Goal: Transaction & Acquisition: Purchase product/service

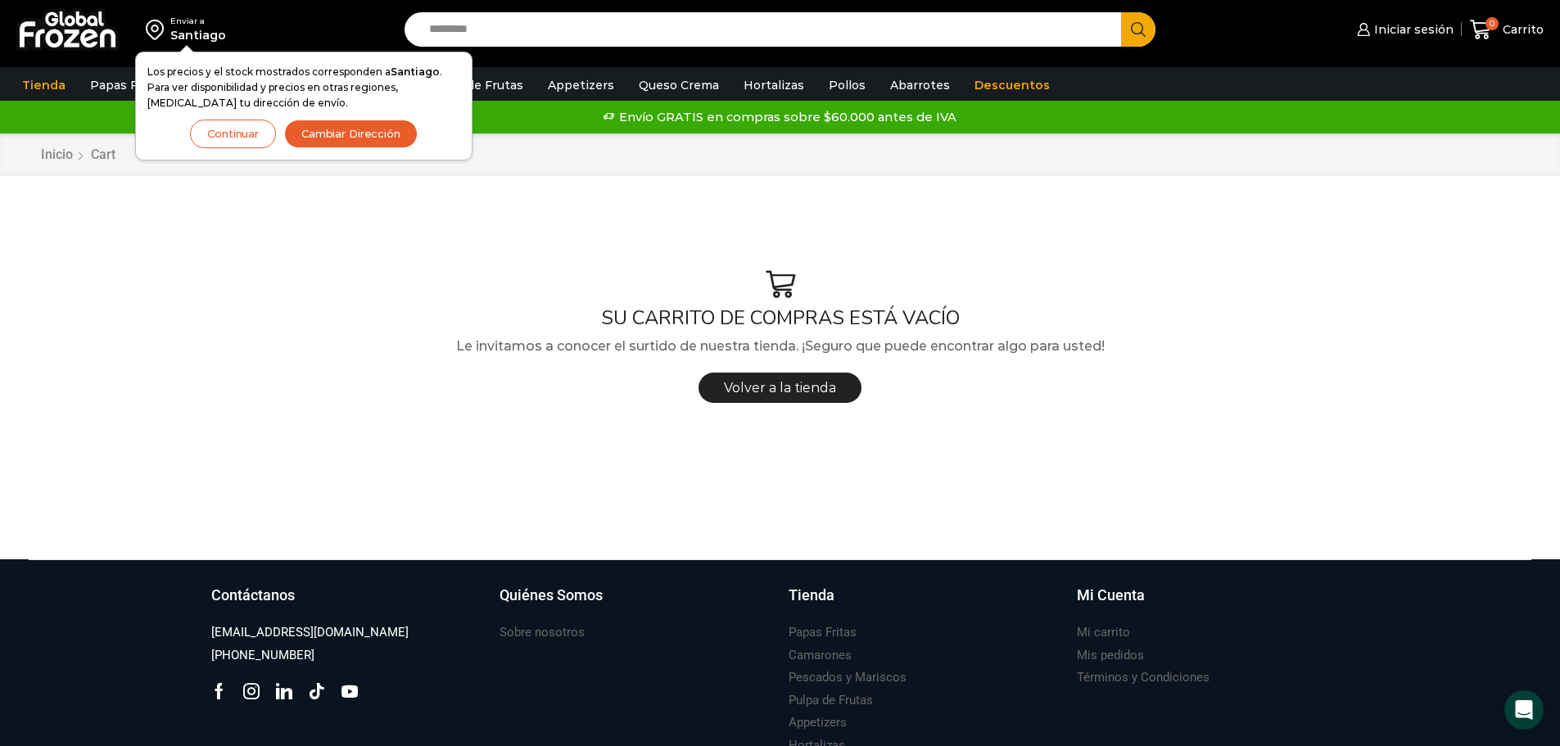
click at [332, 131] on button "Cambiar Dirección" at bounding box center [350, 134] width 133 height 29
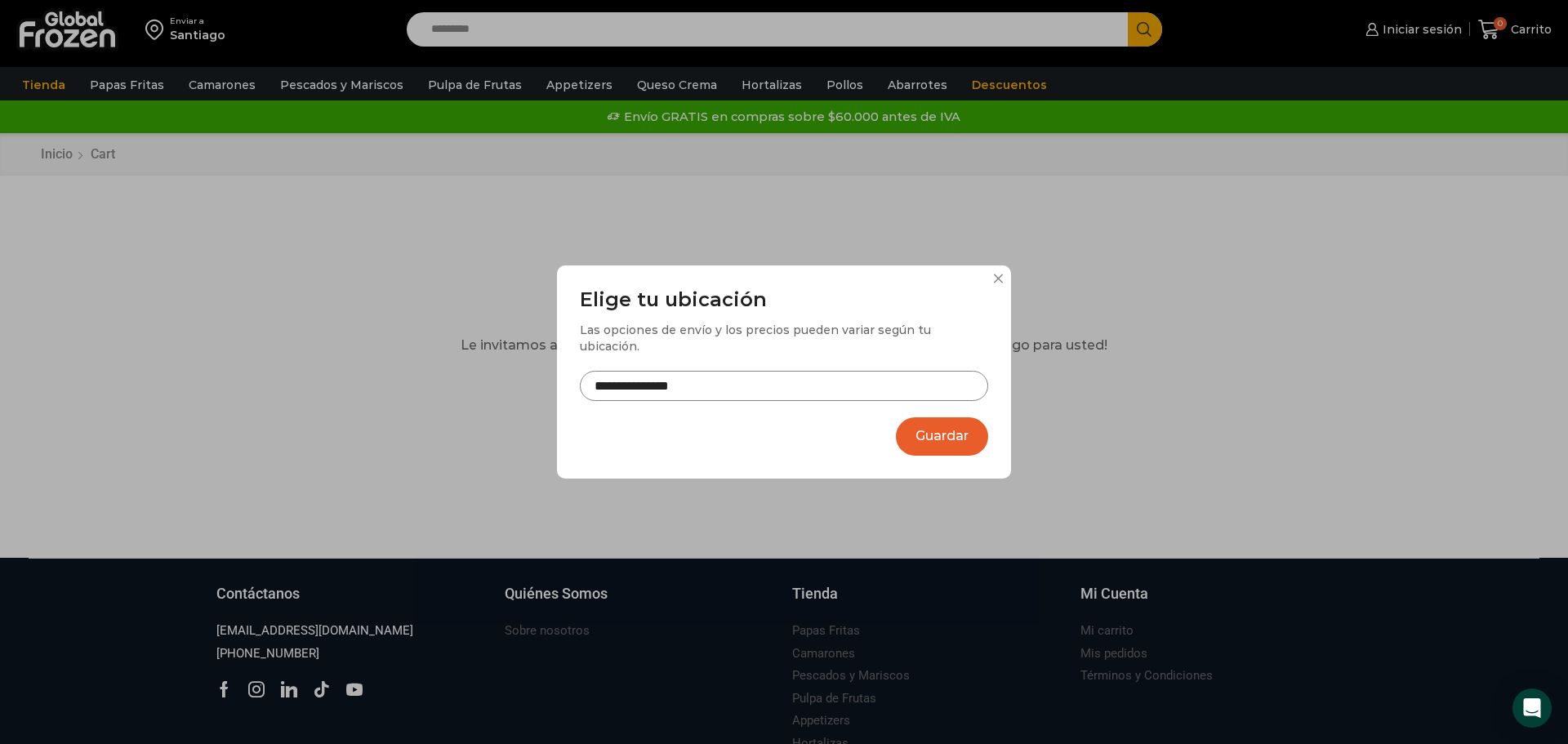
click at [712, 385] on input "**********" at bounding box center [783, 386] width 408 height 30
click at [979, 435] on button "Guardar" at bounding box center [942, 436] width 93 height 38
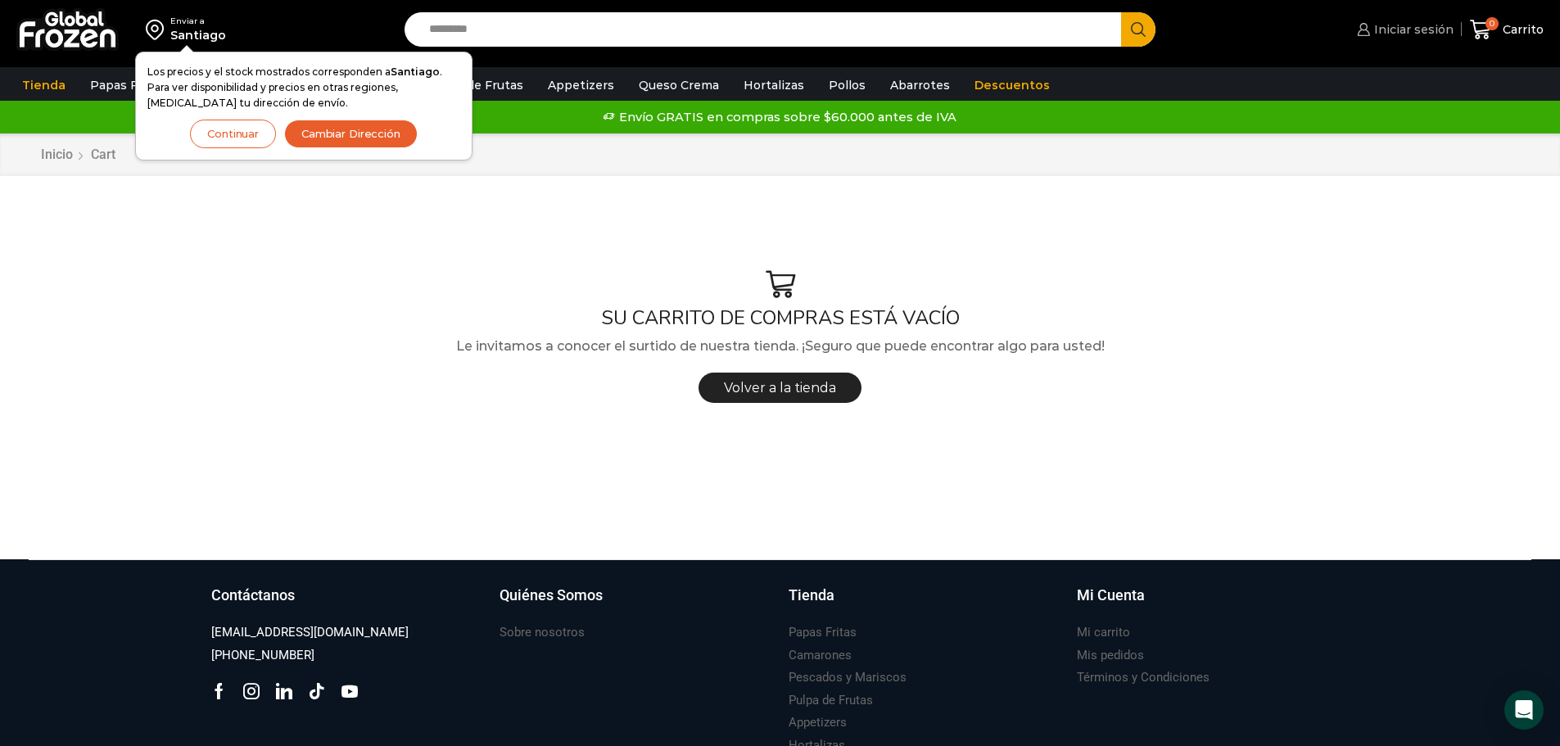
click at [1443, 26] on span "Iniciar sesión" at bounding box center [1412, 29] width 84 height 16
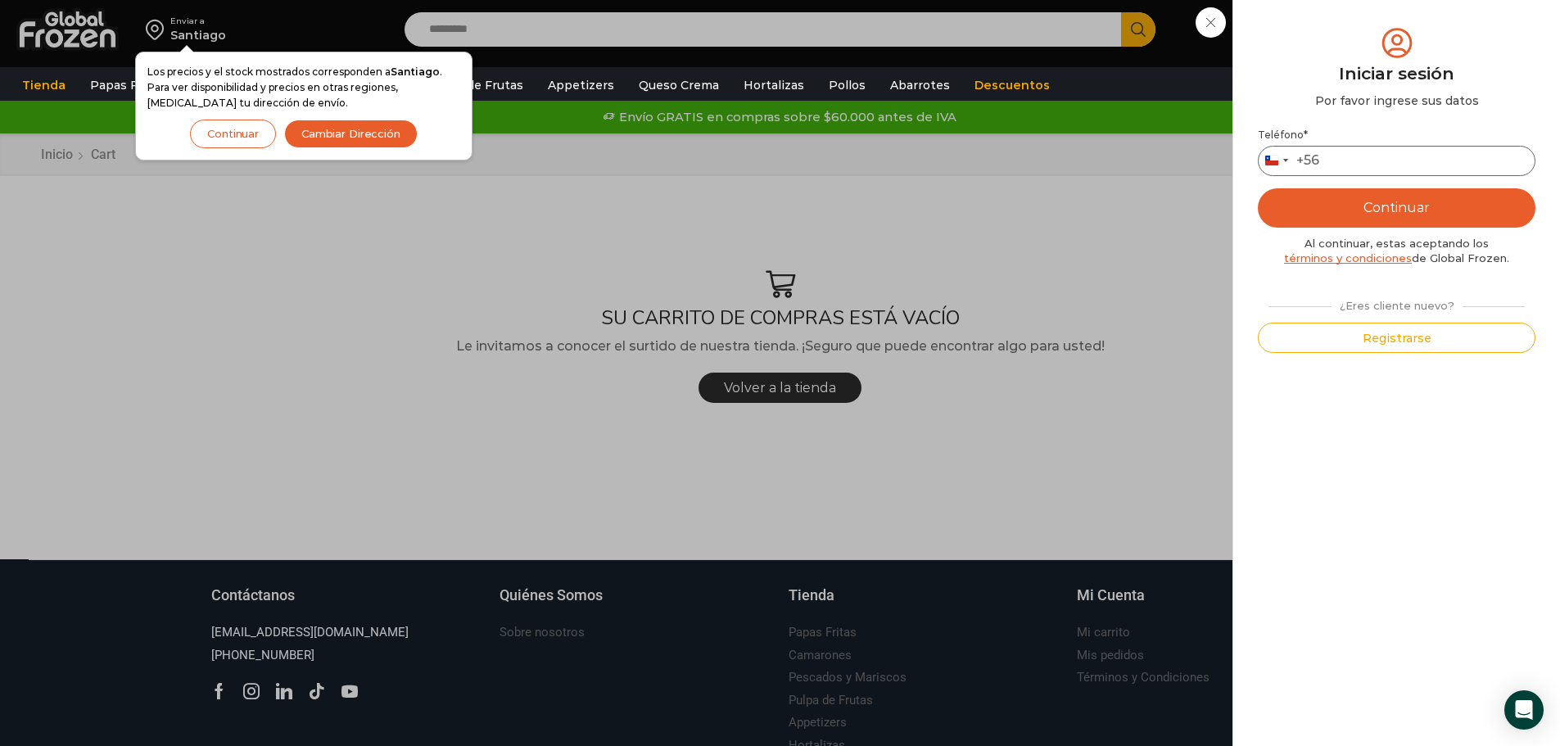
click at [1363, 158] on input "Teléfono *" at bounding box center [1397, 161] width 278 height 30
type input "*********"
click at [1404, 205] on button "Continuar" at bounding box center [1397, 207] width 278 height 39
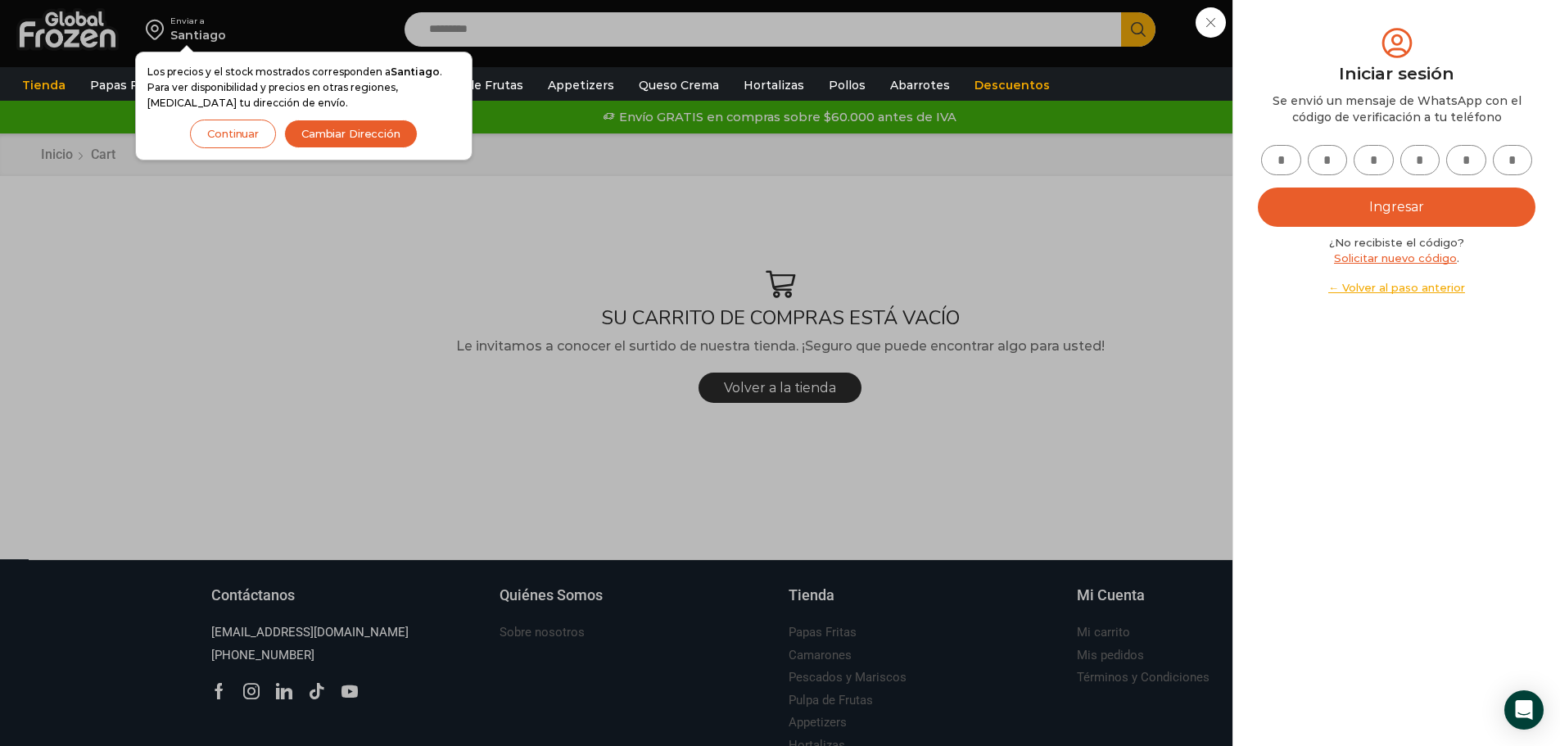
click at [1402, 257] on link "Solicitar nuevo código" at bounding box center [1395, 257] width 123 height 13
click at [1376, 285] on link "← Volver al paso anterior" at bounding box center [1397, 288] width 278 height 16
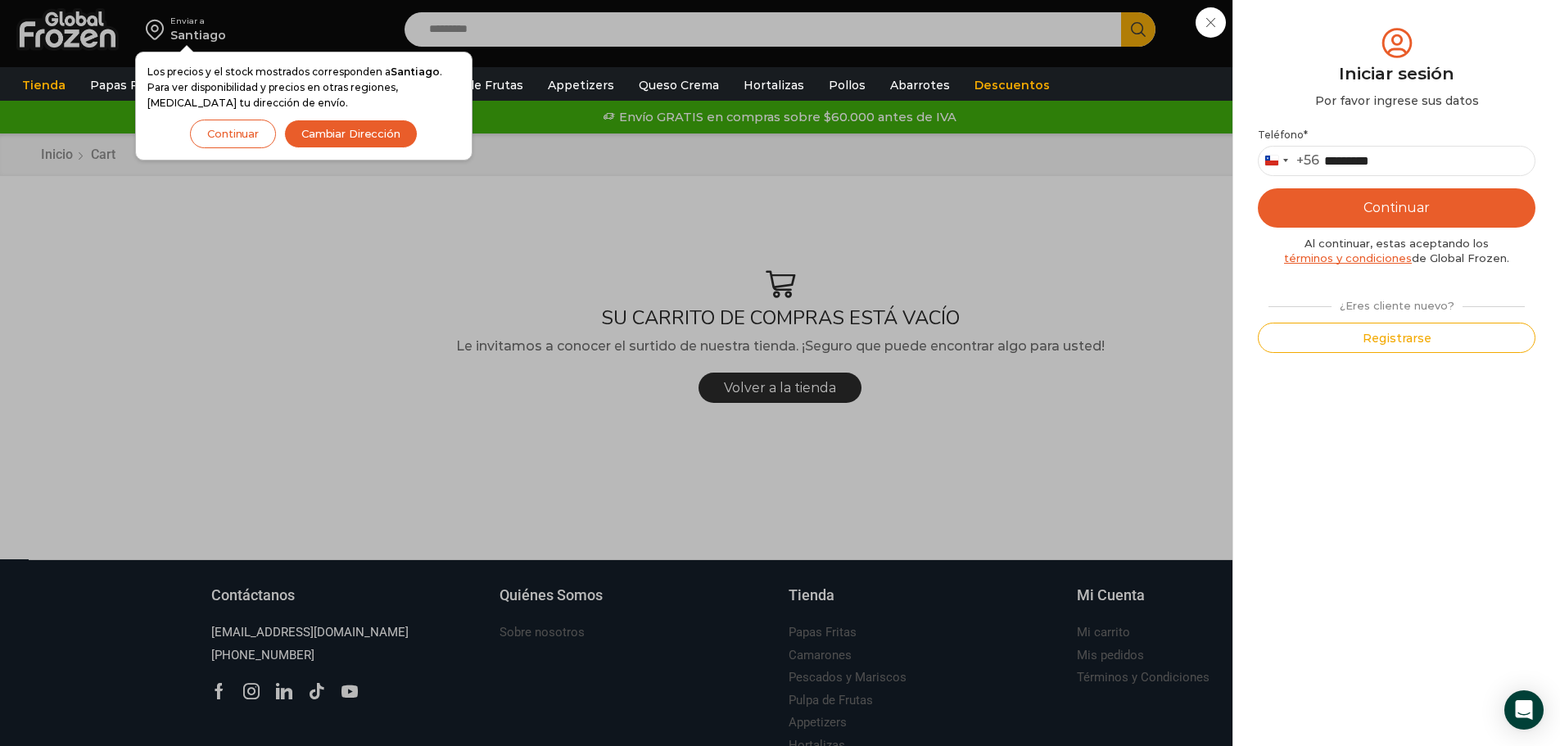
click at [1393, 208] on button "Continuar" at bounding box center [1397, 207] width 278 height 39
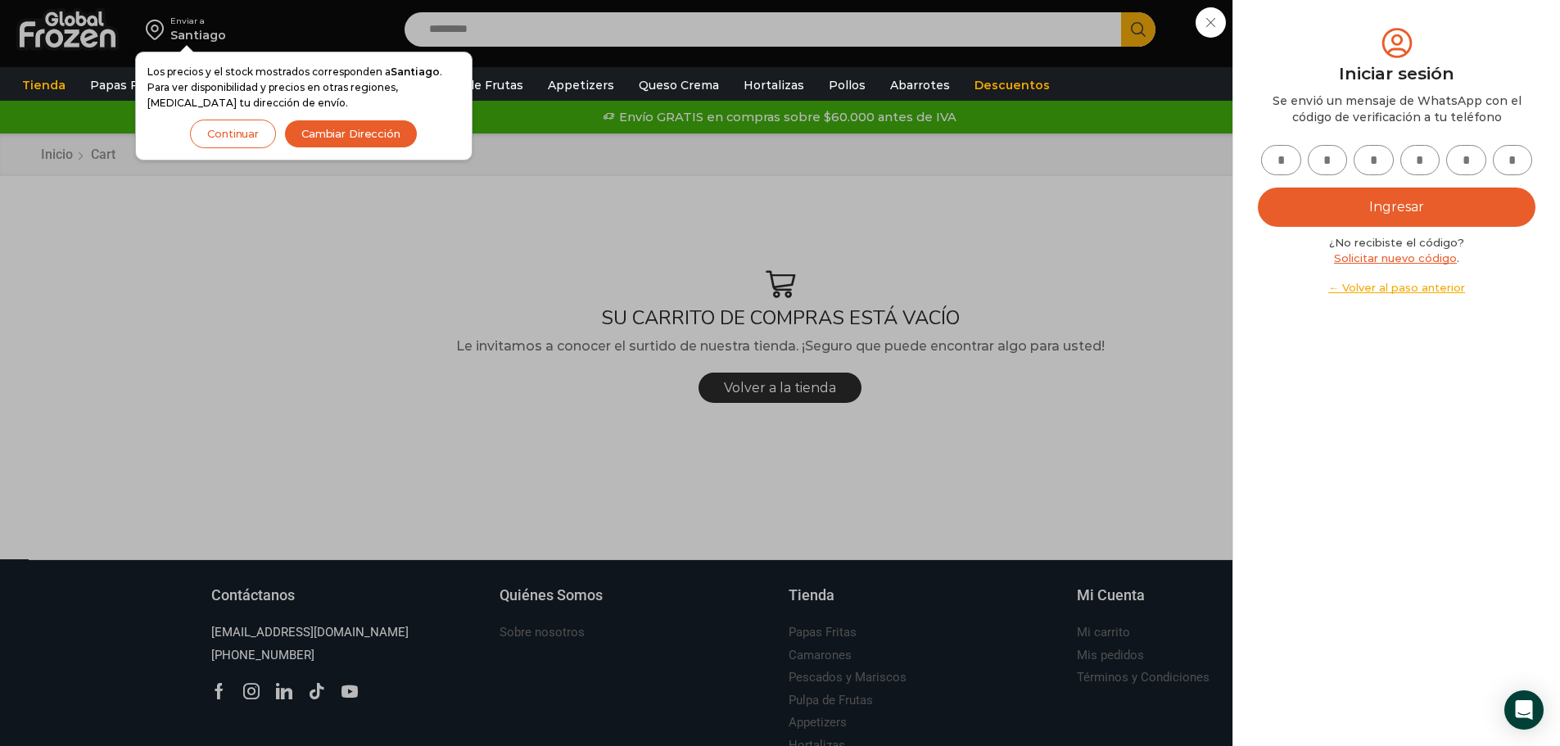
click at [1287, 157] on input "text" at bounding box center [1281, 160] width 40 height 30
type input "*"
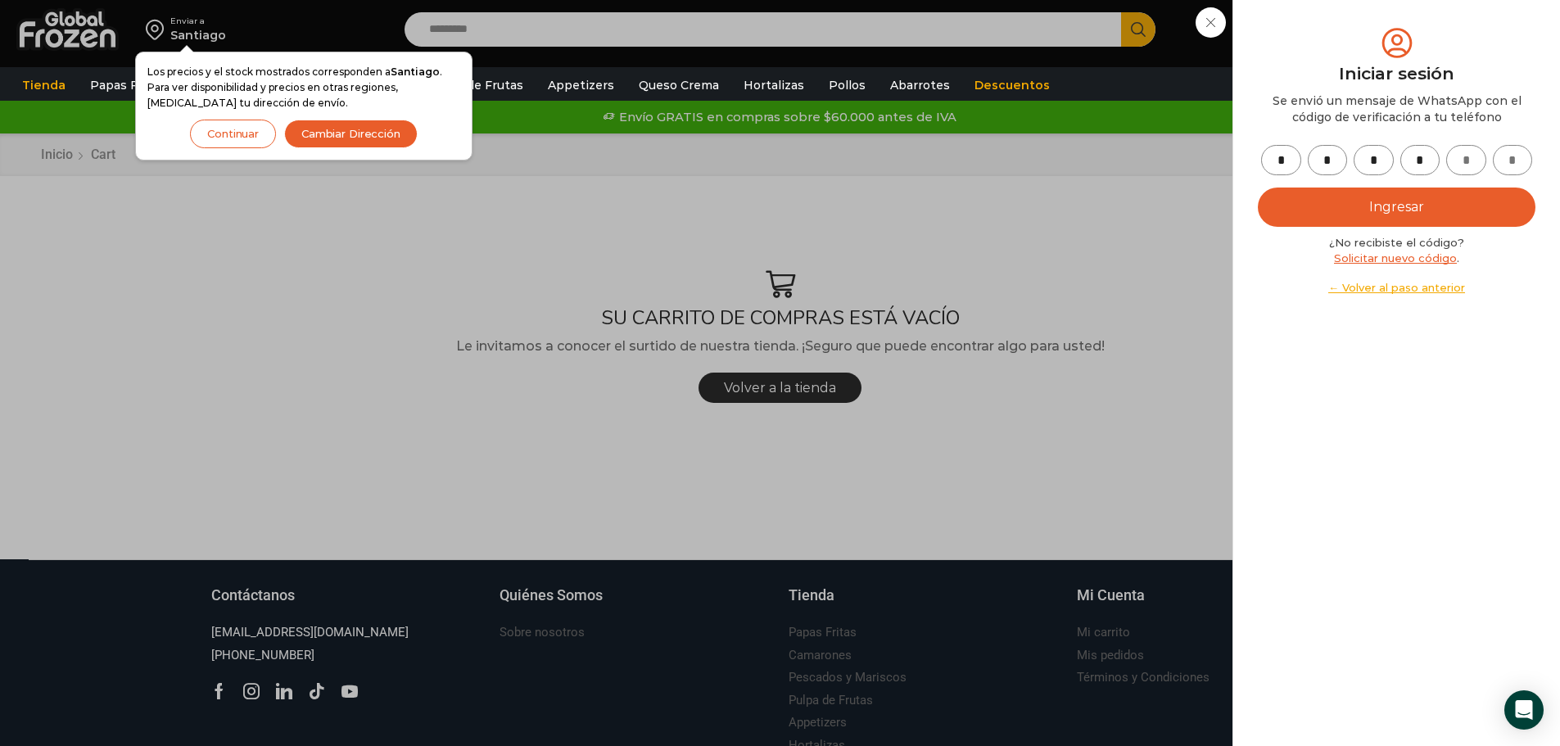
type input "*"
click at [1375, 208] on button "Ingresar" at bounding box center [1397, 206] width 278 height 39
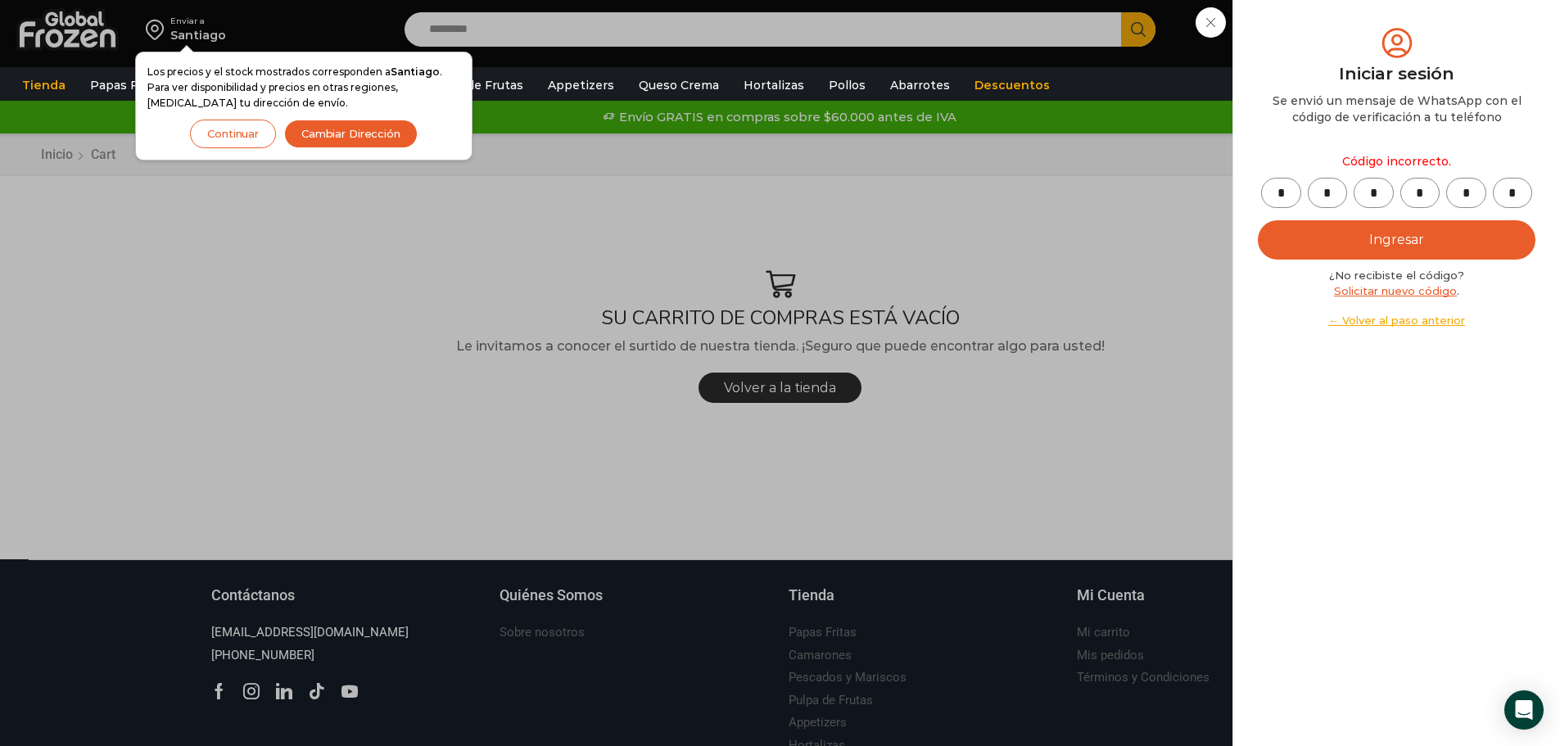
click at [1524, 190] on input "*" at bounding box center [1513, 193] width 40 height 30
type input "*"
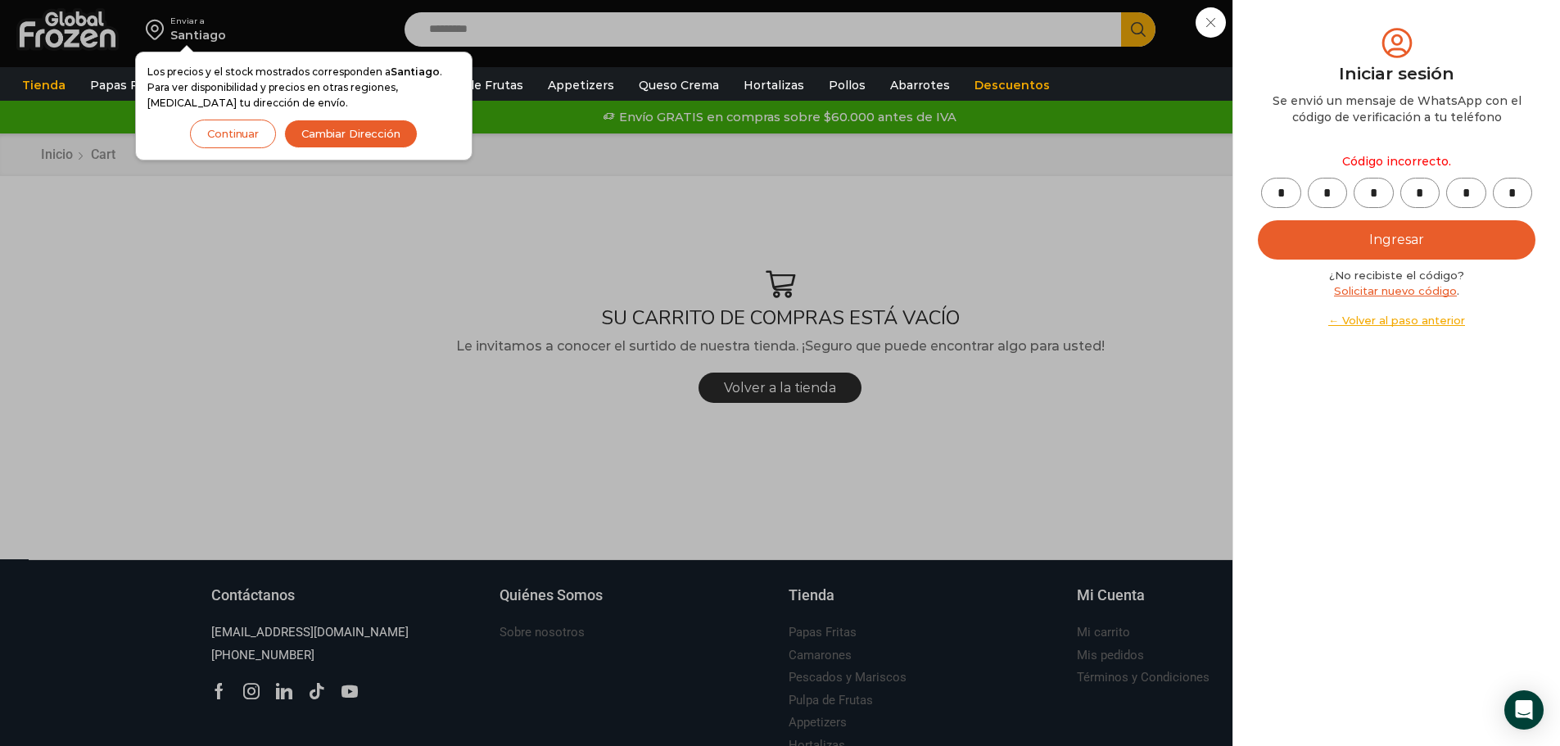
click at [1378, 233] on button "Ingresar" at bounding box center [1397, 239] width 278 height 39
click at [1389, 246] on button "Ingresar" at bounding box center [1397, 239] width 278 height 39
click at [1409, 241] on button "Ingresar" at bounding box center [1397, 239] width 278 height 39
click at [1396, 291] on link "Solicitar nuevo código" at bounding box center [1395, 290] width 123 height 13
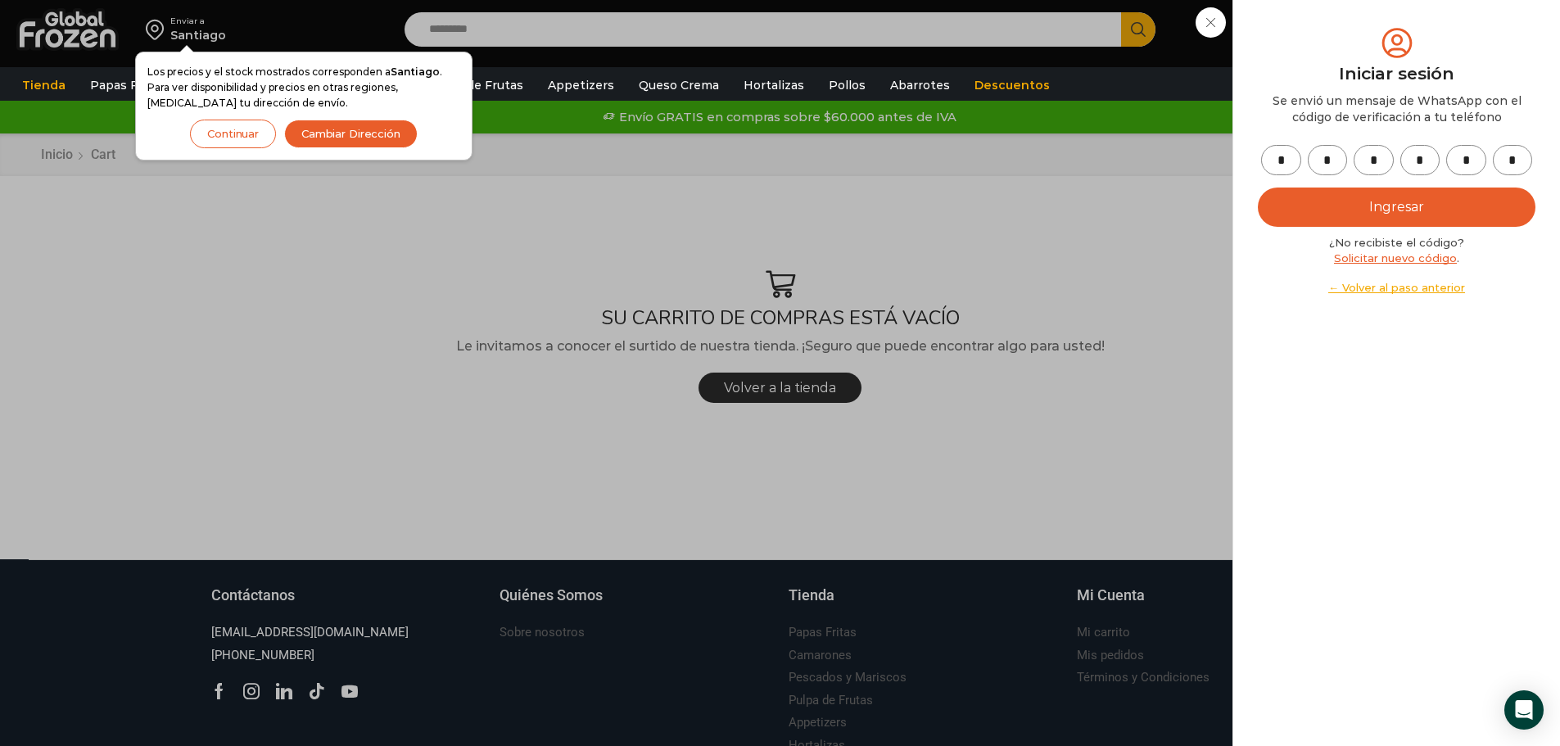
click at [1283, 158] on input "*" at bounding box center [1281, 160] width 40 height 30
type input "*"
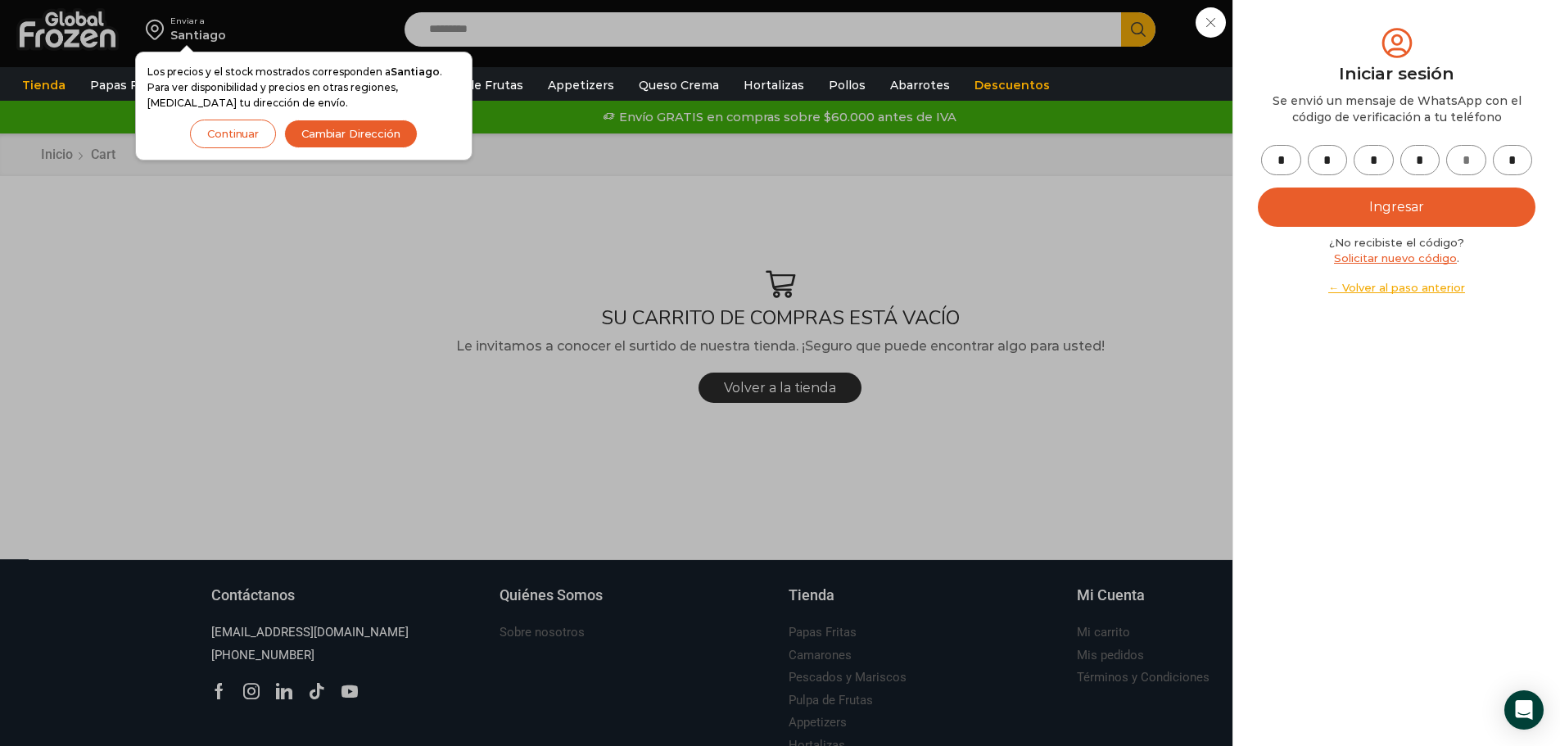
type input "*"
click at [1371, 203] on button "Ingresar" at bounding box center [1397, 206] width 278 height 39
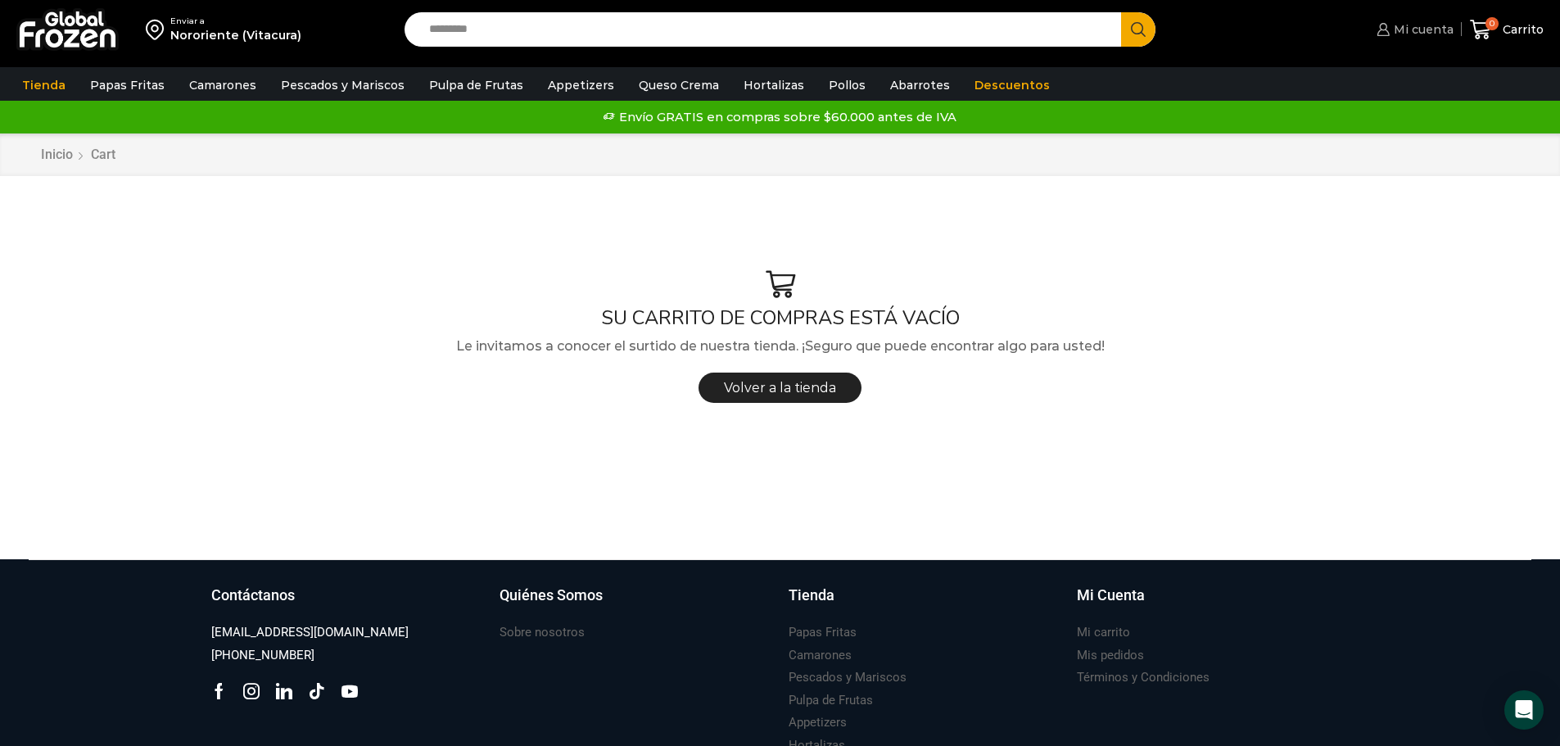
click at [1402, 26] on span "Mi cuenta" at bounding box center [1421, 29] width 64 height 16
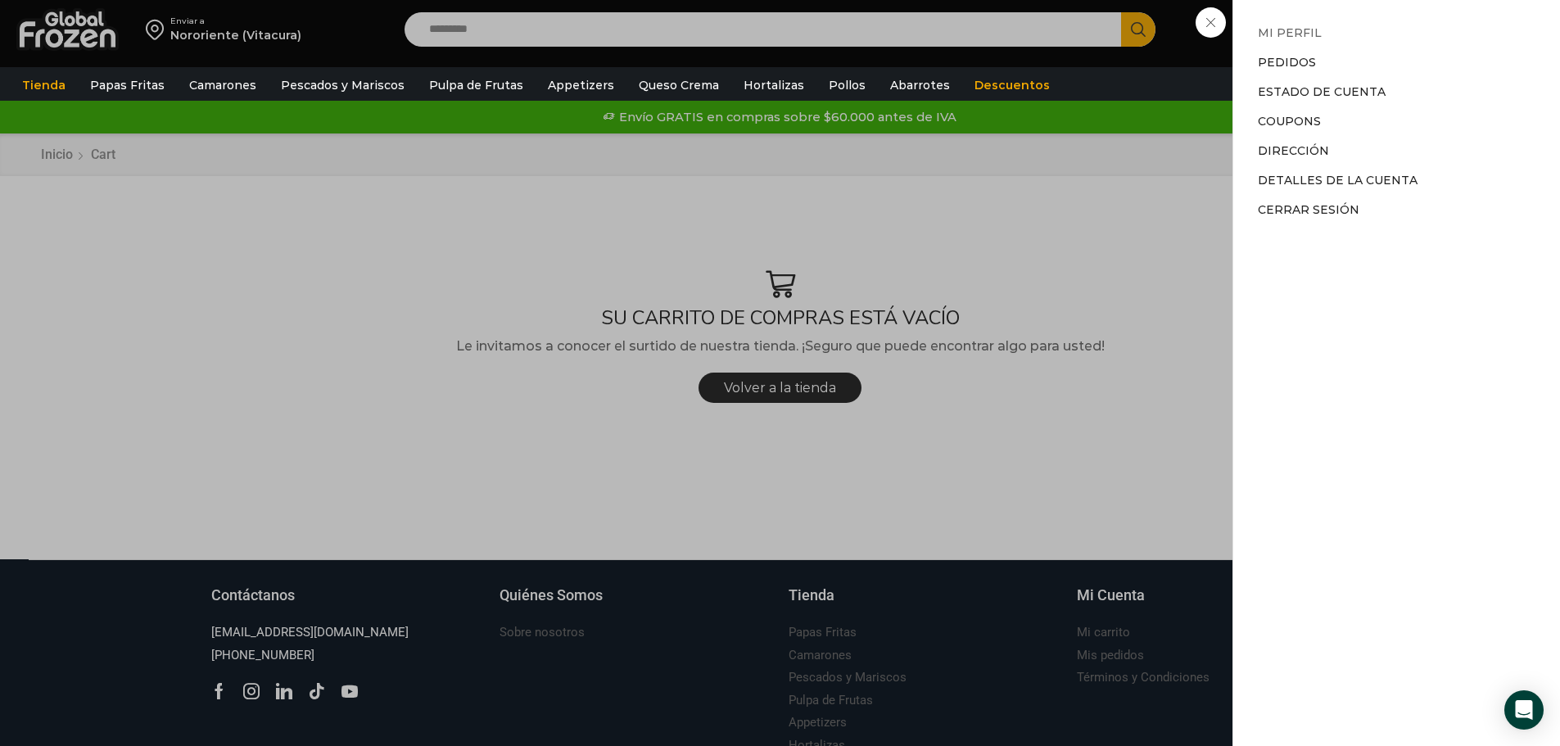
click at [1293, 31] on link "Mi perfil" at bounding box center [1290, 32] width 64 height 15
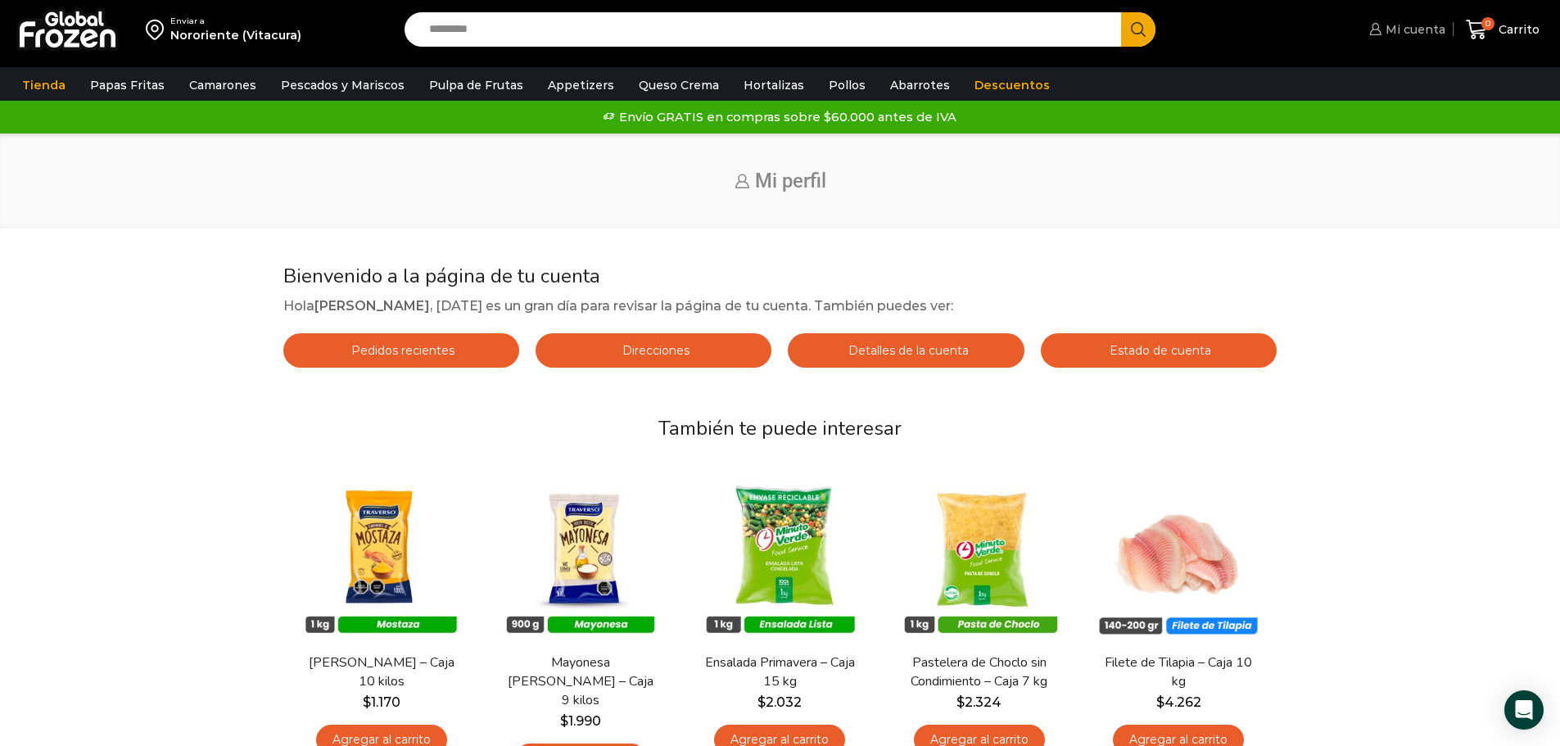
click at [1426, 28] on span "Mi cuenta" at bounding box center [1413, 29] width 64 height 16
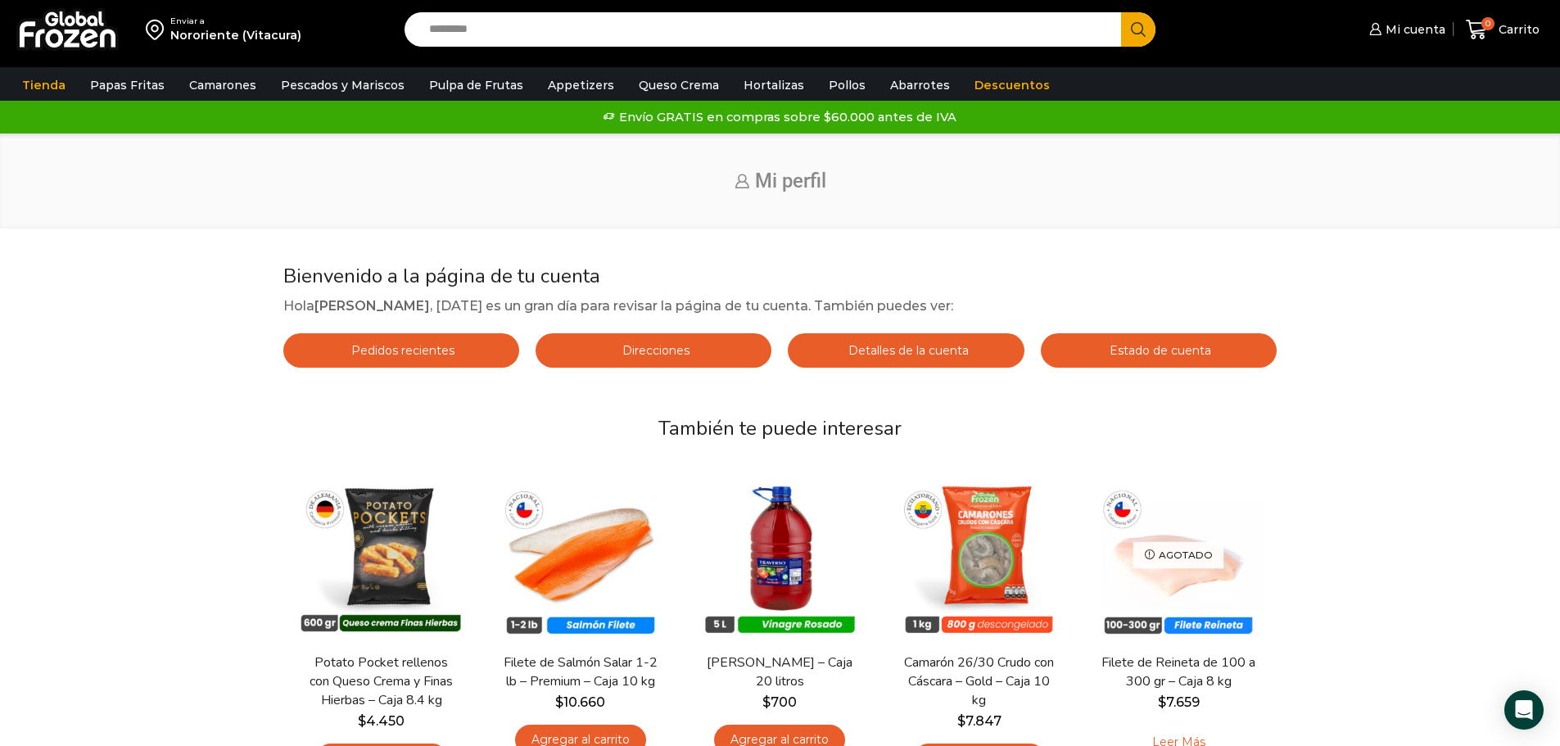
click at [1416, 383] on div "Bienvenido a la página de tu cuenta Hola rodrigo diaz , hoy es un gran día para…" at bounding box center [779, 544] width 1527 height 560
click at [516, 29] on input "Search input" at bounding box center [767, 29] width 693 height 34
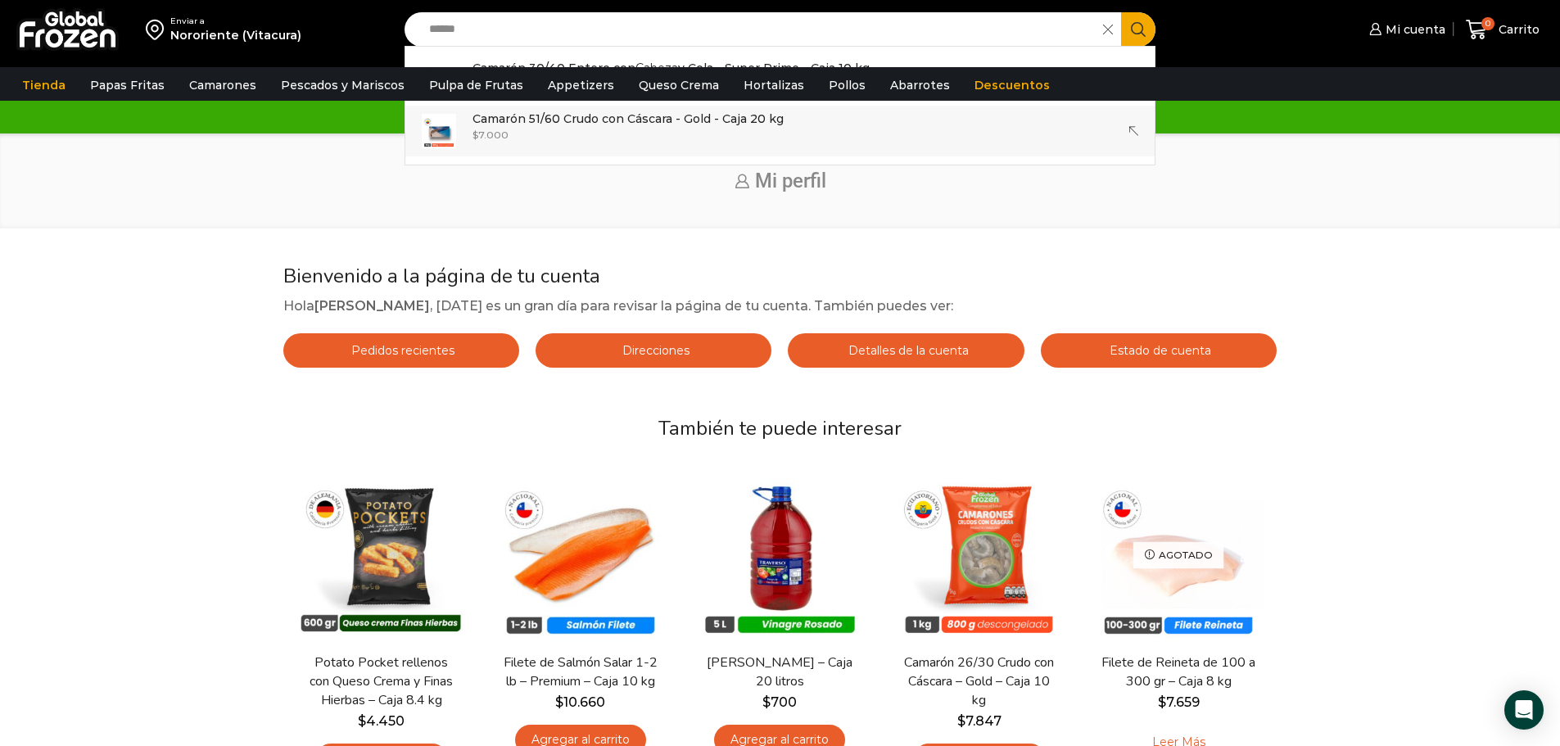
click at [642, 120] on p "Camarón 51/60 Crudo con Cáscara - Gold - Caja 20 kg" at bounding box center [627, 119] width 311 height 18
type input "**********"
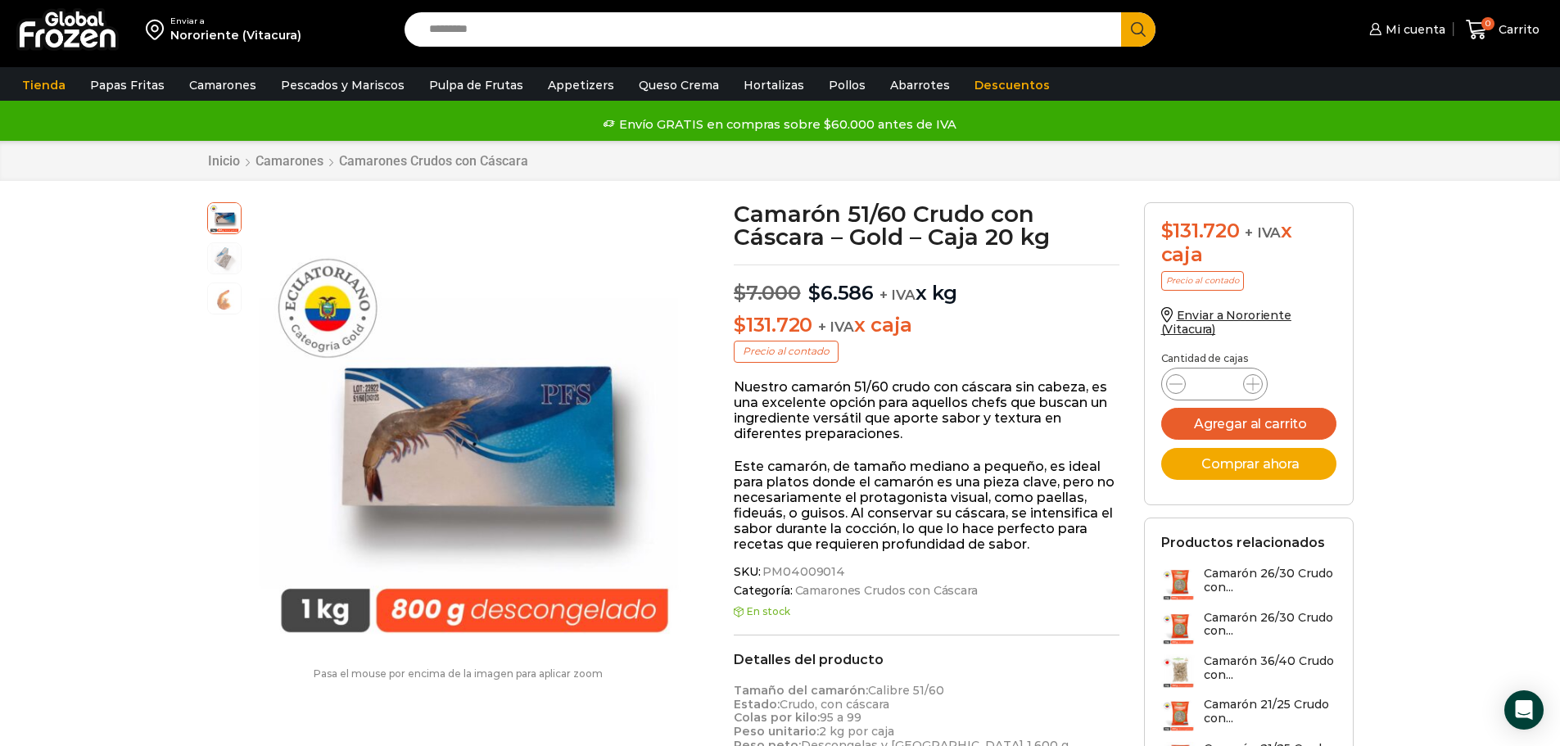
click at [477, 26] on input "Search input" at bounding box center [767, 29] width 693 height 34
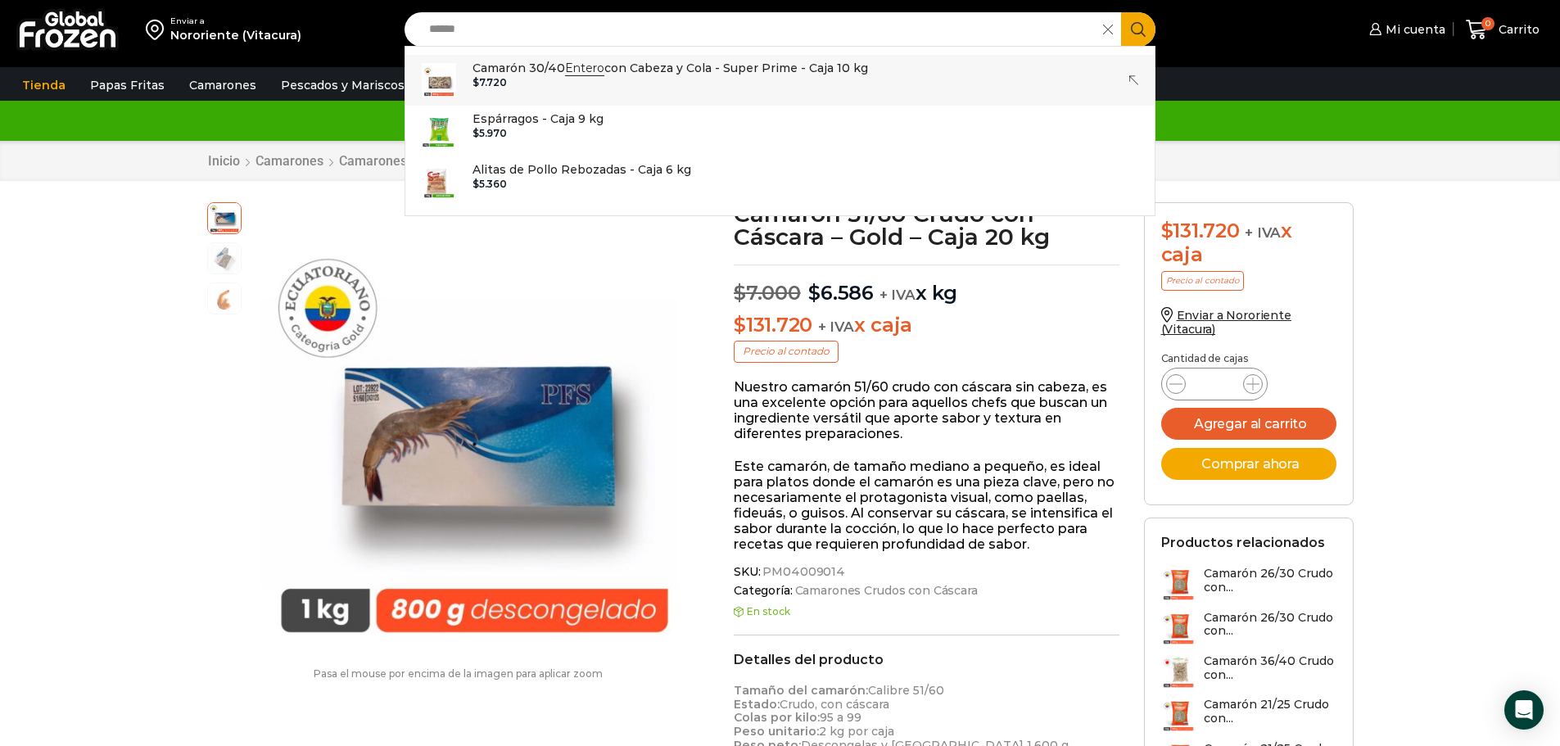
click at [728, 68] on p "Camarón 30/40 Entero con Cabeza y Cola - Super Prime - Caja 10 kg" at bounding box center [669, 68] width 395 height 18
type input "**********"
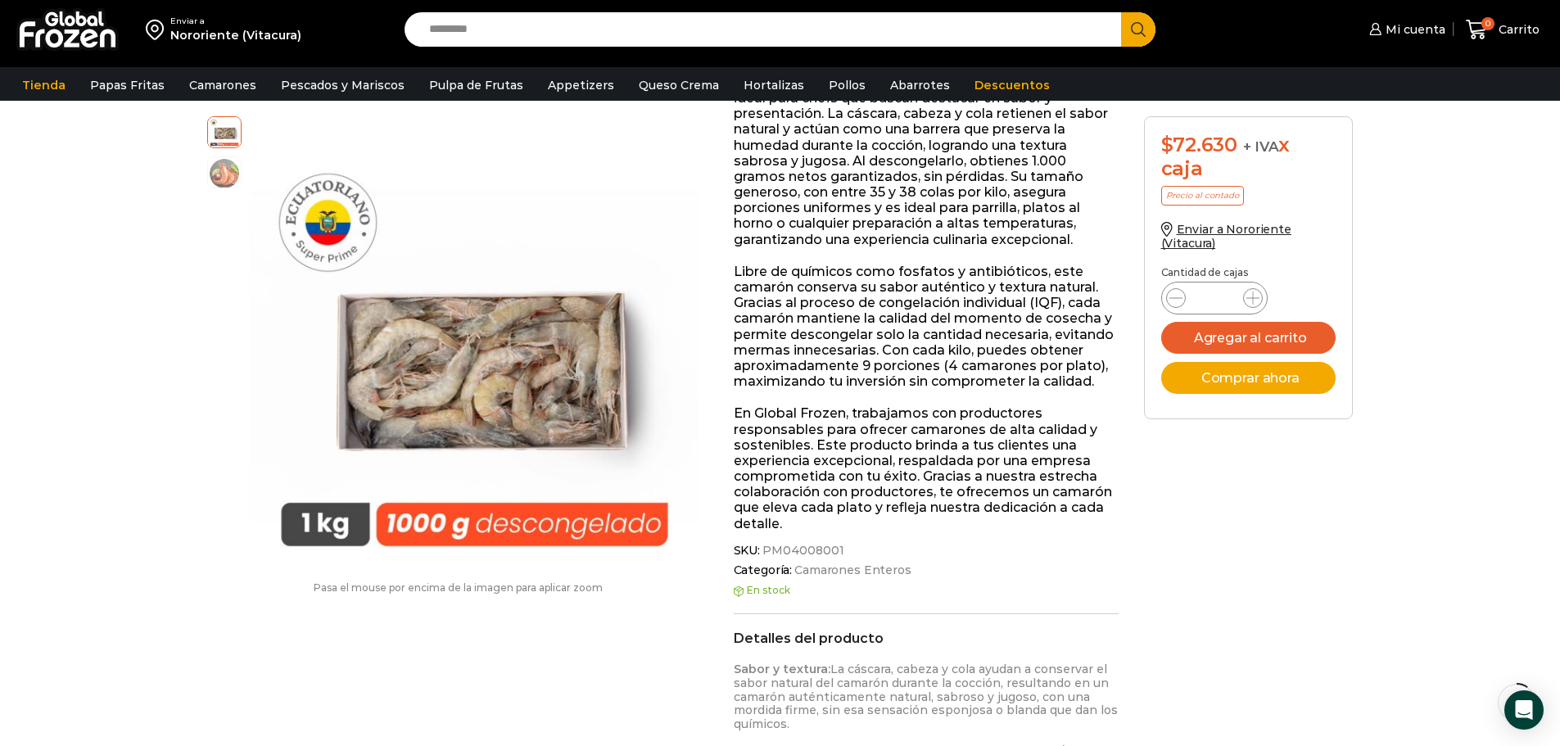
scroll to position [1, 0]
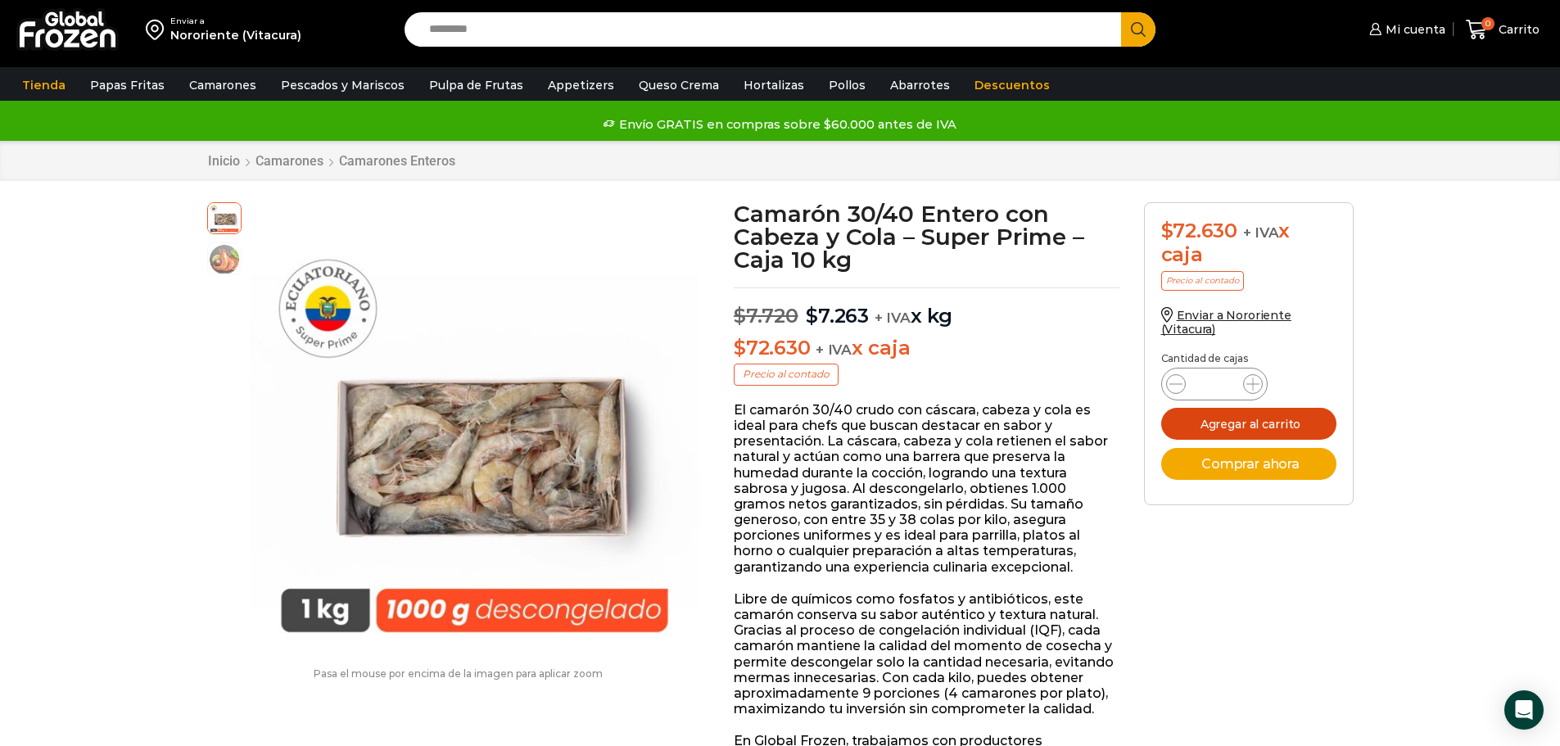
click at [1265, 418] on button "Agregar al carrito" at bounding box center [1248, 424] width 175 height 32
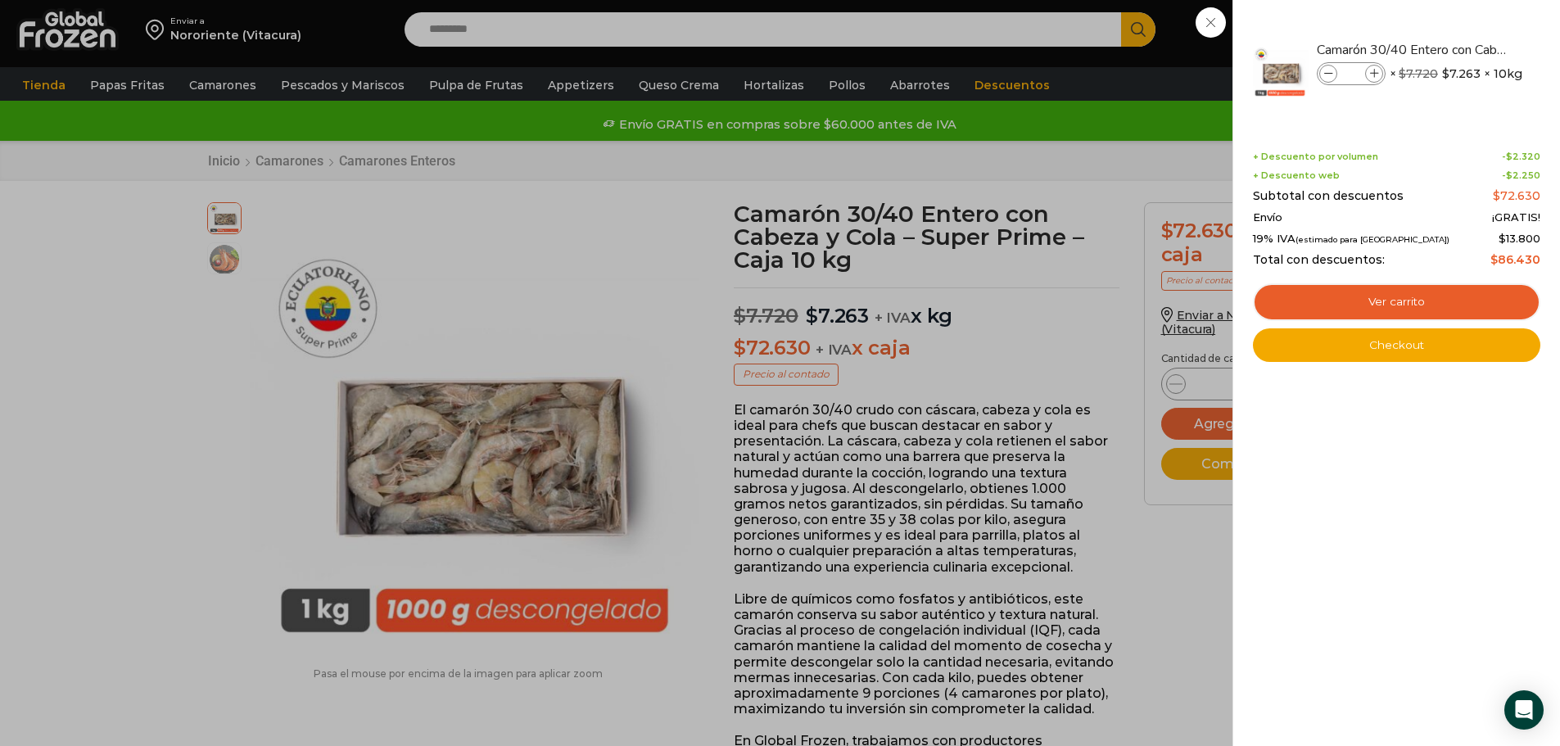
click at [1461, 22] on div "1 [GEOGRAPHIC_DATA] 1 1 Shopping Cart *" at bounding box center [1502, 30] width 82 height 38
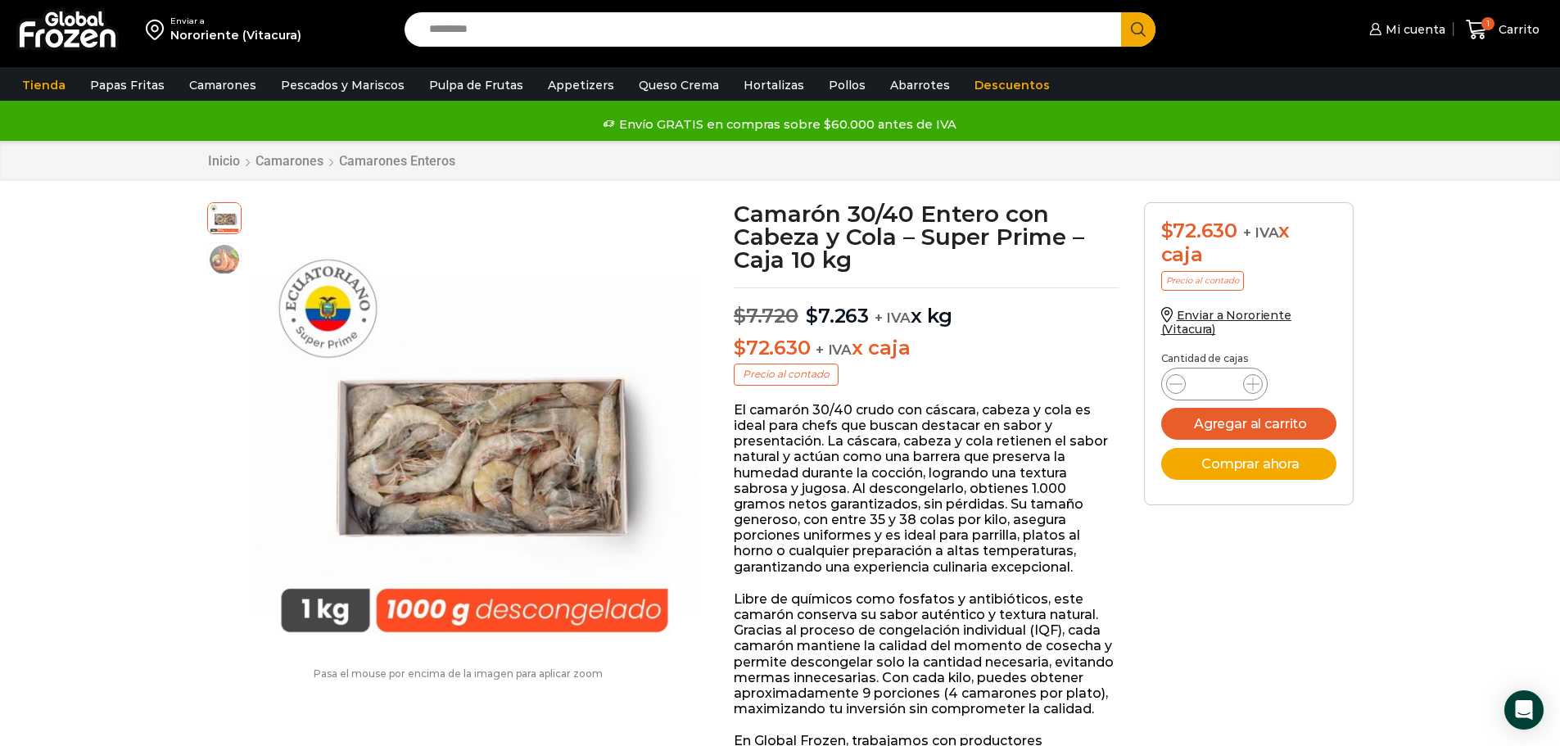
click at [458, 25] on input "Search input" at bounding box center [767, 29] width 693 height 34
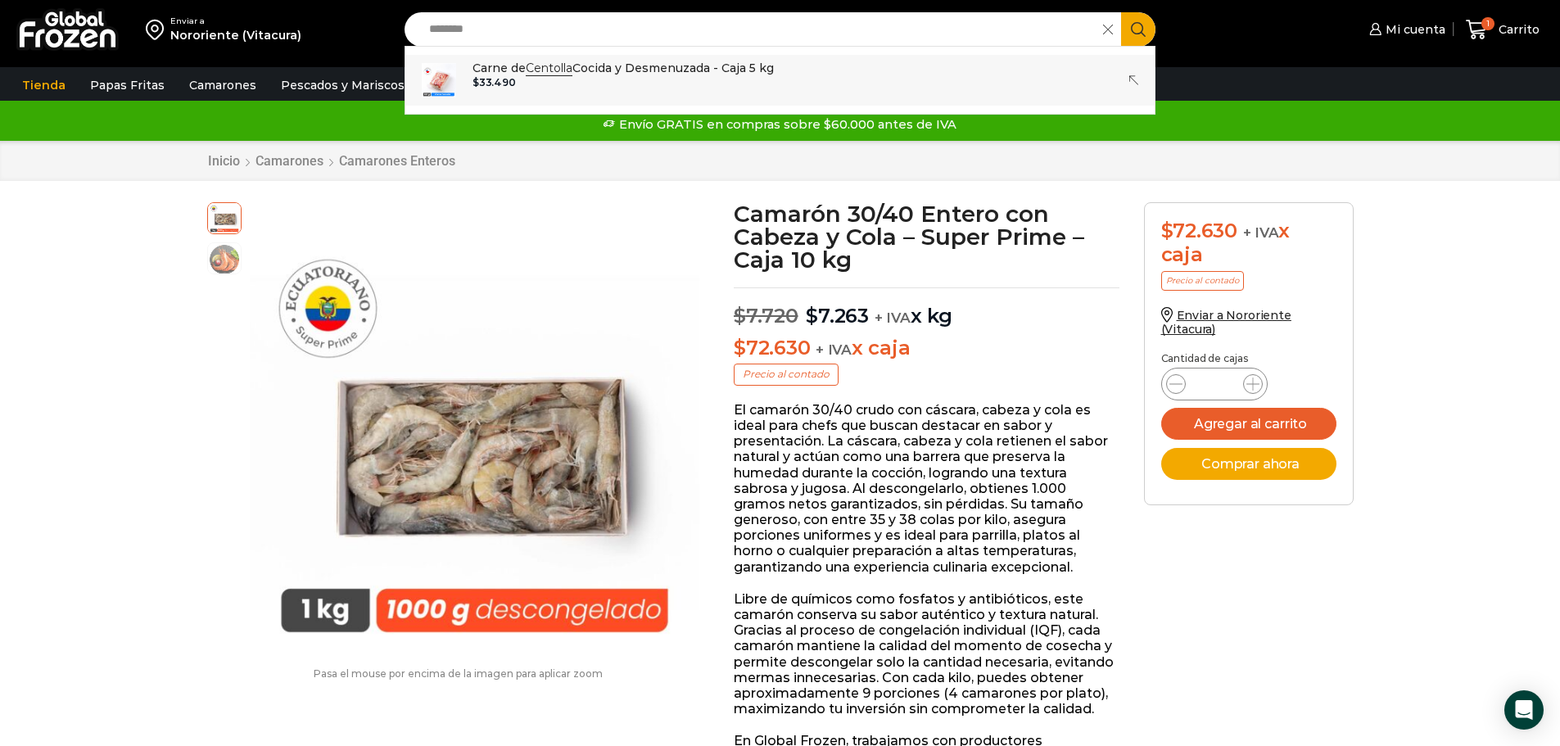
click at [579, 81] on div "$ 33.490" at bounding box center [622, 82] width 301 height 11
type input "**********"
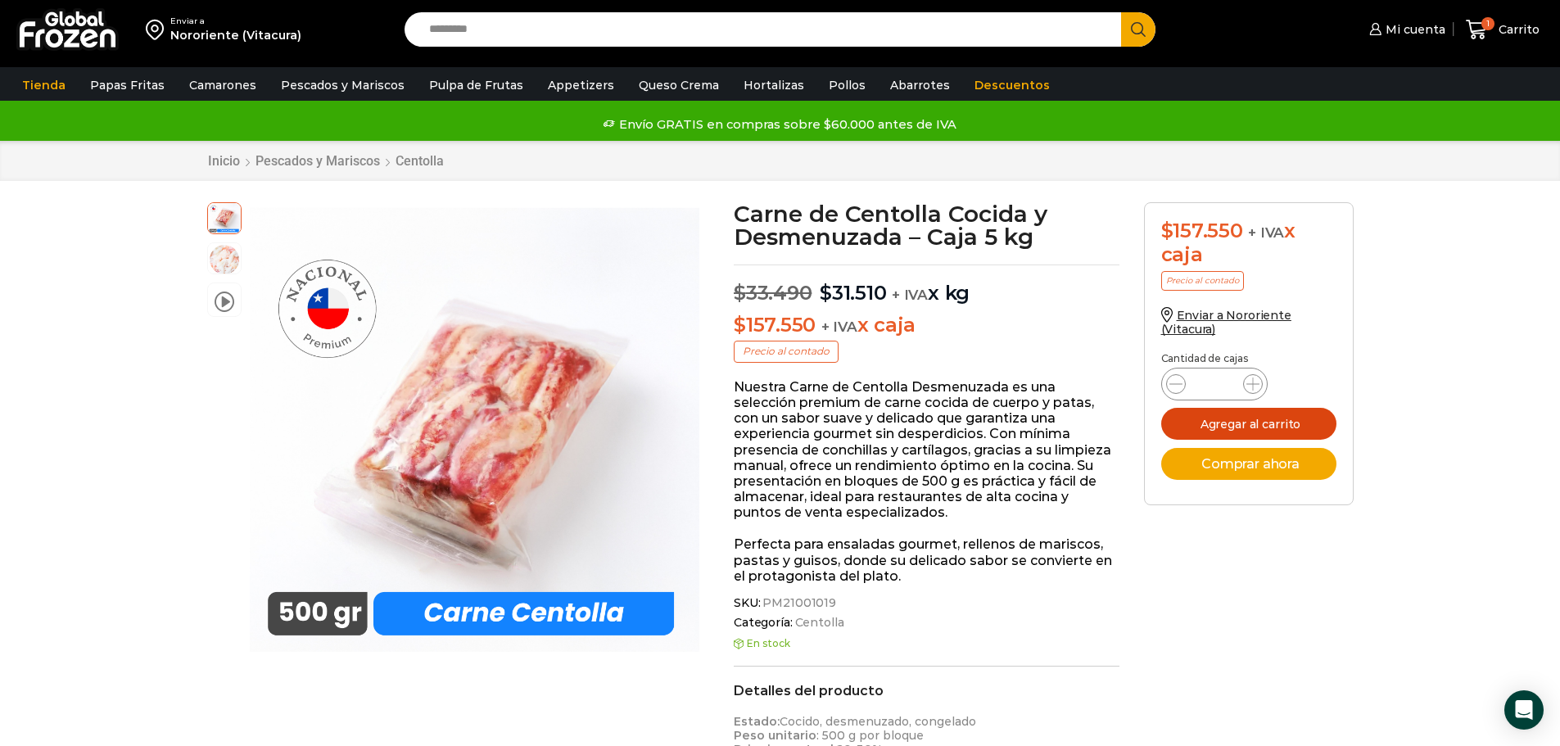
click at [1270, 420] on button "Agregar al carrito" at bounding box center [1248, 424] width 175 height 32
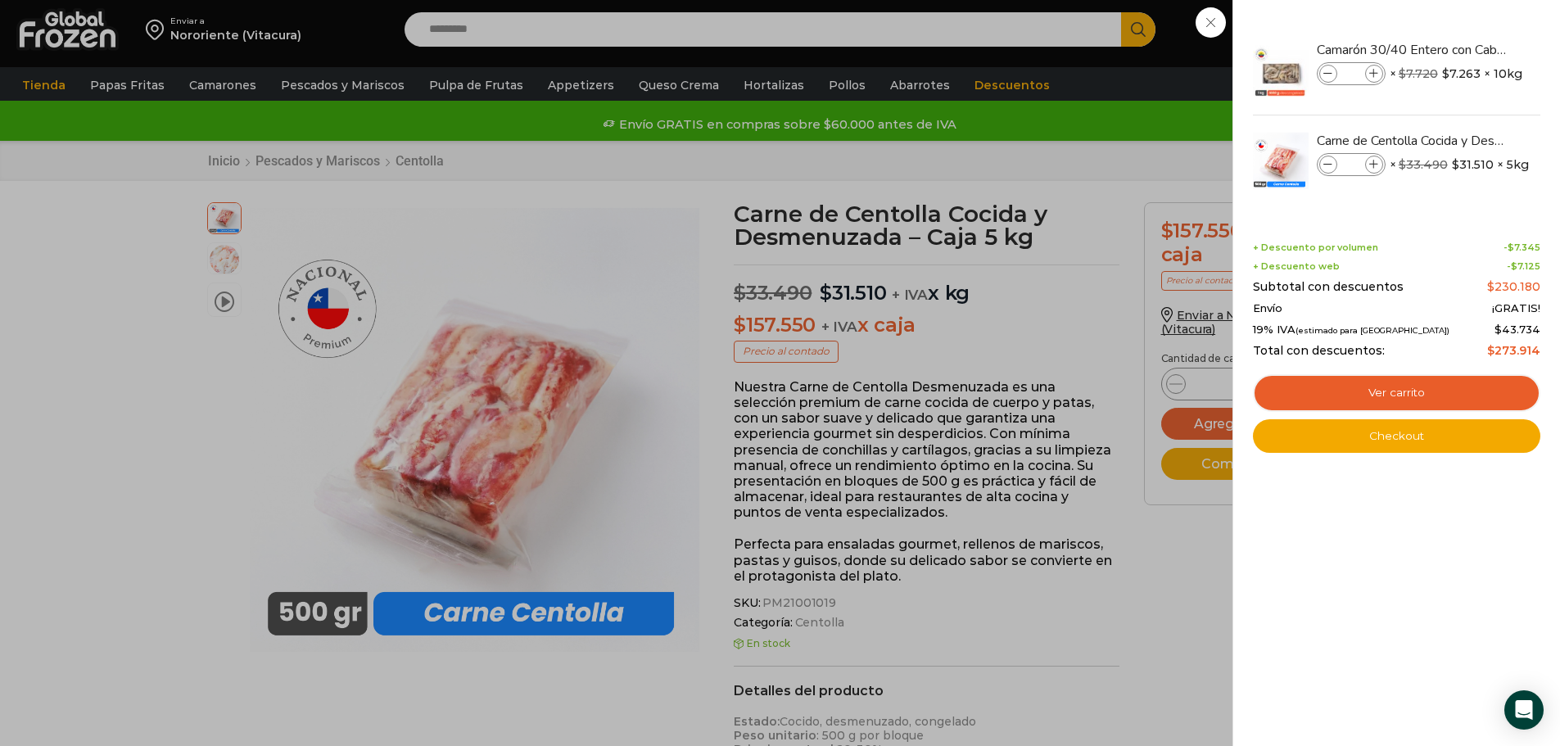
click at [1461, 23] on div "2 Carrito 2 2 Shopping Cart *" at bounding box center [1502, 30] width 82 height 38
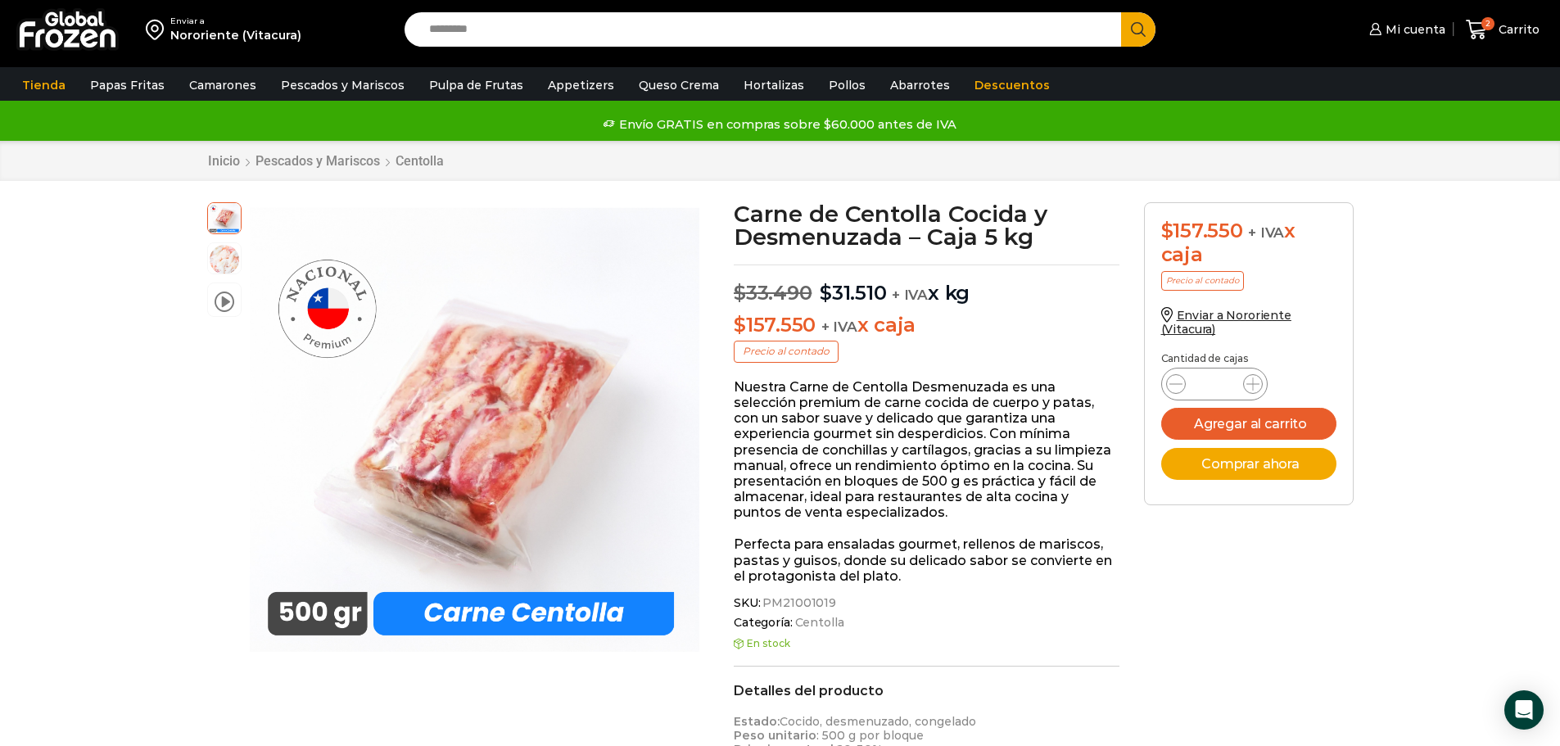
click at [495, 36] on input "Search input" at bounding box center [767, 29] width 693 height 34
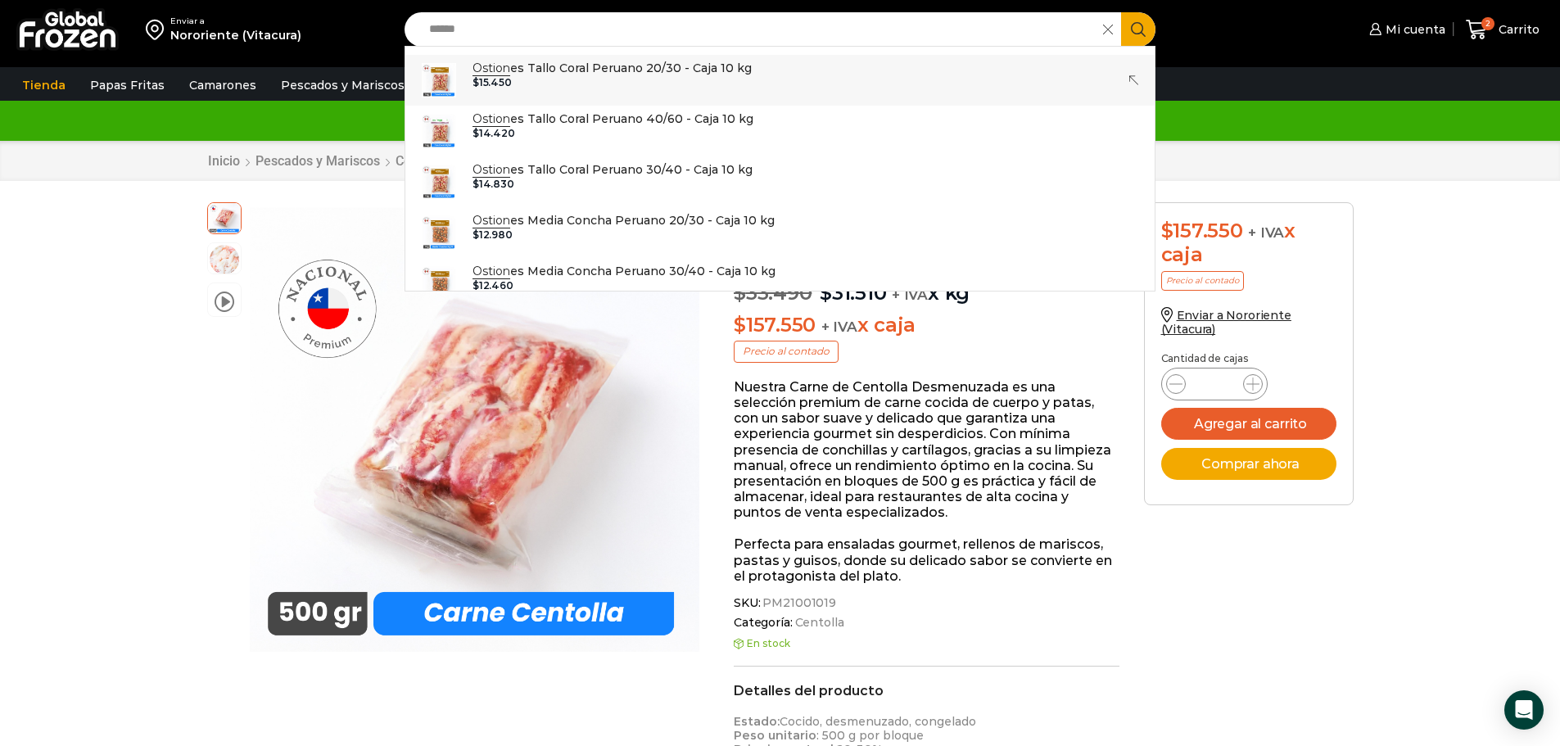
click at [560, 68] on p "Ostion es Tallo Coral Peruano 20/30 - Caja 10 kg" at bounding box center [611, 68] width 279 height 18
type input "**********"
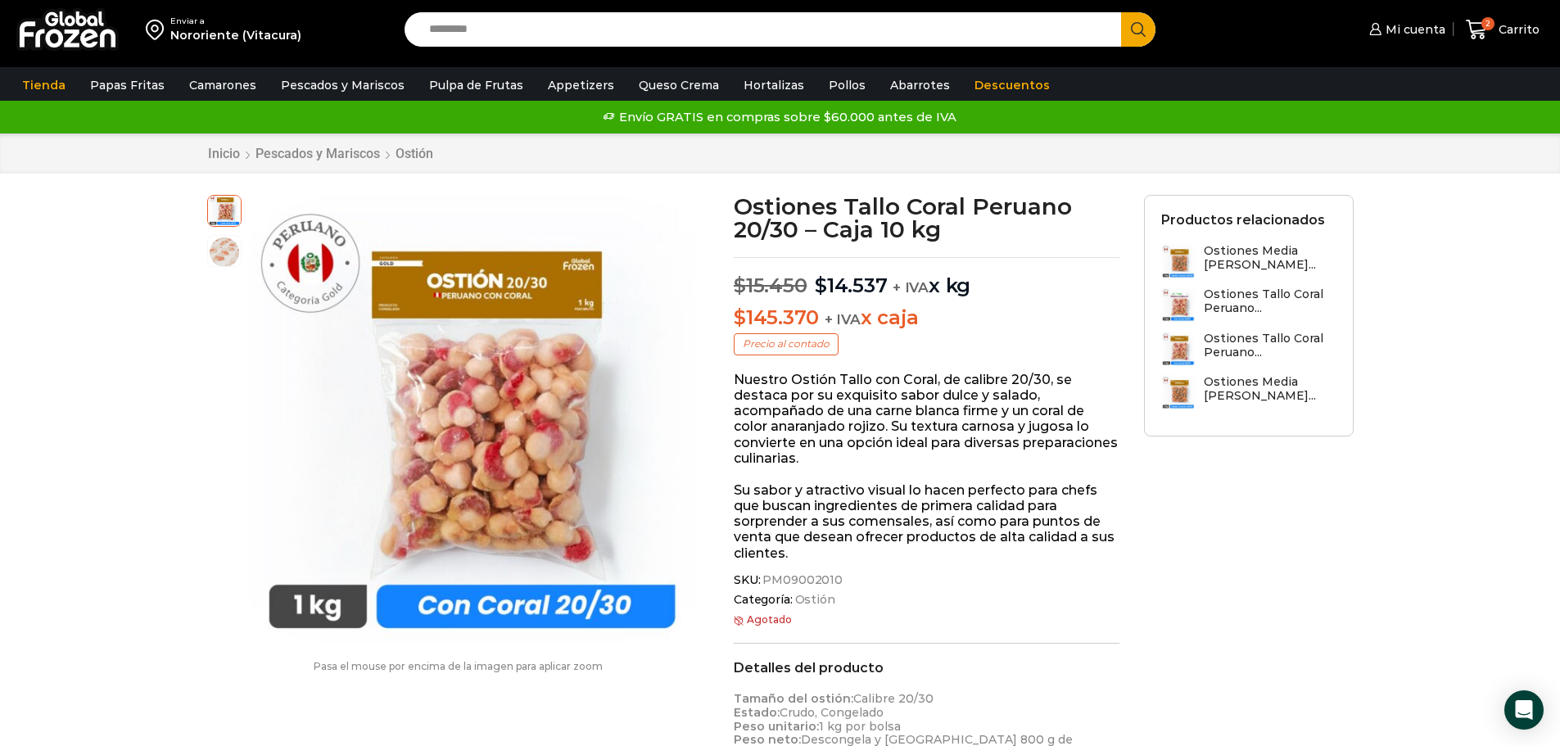
click at [460, 26] on input "Search input" at bounding box center [767, 29] width 693 height 34
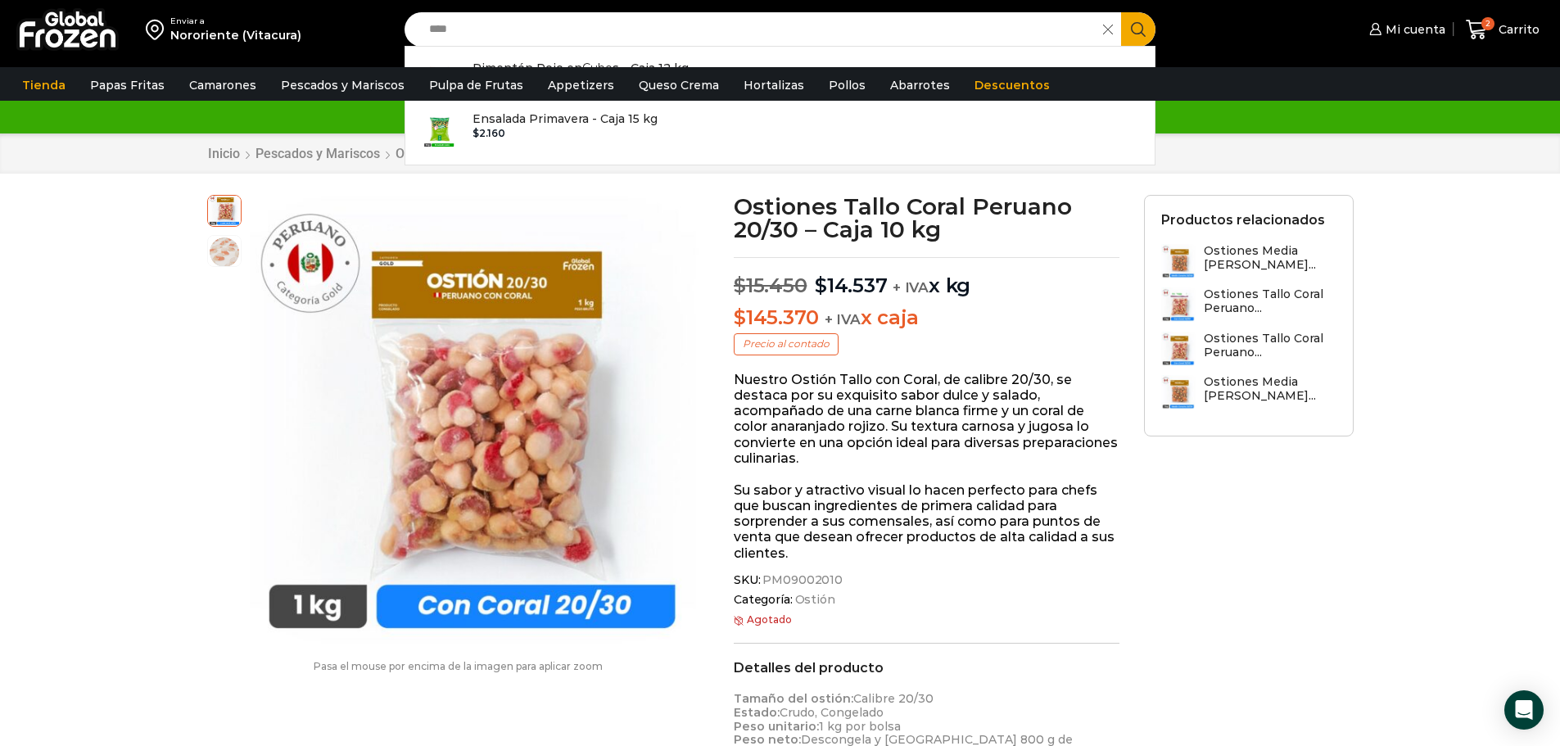
click at [492, 25] on input "****" at bounding box center [758, 29] width 675 height 34
drag, startPoint x: 492, startPoint y: 25, endPoint x: 439, endPoint y: 23, distance: 53.2
click at [439, 23] on input "****" at bounding box center [758, 29] width 675 height 34
click at [496, 25] on input "****" at bounding box center [758, 29] width 675 height 34
type input "*"
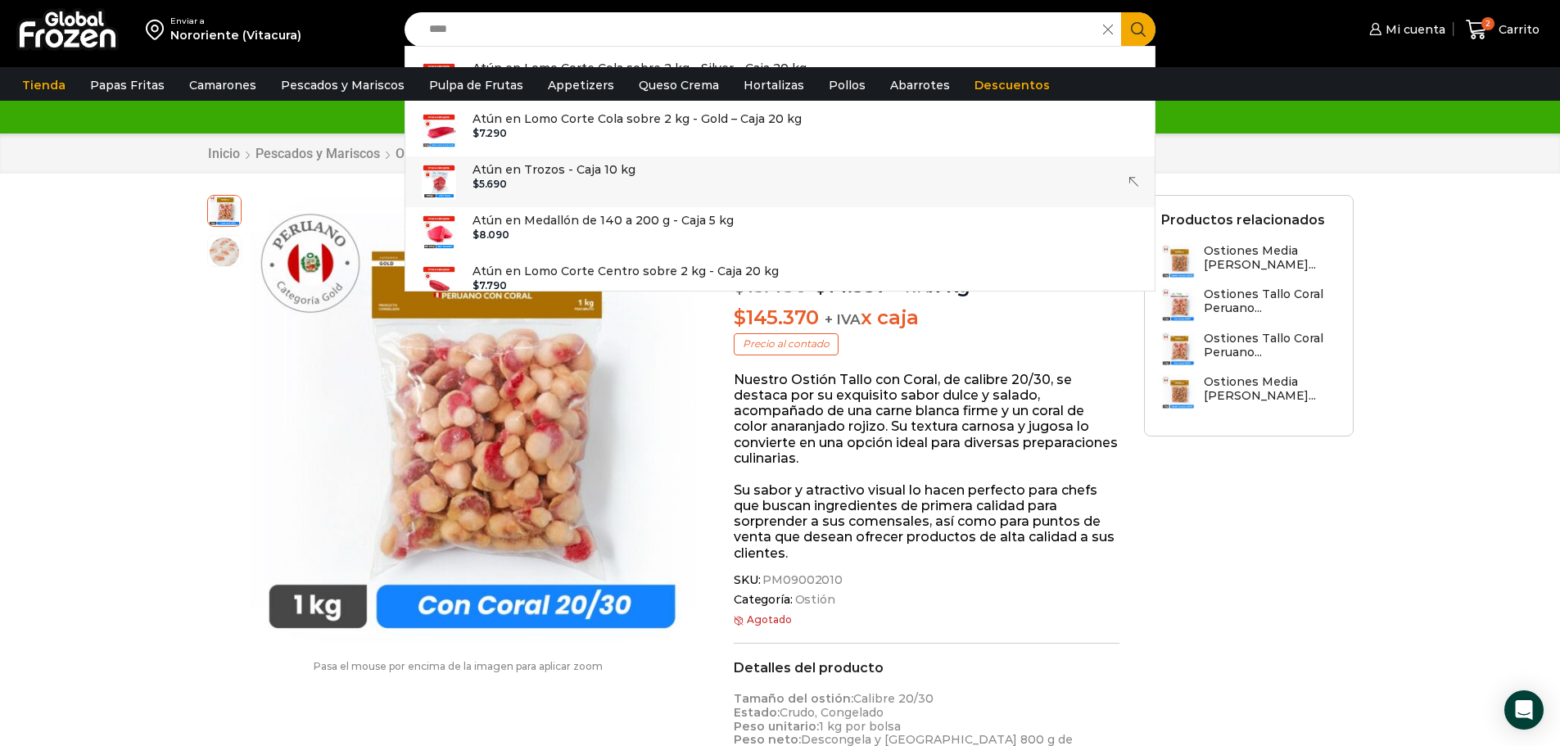
click at [567, 164] on p "Atún en Trozos - Caja 10 kg" at bounding box center [553, 169] width 163 height 18
type input "**********"
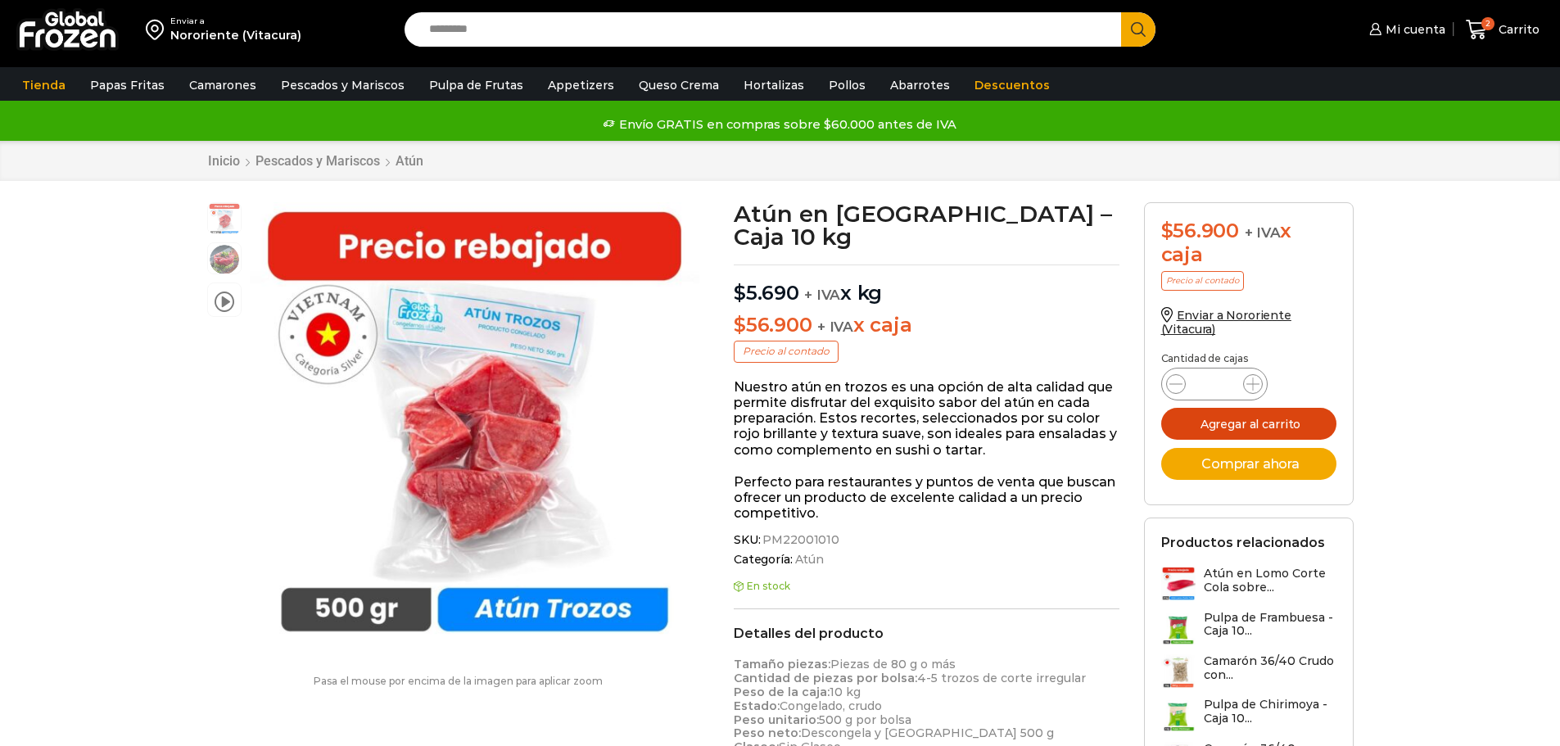
click at [1256, 424] on button "Agregar al carrito" at bounding box center [1248, 424] width 175 height 32
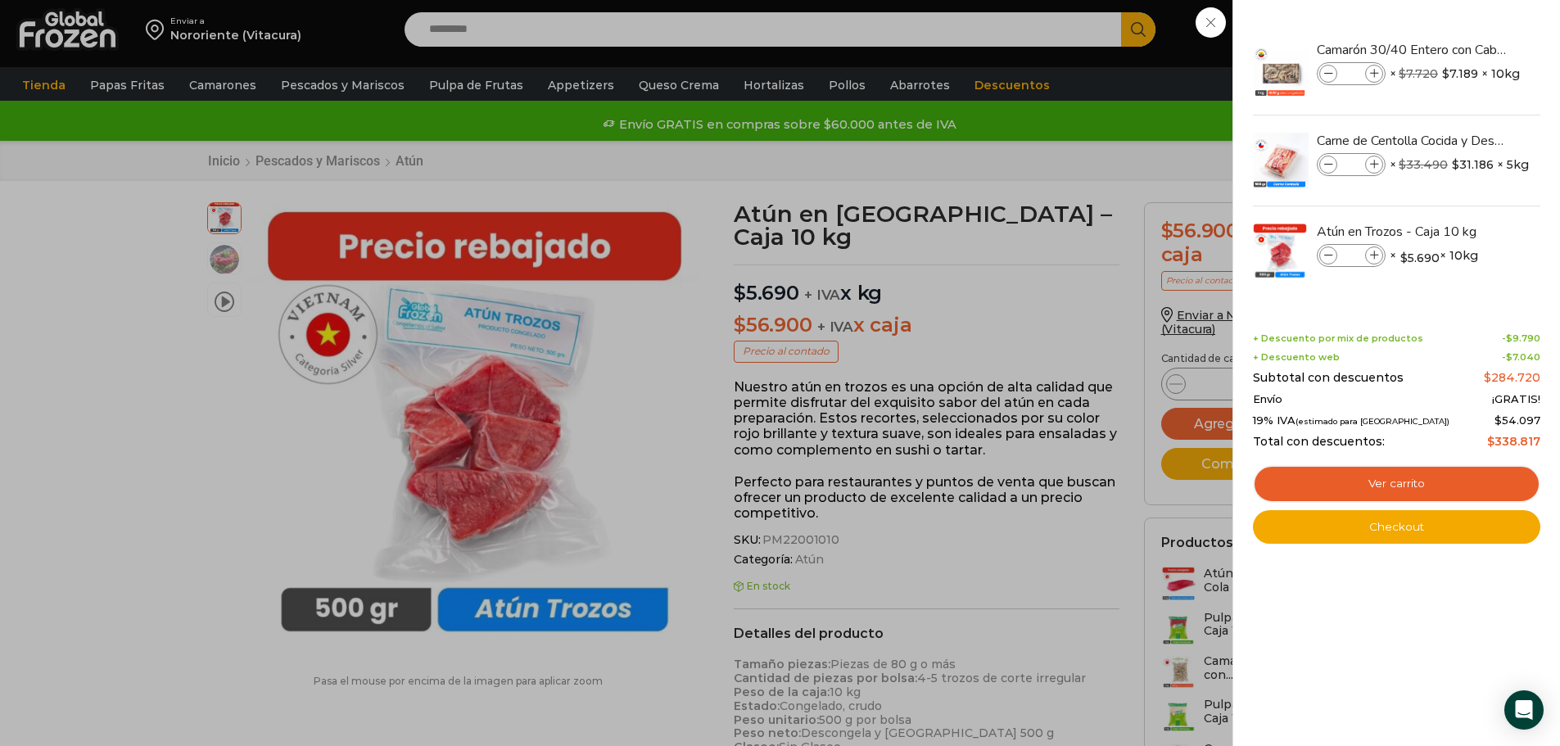
click at [1461, 31] on div "3 Carrito 3 3 Shopping Cart *" at bounding box center [1502, 30] width 82 height 38
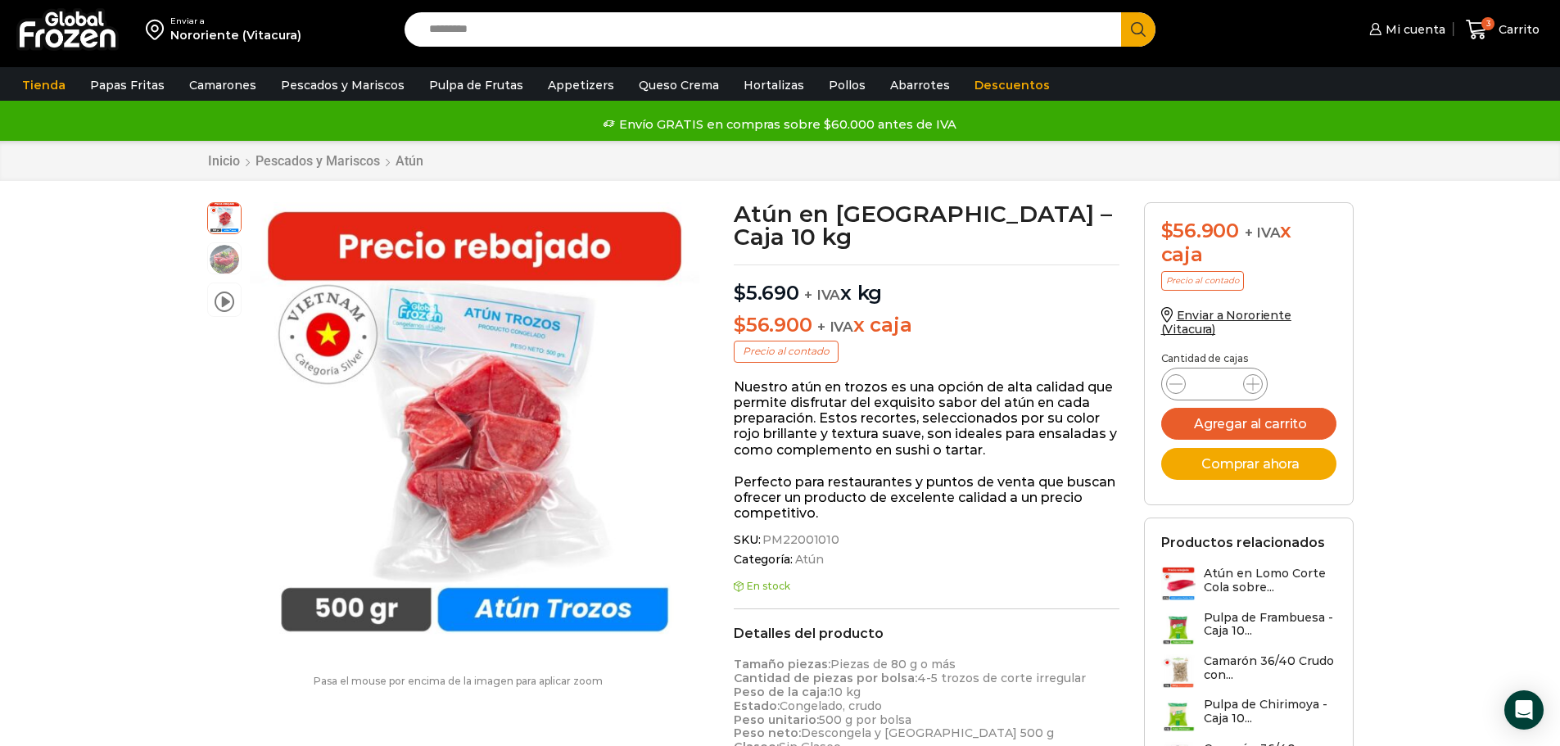
click at [492, 24] on input "Search input" at bounding box center [767, 29] width 693 height 34
type input "**"
click at [1131, 25] on icon "Search button" at bounding box center [1138, 29] width 15 height 15
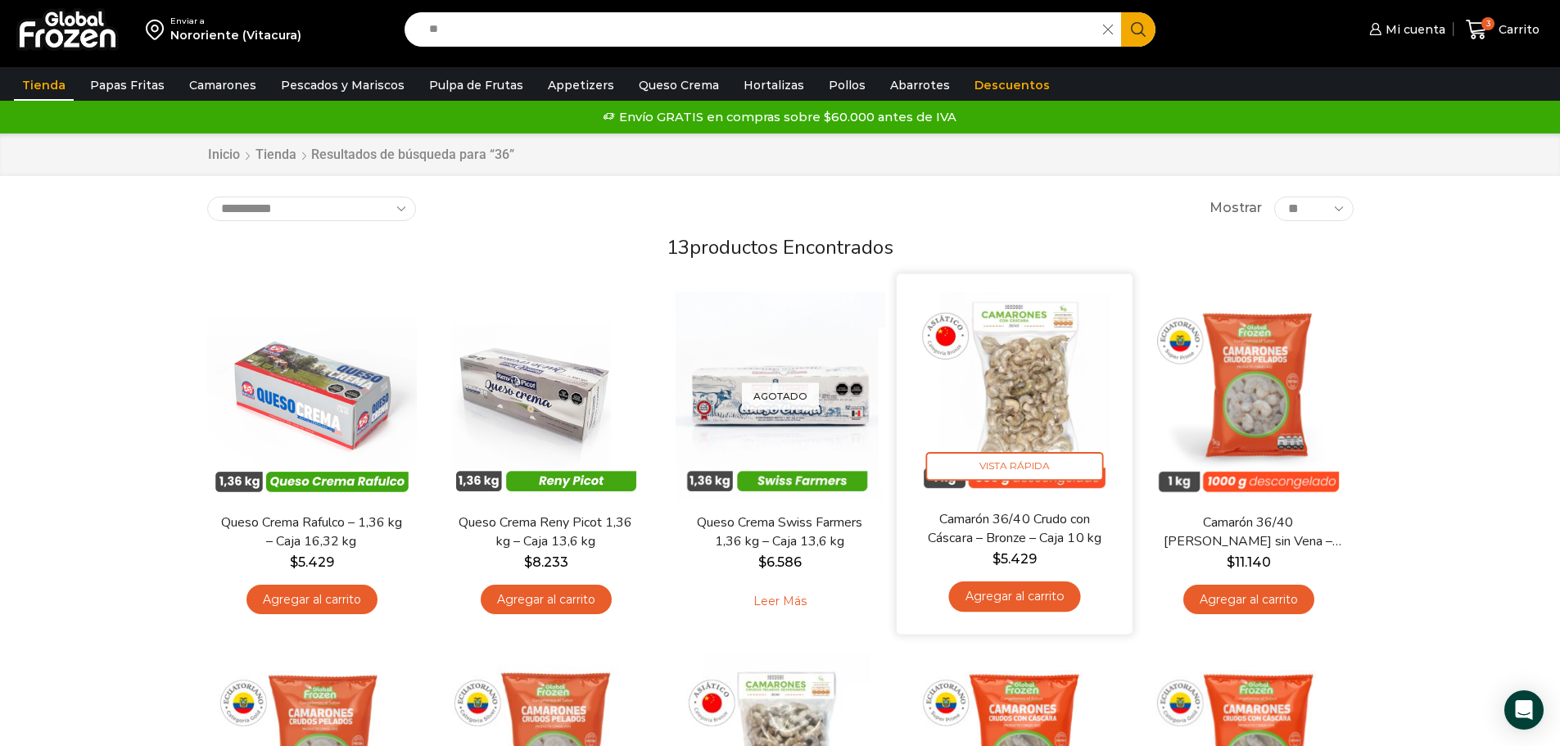
click at [1023, 596] on link "Agregar al carrito" at bounding box center [1014, 596] width 132 height 30
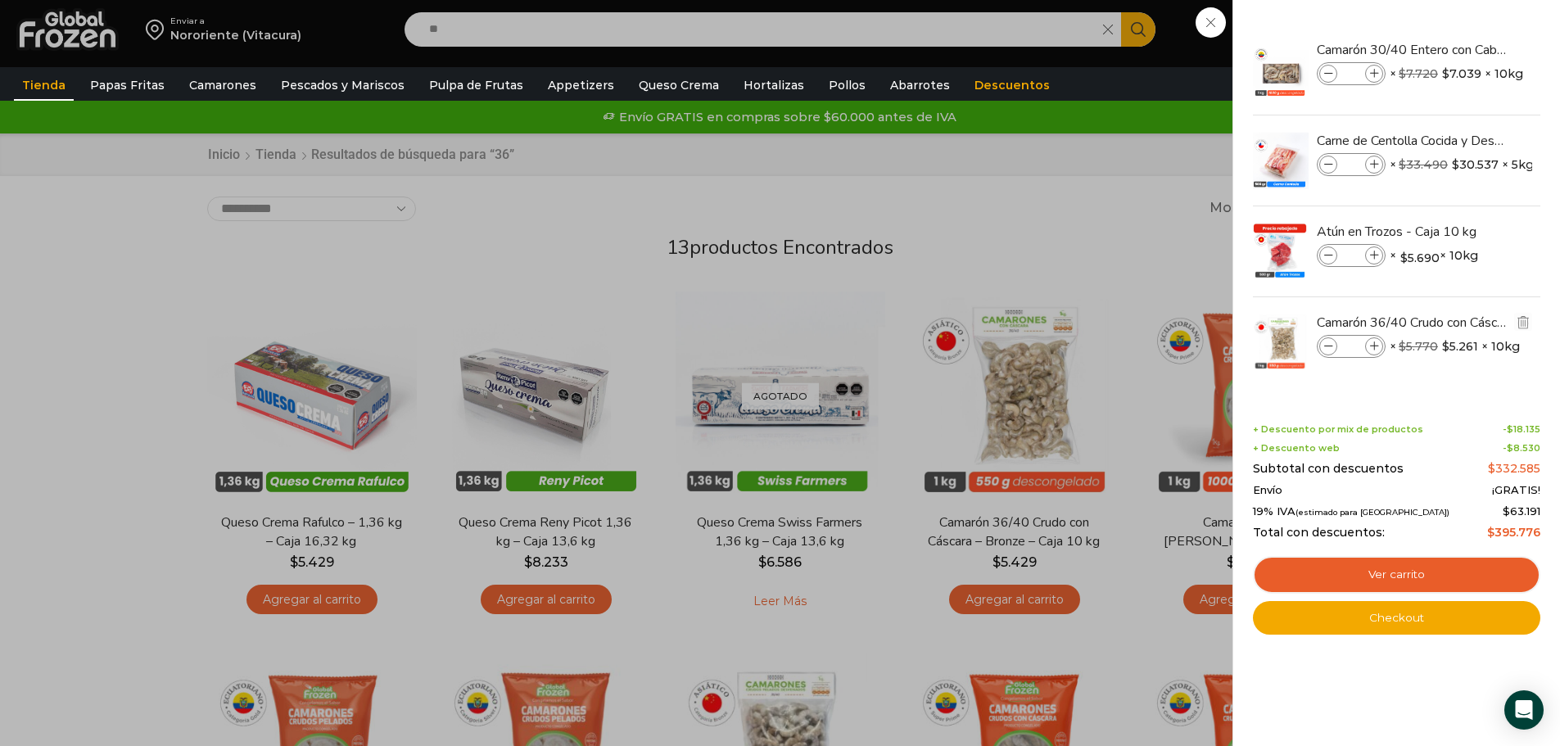
click at [1375, 346] on icon at bounding box center [1374, 346] width 9 height 9
type input "*"
click at [1461, 19] on div "5 Carrito 5 5 Shopping Cart *" at bounding box center [1502, 30] width 82 height 38
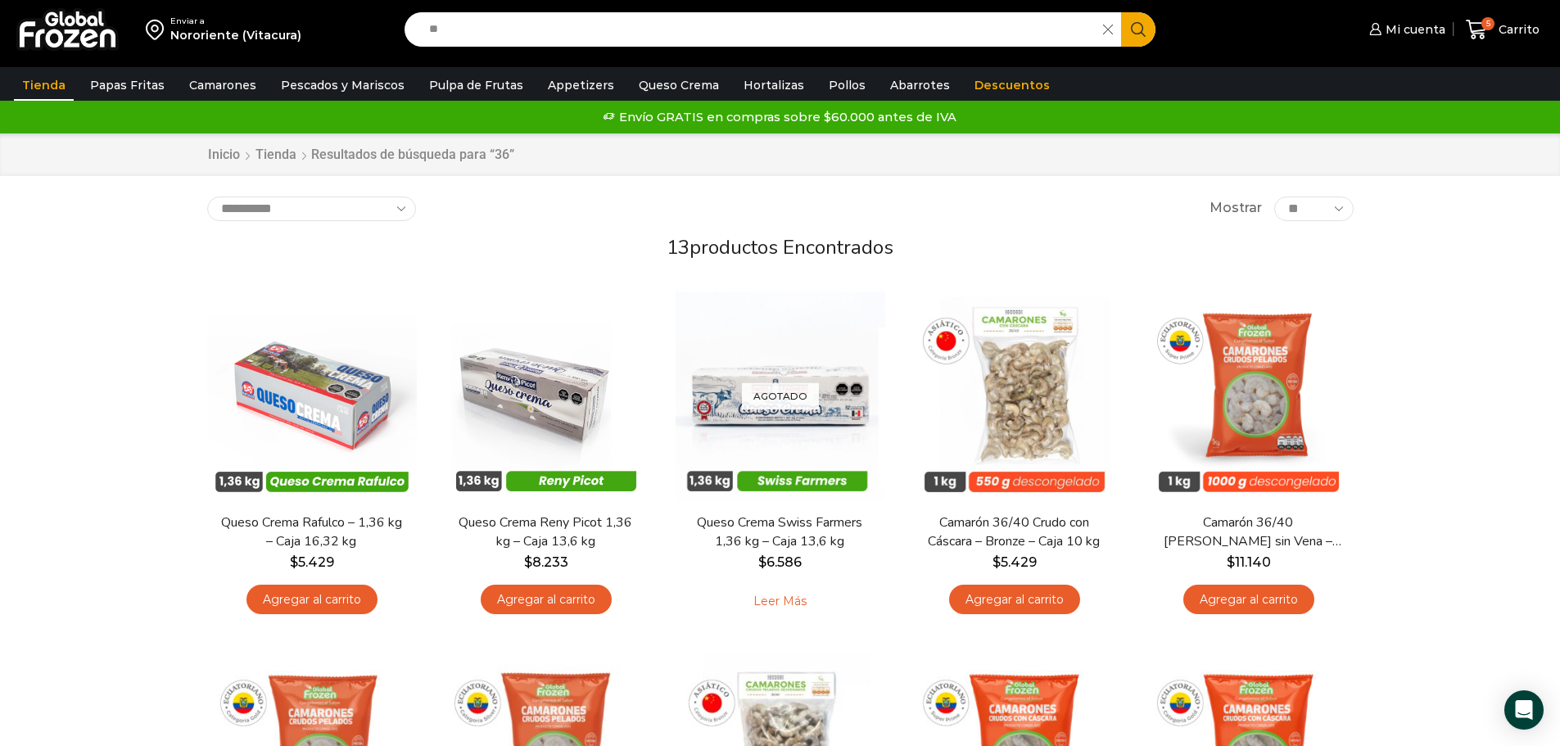
click at [474, 29] on input "**" at bounding box center [758, 29] width 675 height 34
drag, startPoint x: 474, startPoint y: 29, endPoint x: 344, endPoint y: 30, distance: 130.2
click at [344, 30] on div "Enviar a Nororiente (Vitacura) Search input ** Search Mi cuenta Mi perfil" at bounding box center [779, 29] width 1551 height 59
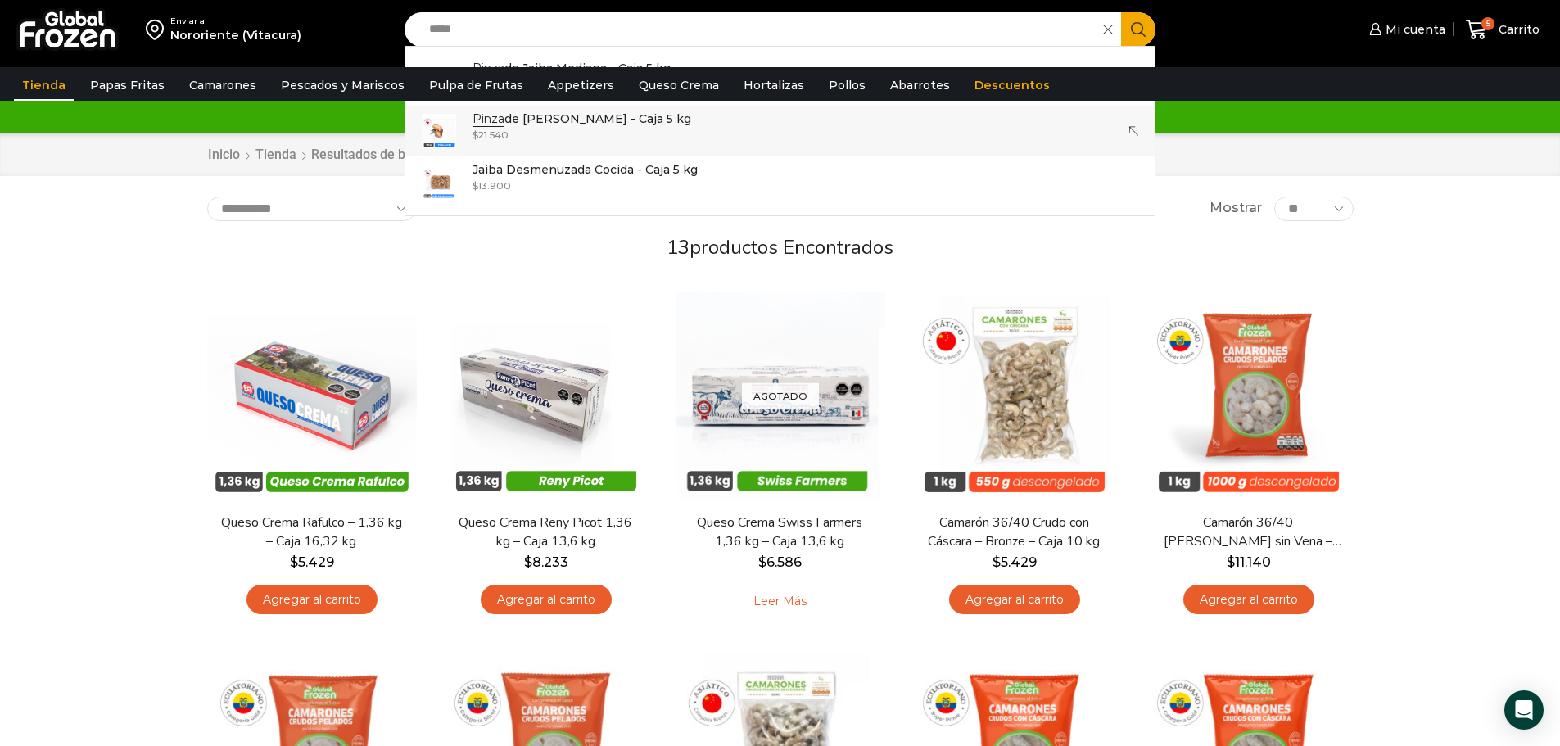
click at [574, 126] on p "Pinza de Jaiba Jumbo - Caja 5 kg" at bounding box center [581, 119] width 219 height 18
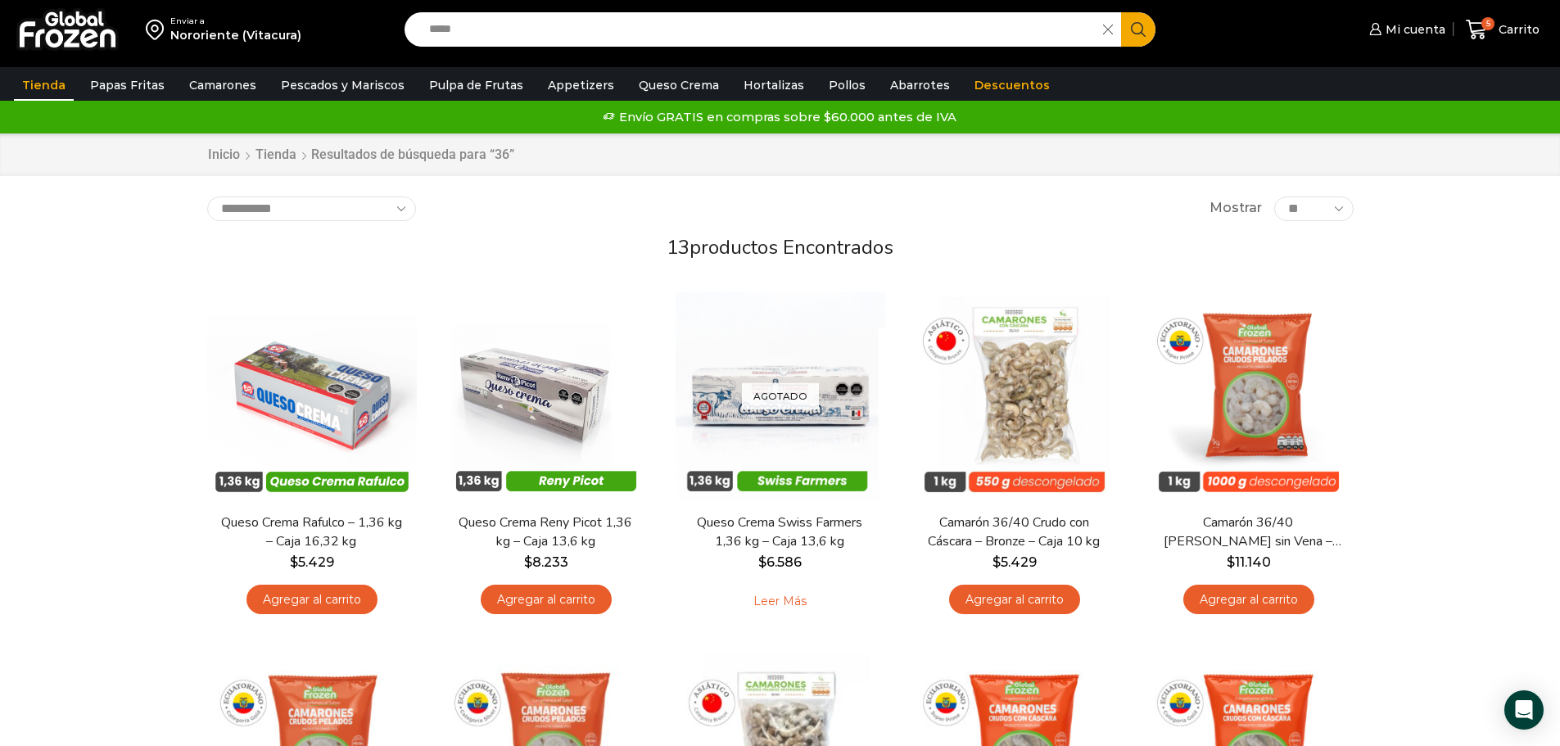
type input "**********"
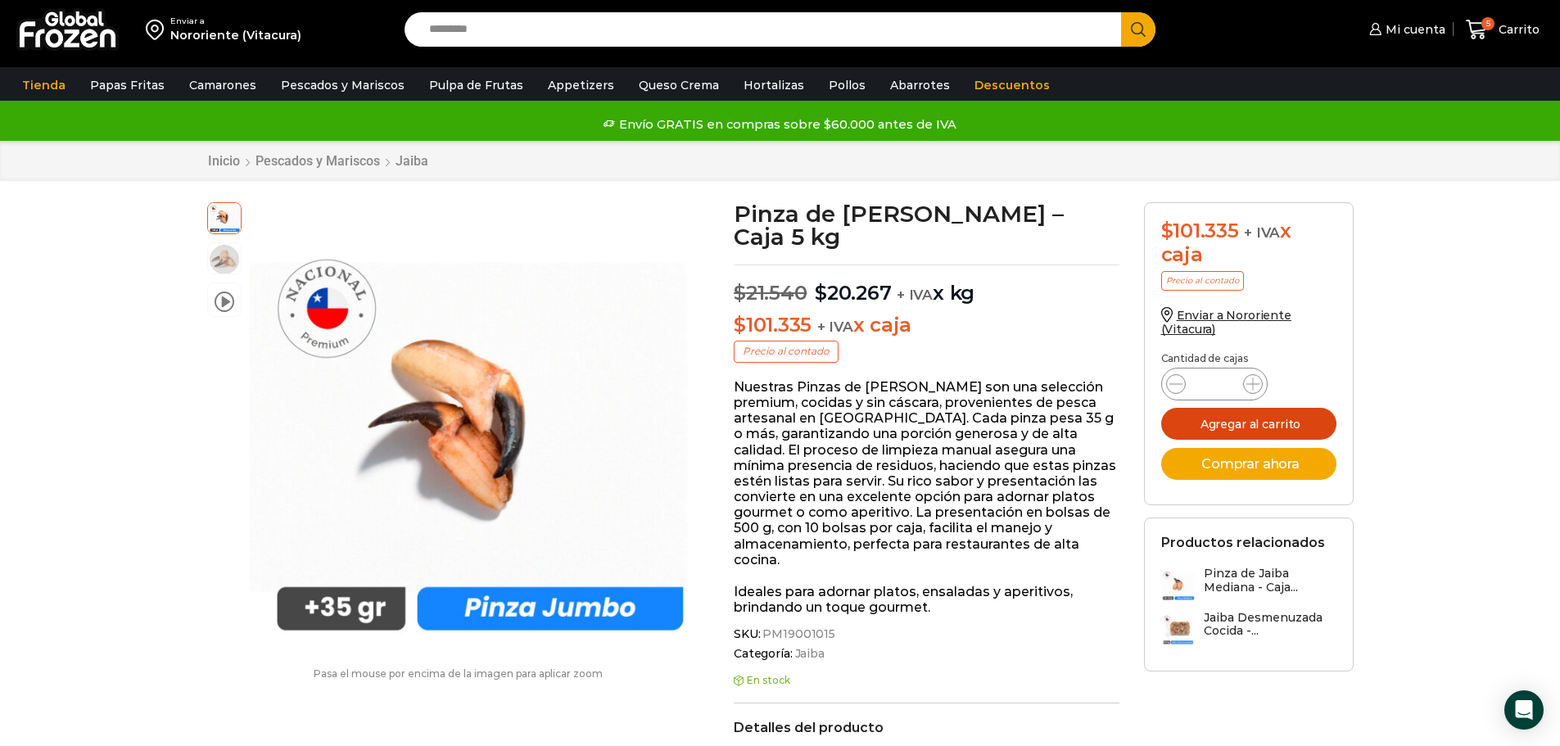
click at [1249, 422] on button "Agregar al carrito" at bounding box center [1248, 424] width 175 height 32
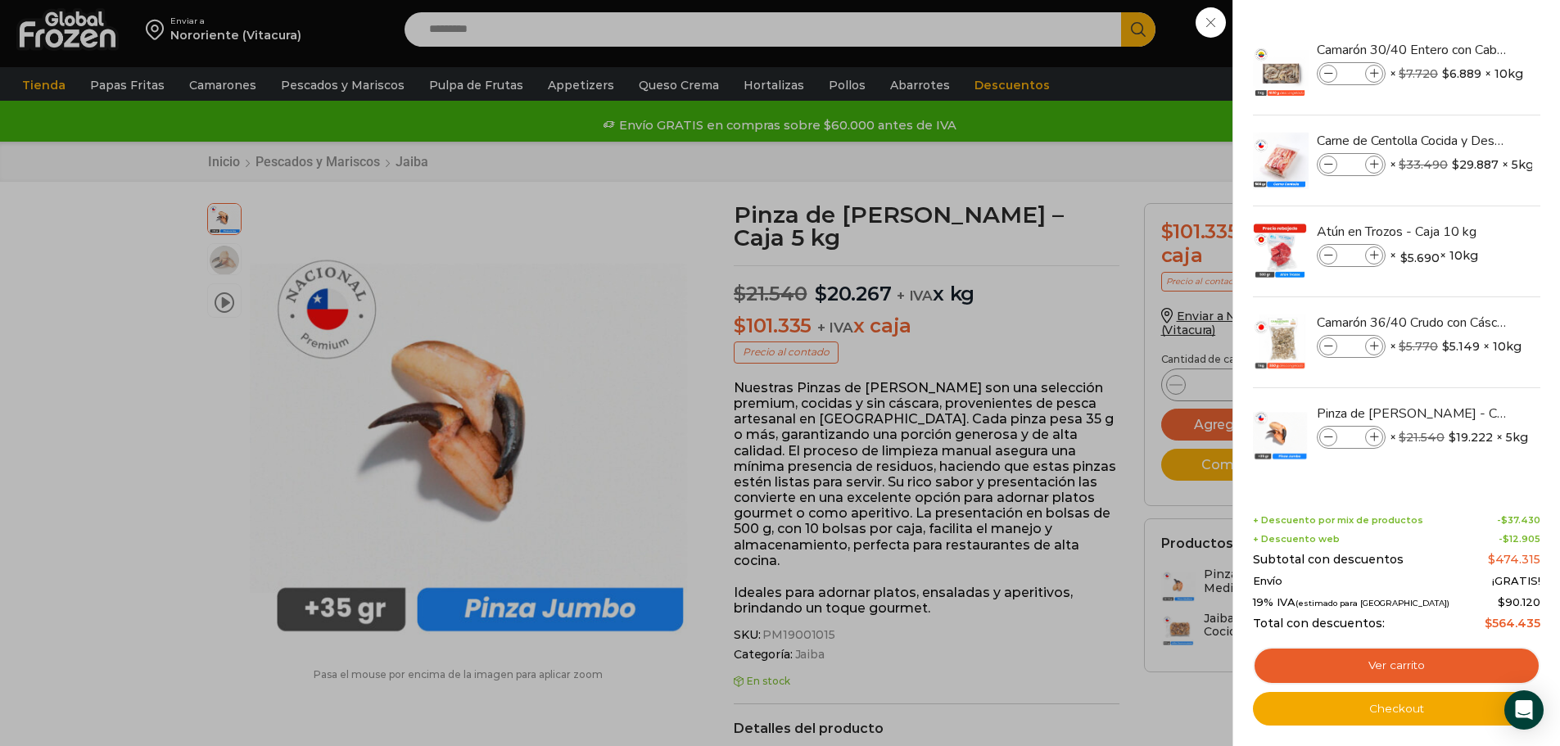
click at [1461, 27] on div "6 [GEOGRAPHIC_DATA] 6 6 Shopping Cart *" at bounding box center [1502, 30] width 82 height 38
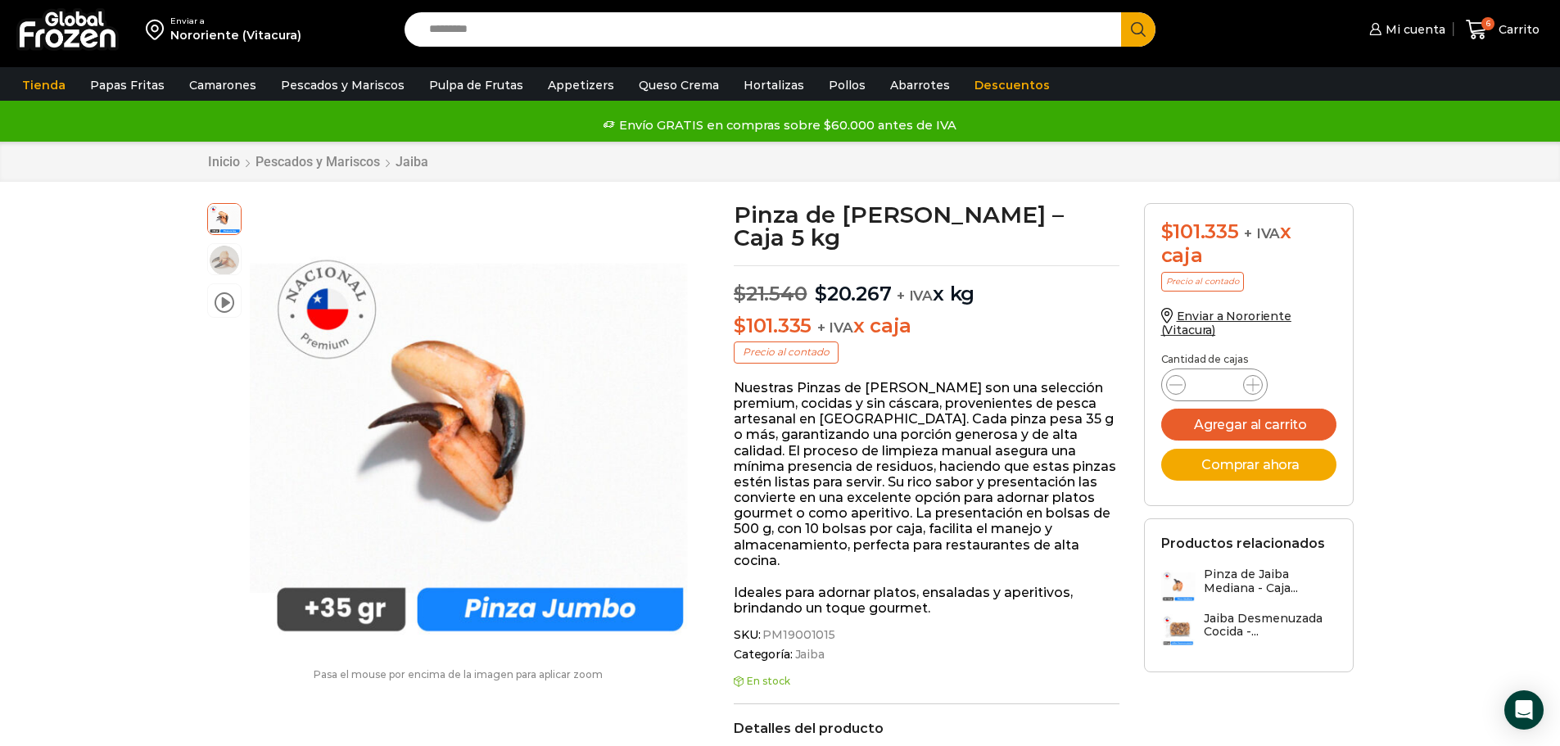
click at [484, 25] on input "Search input" at bounding box center [767, 29] width 693 height 34
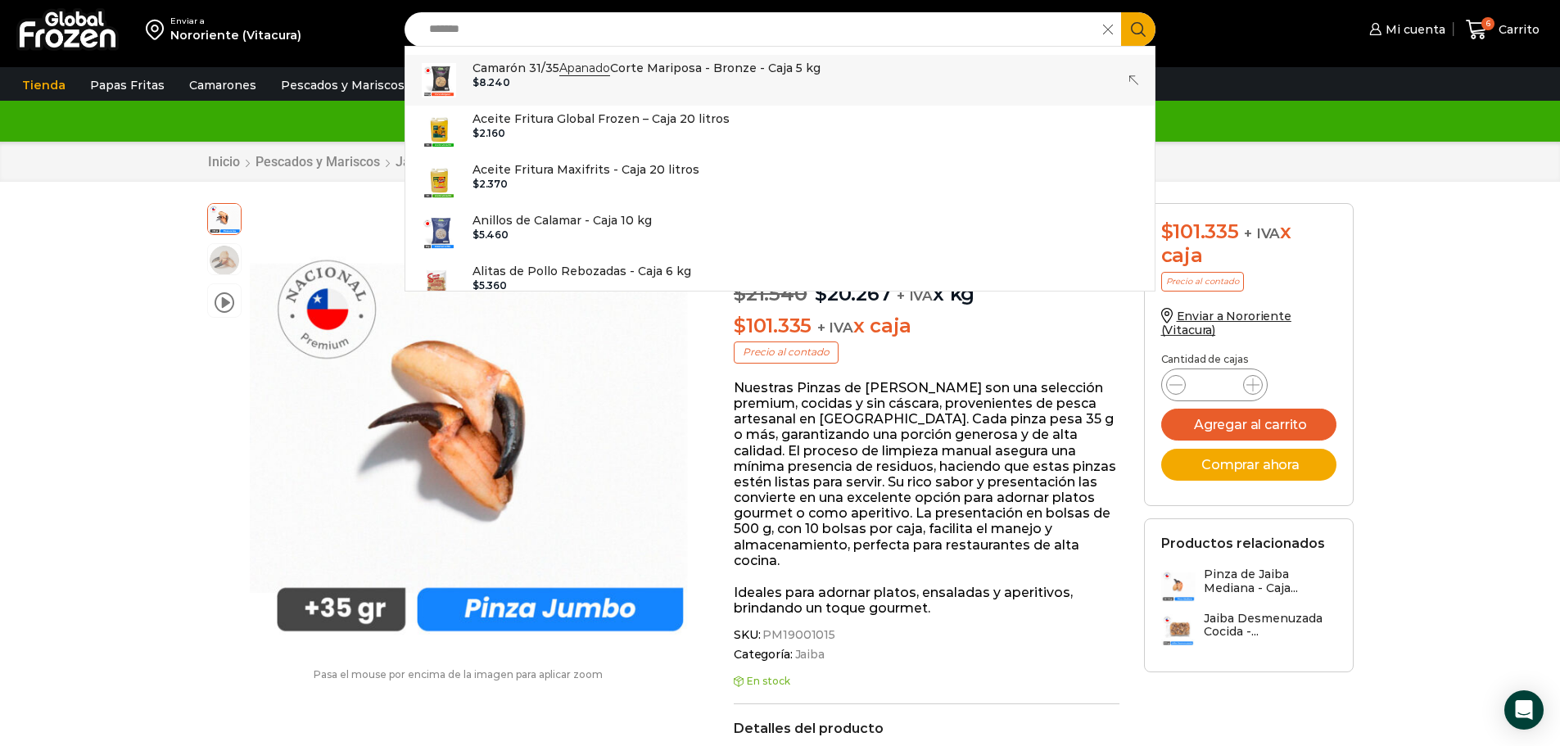
click at [642, 81] on div "$ 8.240" at bounding box center [646, 82] width 348 height 11
type input "**********"
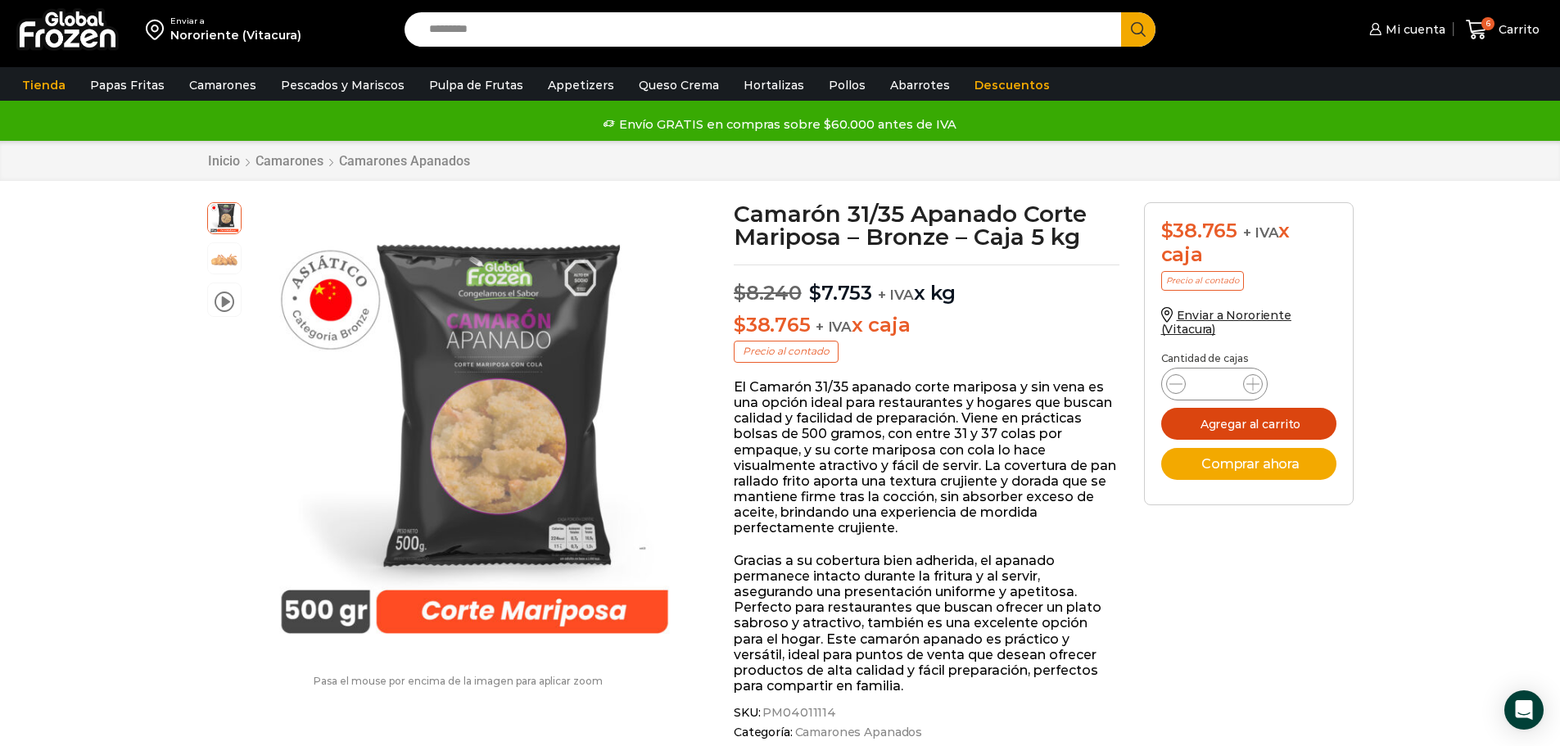
click at [1260, 418] on button "Agregar al carrito" at bounding box center [1248, 424] width 175 height 32
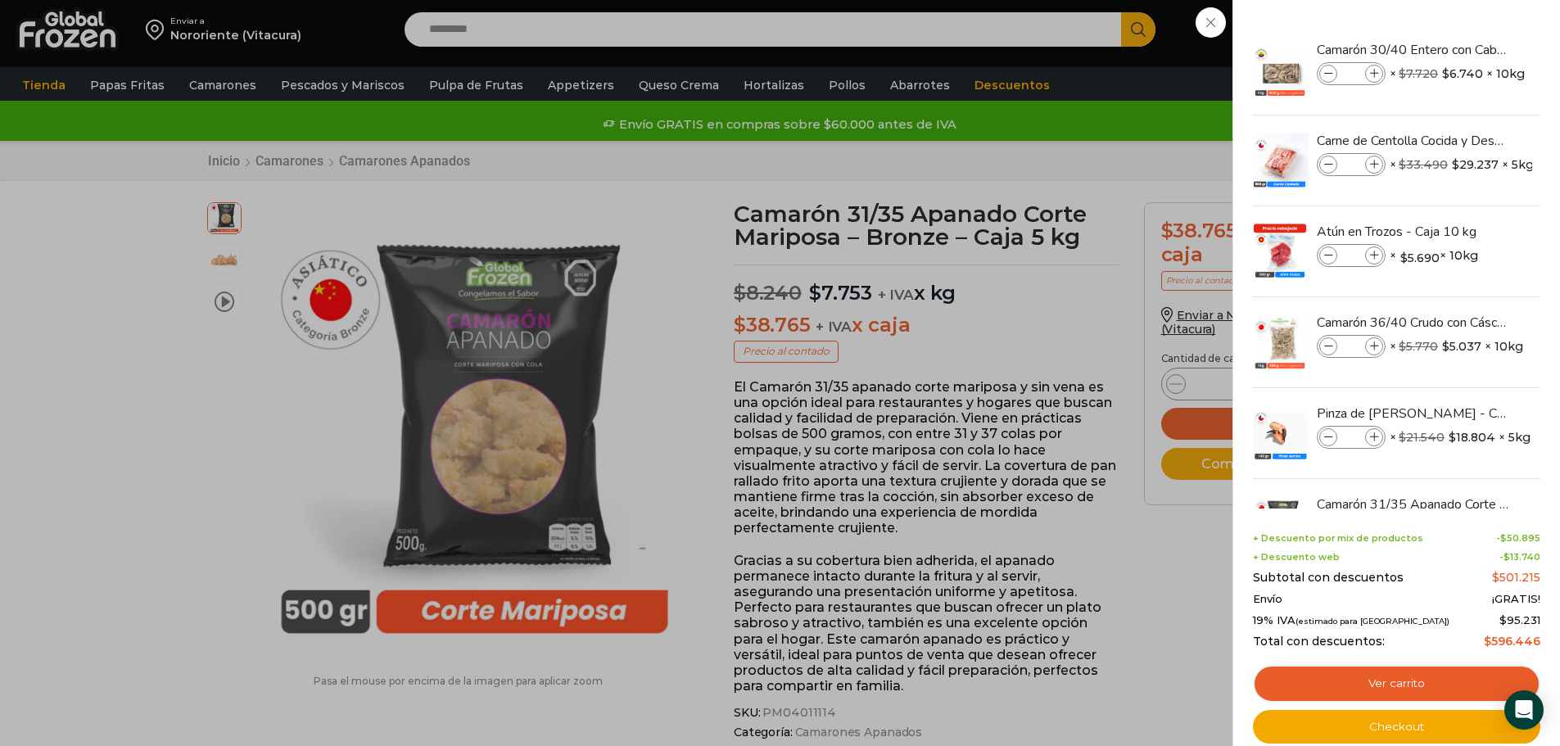
click at [1485, 25] on ul "Camarón 30/40 Entero con Cabeza y Cola - Super Prime - Caja 10 kg Camarón 30/40…" at bounding box center [1396, 297] width 282 height 544
click at [1397, 727] on link "Checkout" at bounding box center [1396, 727] width 287 height 34
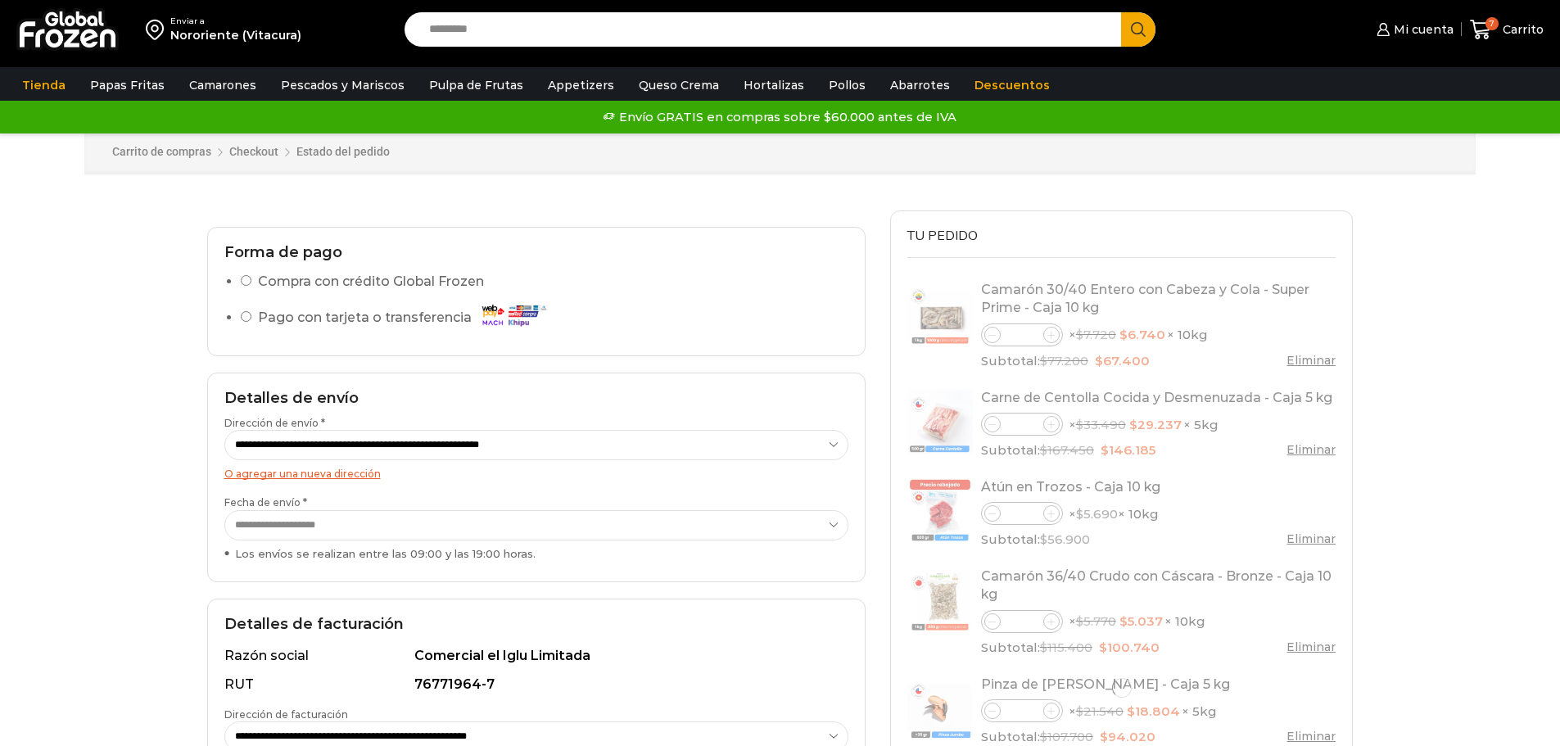
select select "*"
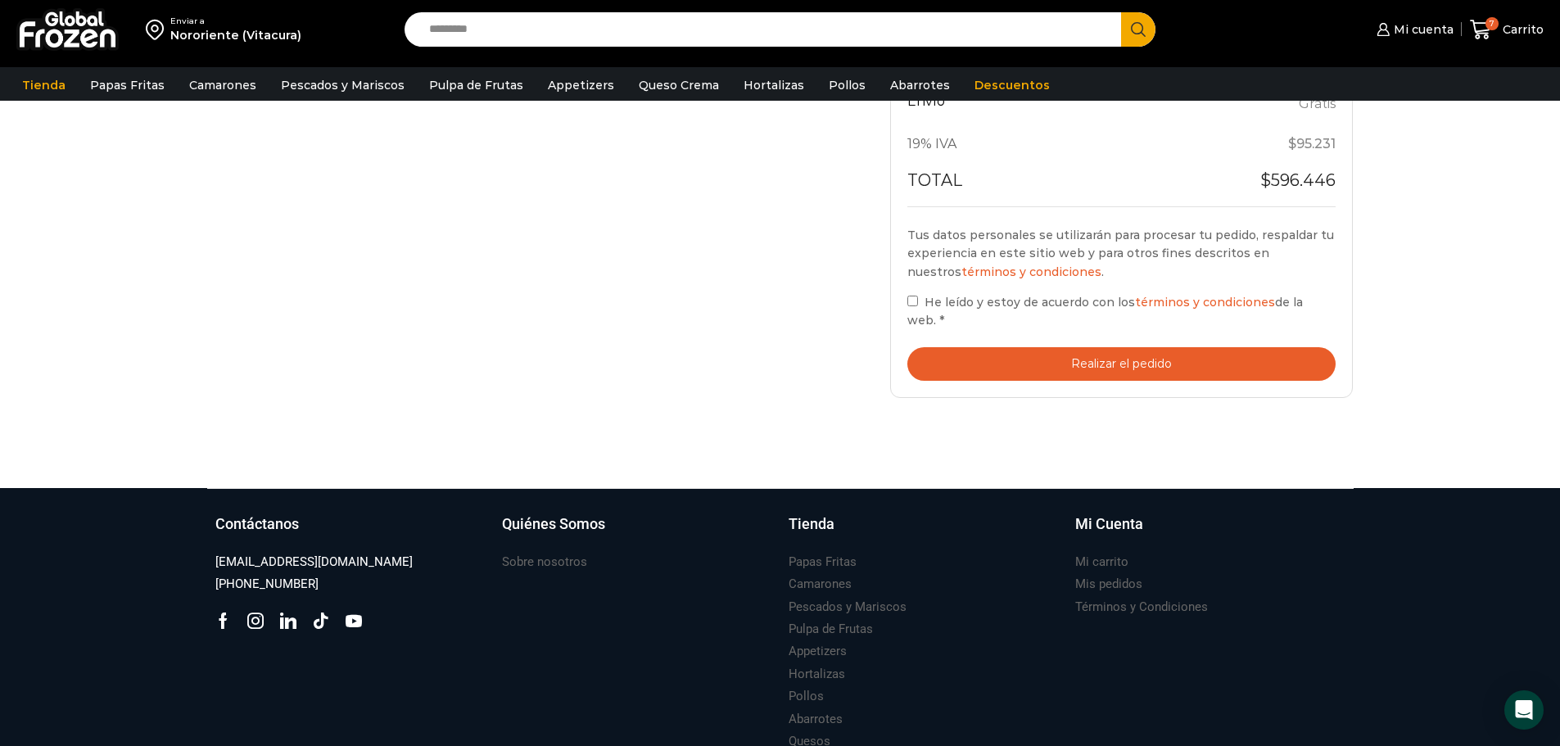
scroll to position [976, 0]
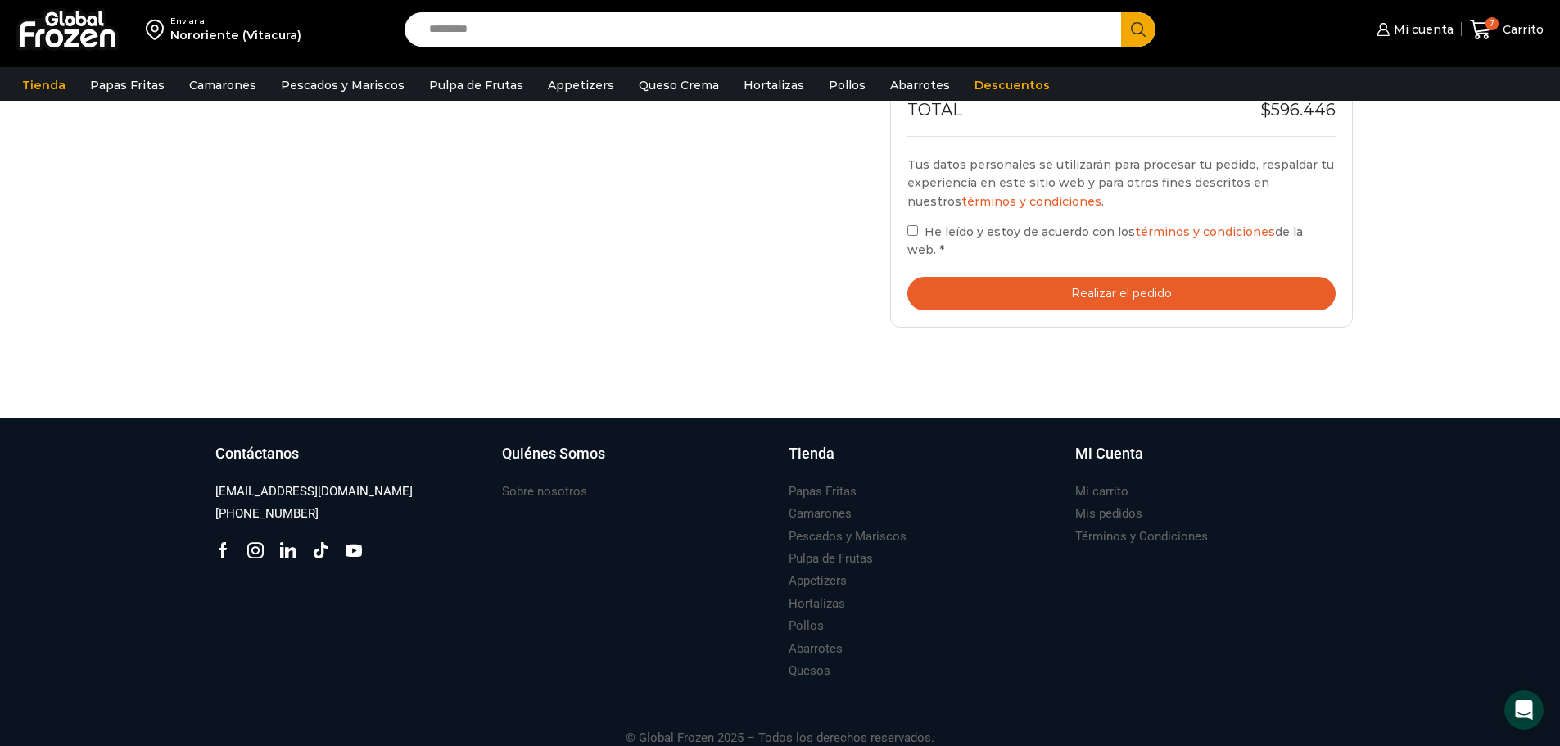
click at [1100, 277] on button "Realizar el pedido" at bounding box center [1121, 294] width 429 height 34
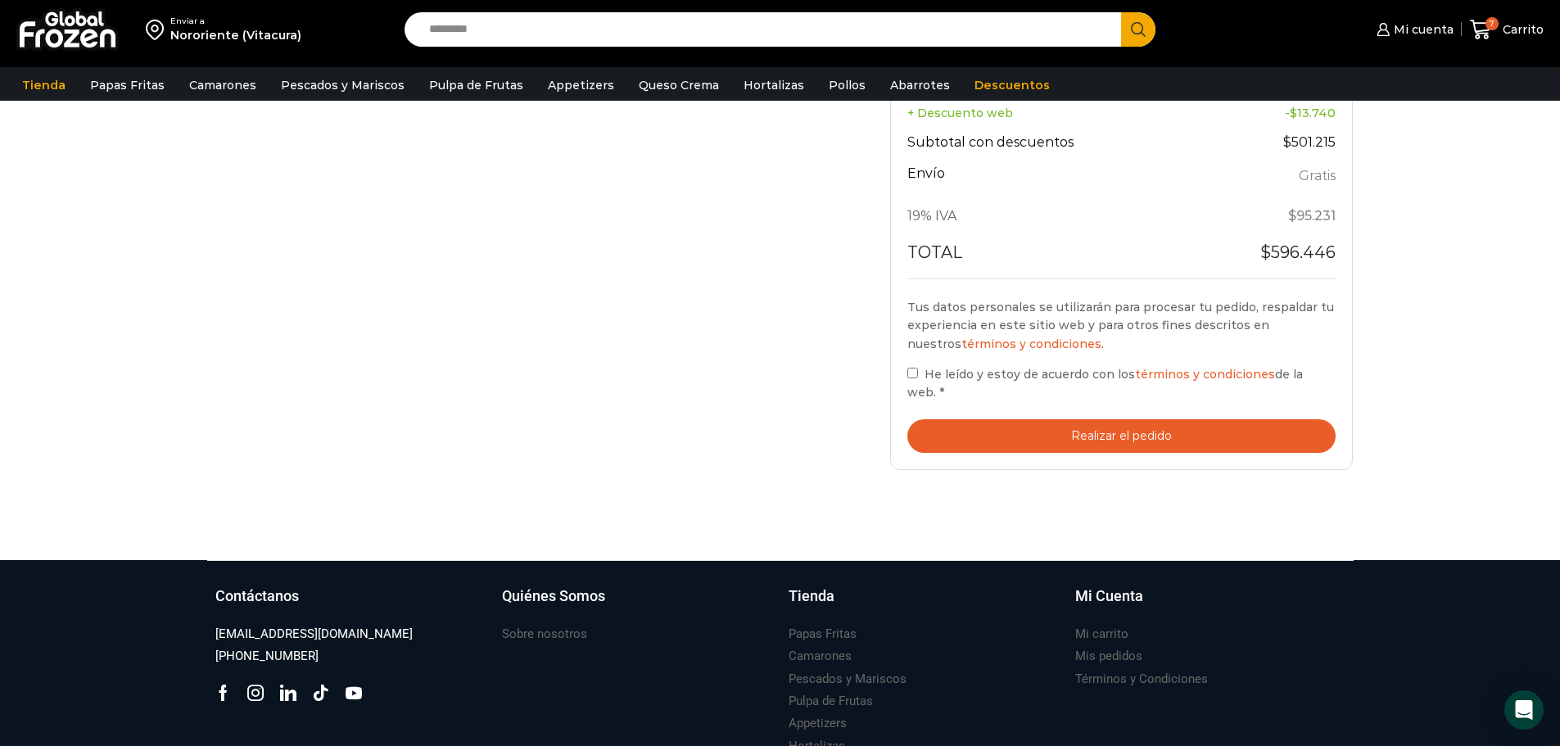
scroll to position [901, 0]
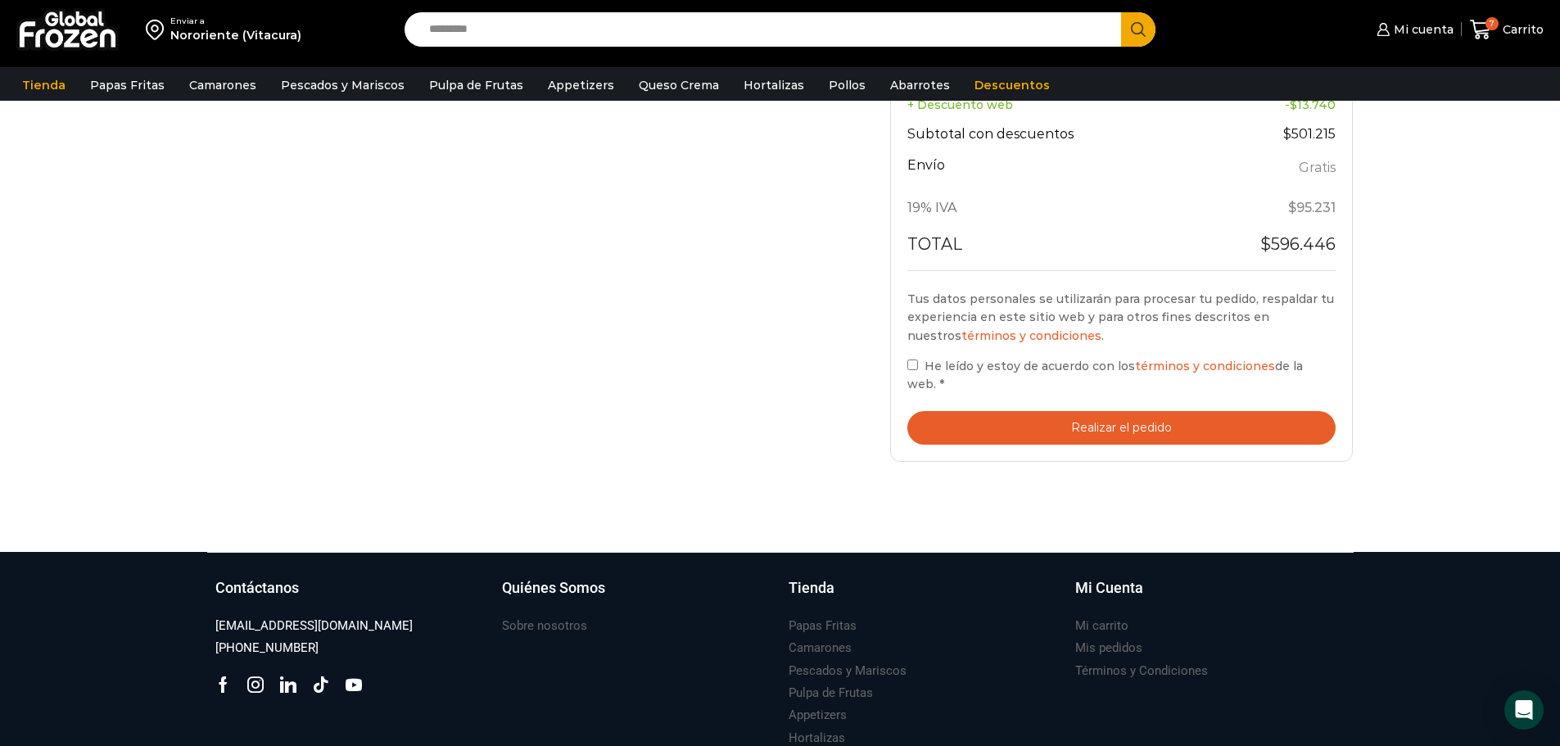
click at [1086, 416] on button "Realizar el pedido" at bounding box center [1121, 428] width 429 height 34
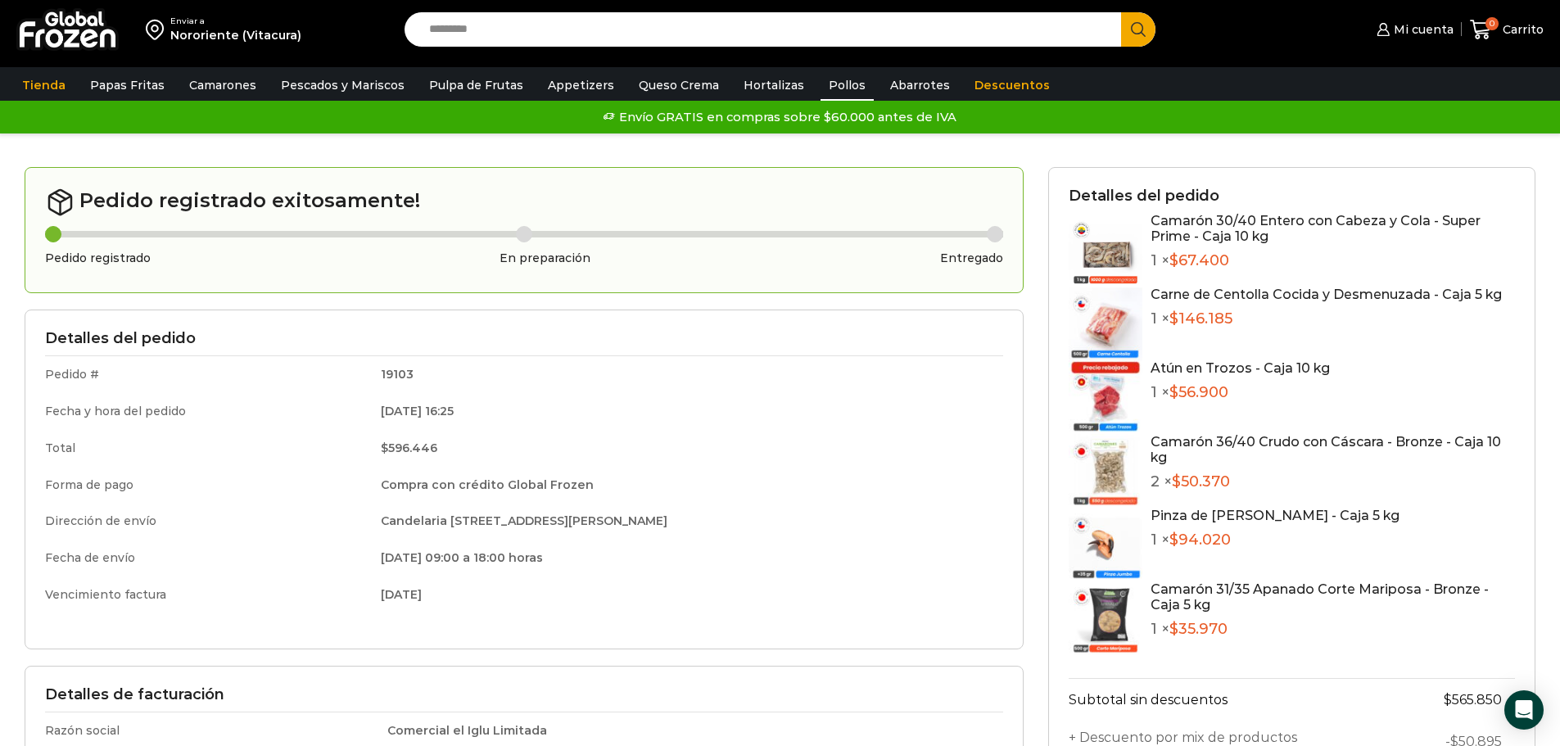
click at [820, 86] on link "Pollos" at bounding box center [846, 85] width 53 height 31
click at [821, 87] on link "Pollos" at bounding box center [846, 85] width 53 height 31
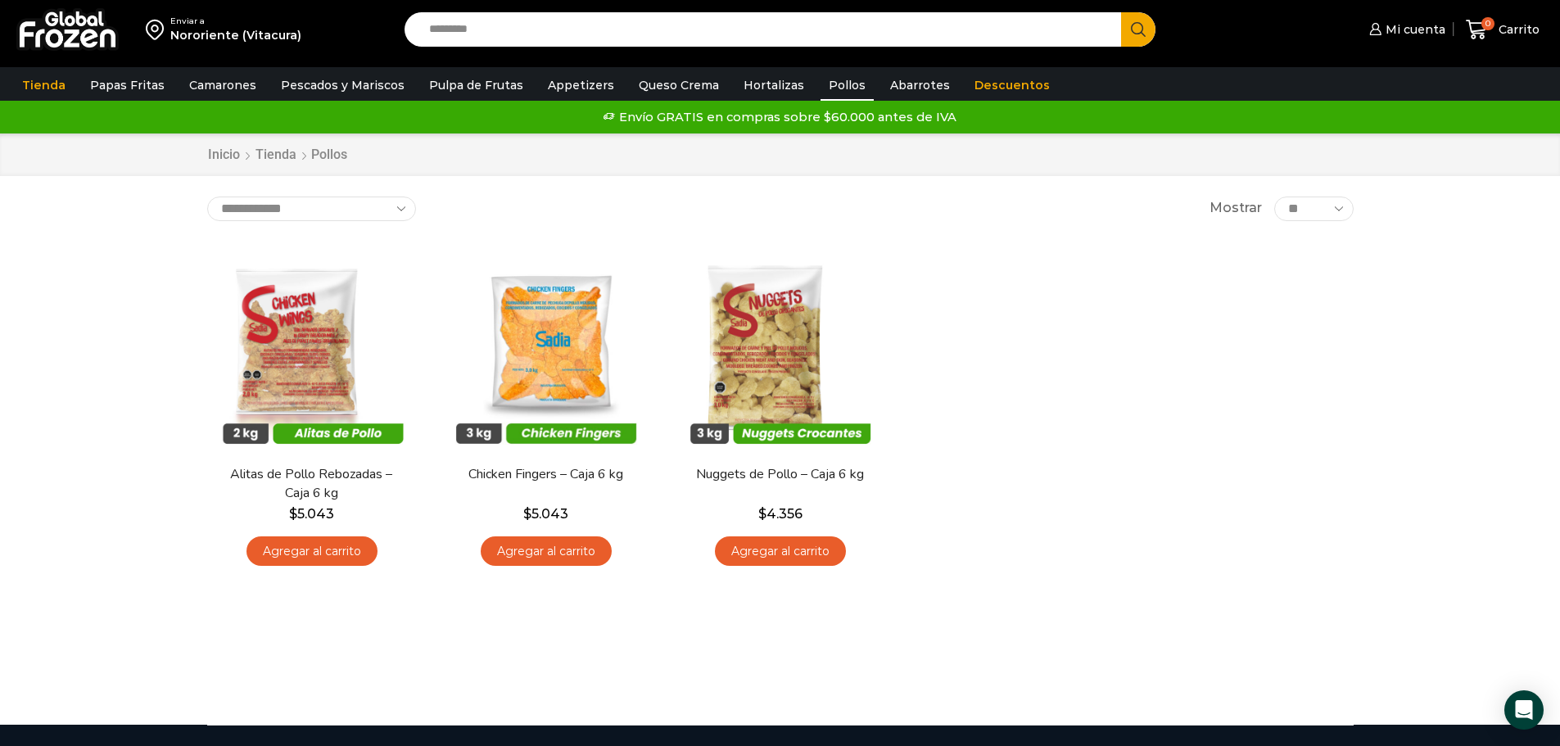
click at [575, 45] on input "Search input" at bounding box center [767, 29] width 693 height 34
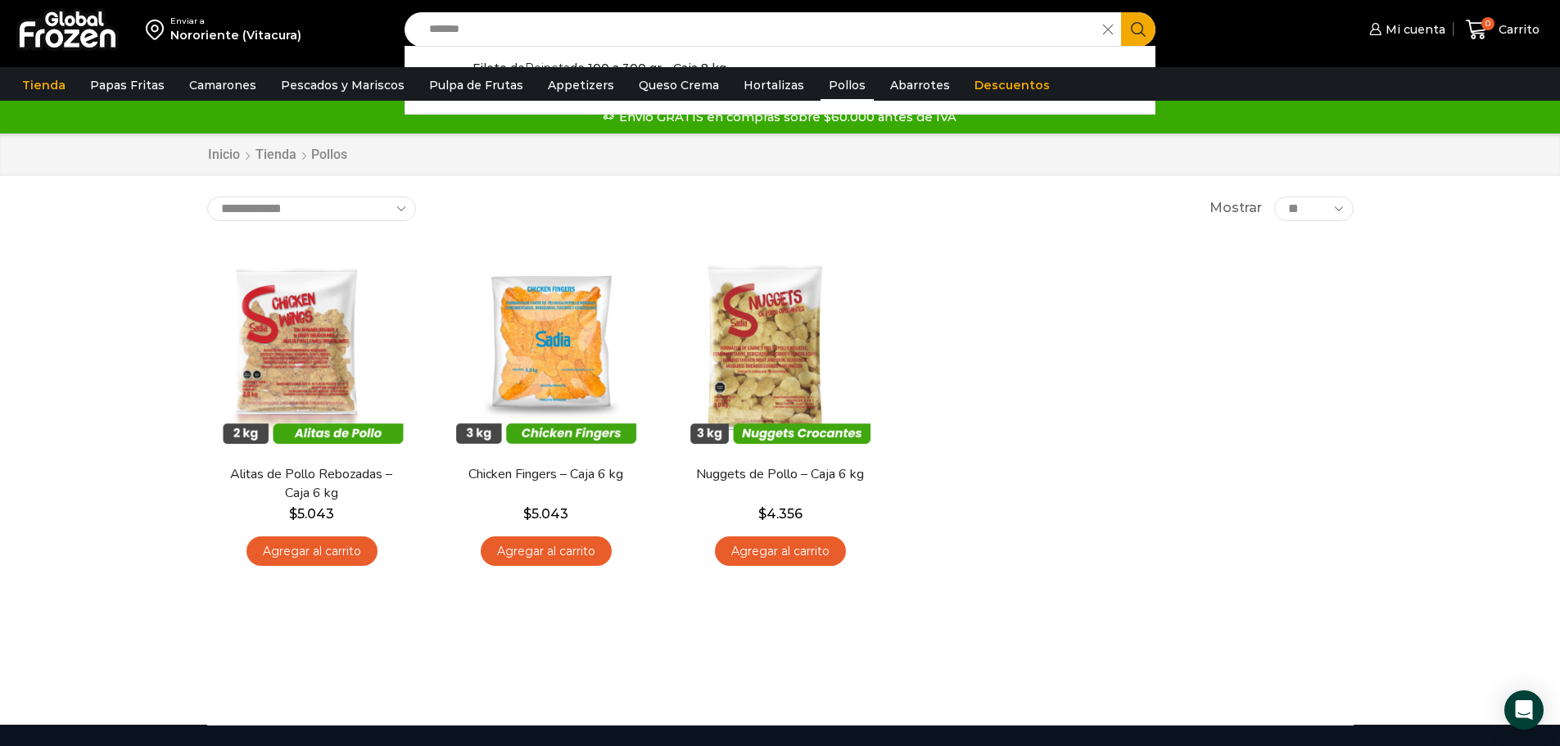
click at [1136, 25] on icon "Search button" at bounding box center [1138, 29] width 15 height 15
click at [530, 34] on input "*******" at bounding box center [758, 29] width 675 height 34
click at [552, 62] on strong "Reineta" at bounding box center [547, 69] width 45 height 16
type input "**********"
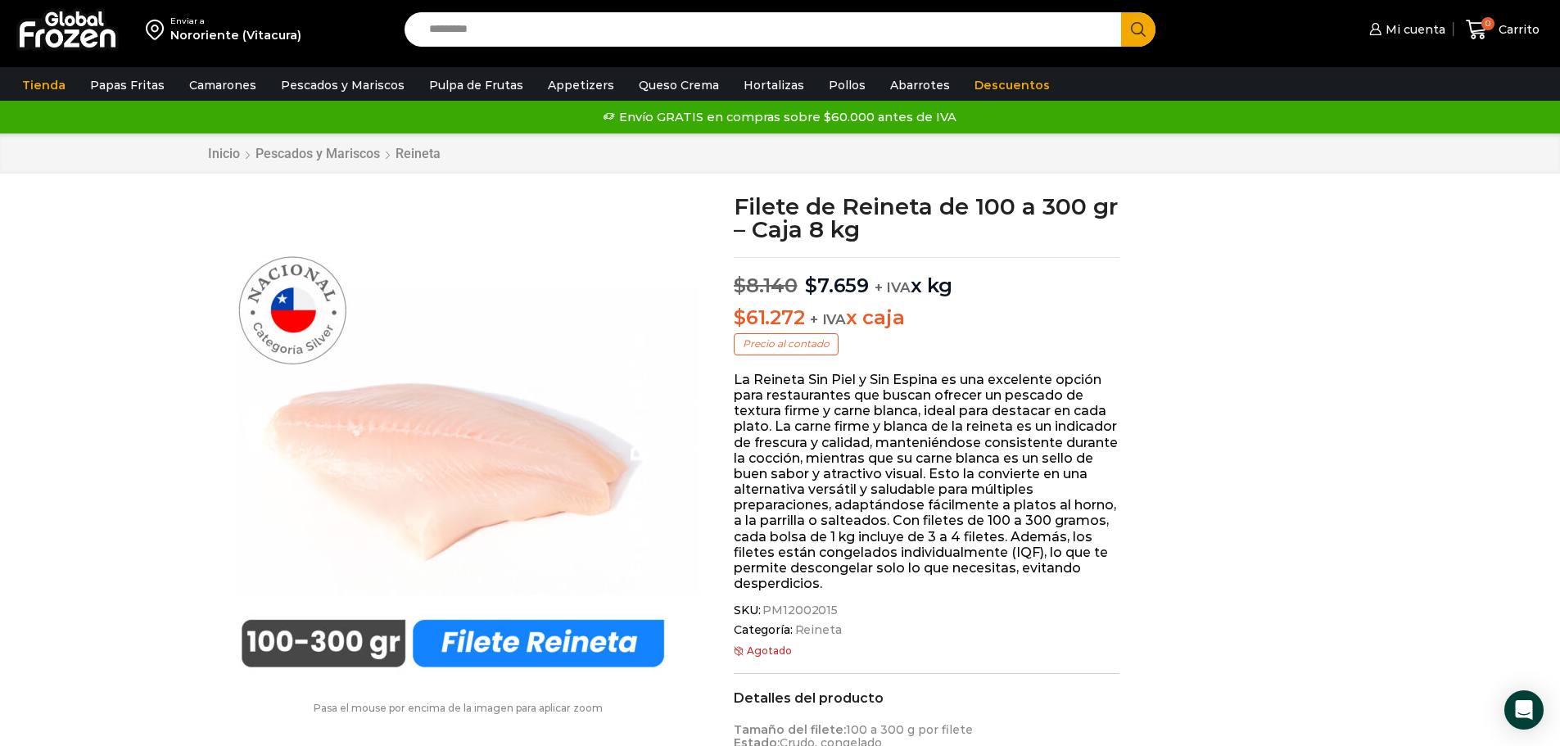
click at [584, 33] on input "Search input" at bounding box center [767, 29] width 693 height 34
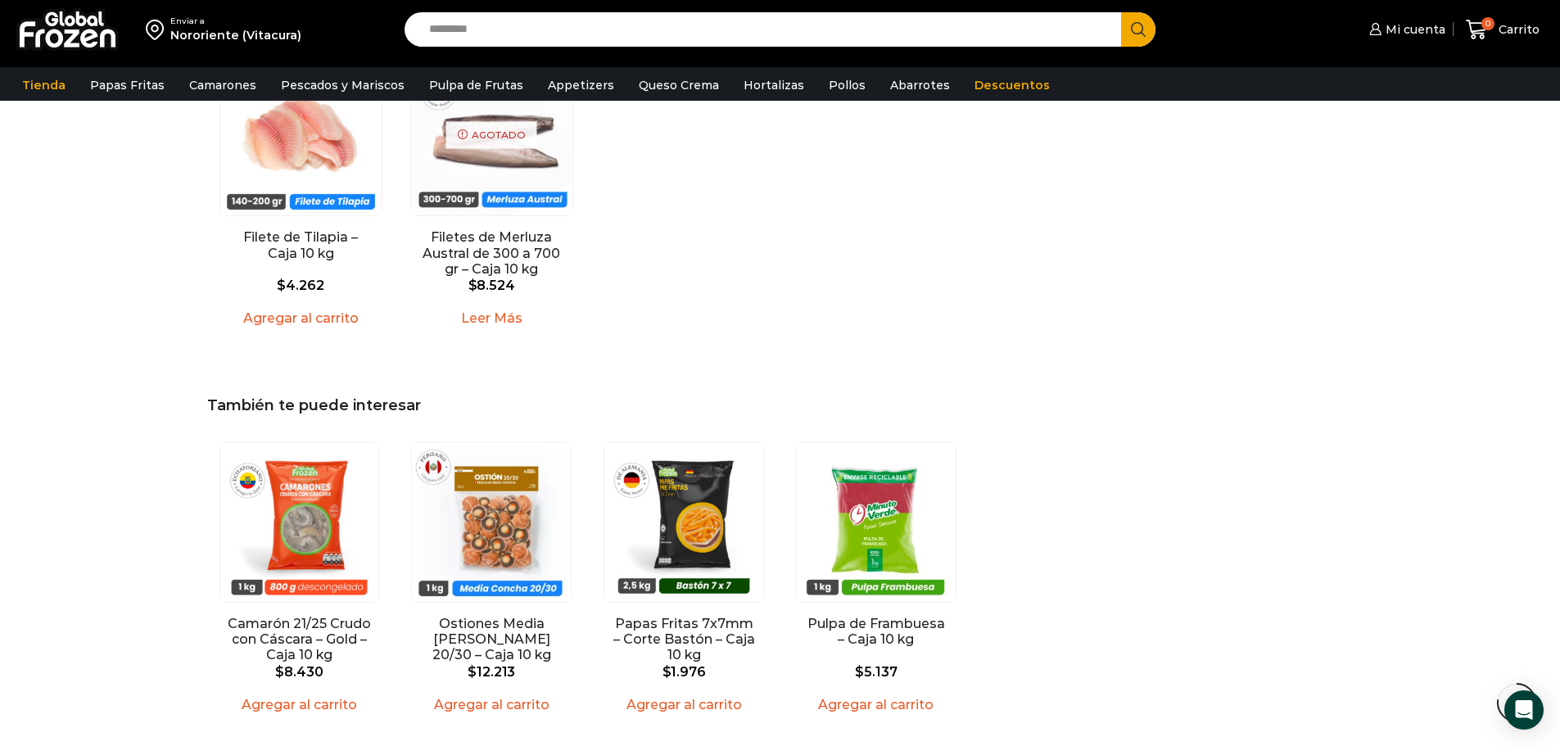
scroll to position [1474, 0]
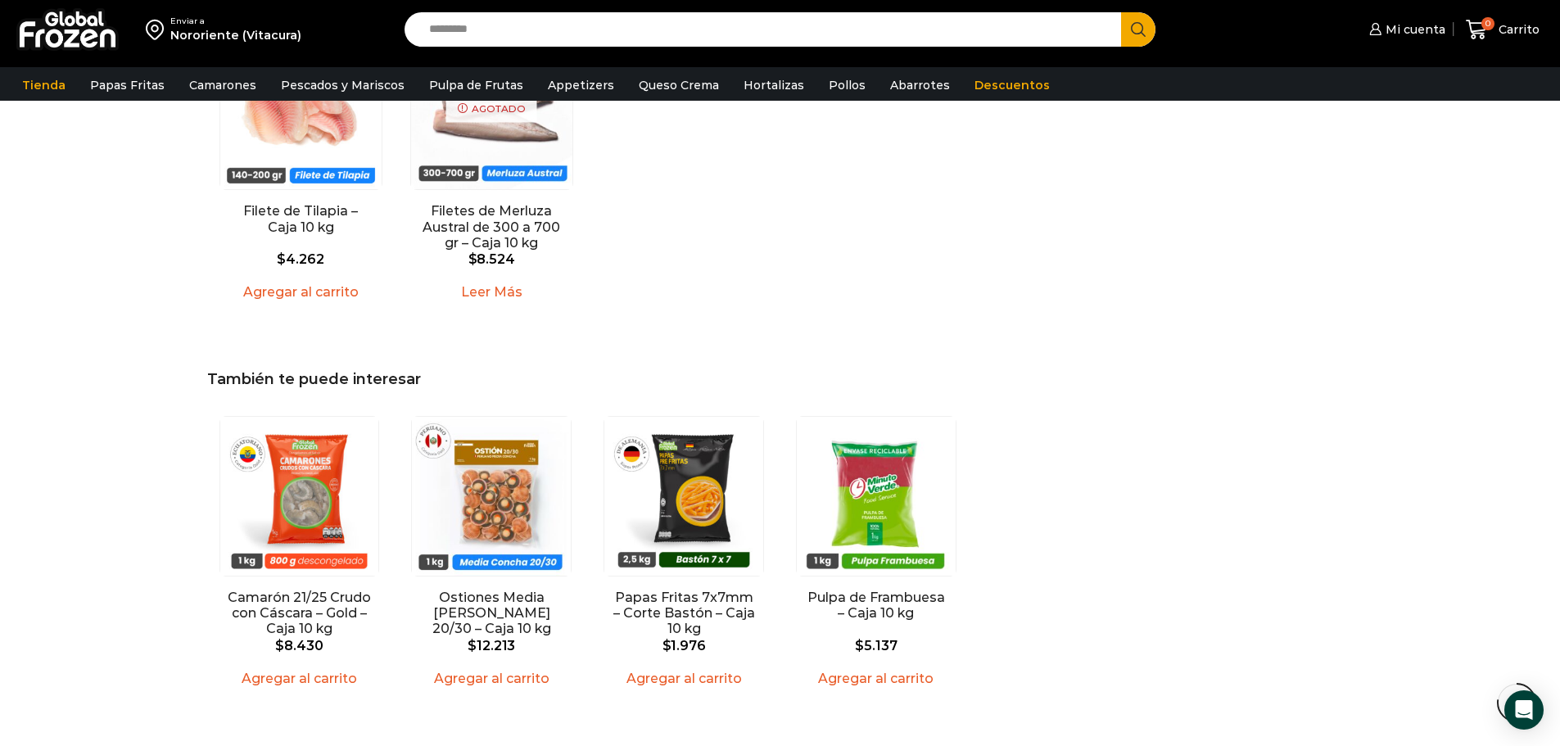
click at [736, 215] on div "En stock Vista Rápida Filete de Tilapia – Caja 10 kg $ 4.262 Agregar al carrito…" at bounding box center [780, 168] width 1141 height 298
click at [312, 200] on link "Filete de Tilapia – Caja 10 kg" at bounding box center [300, 216] width 147 height 32
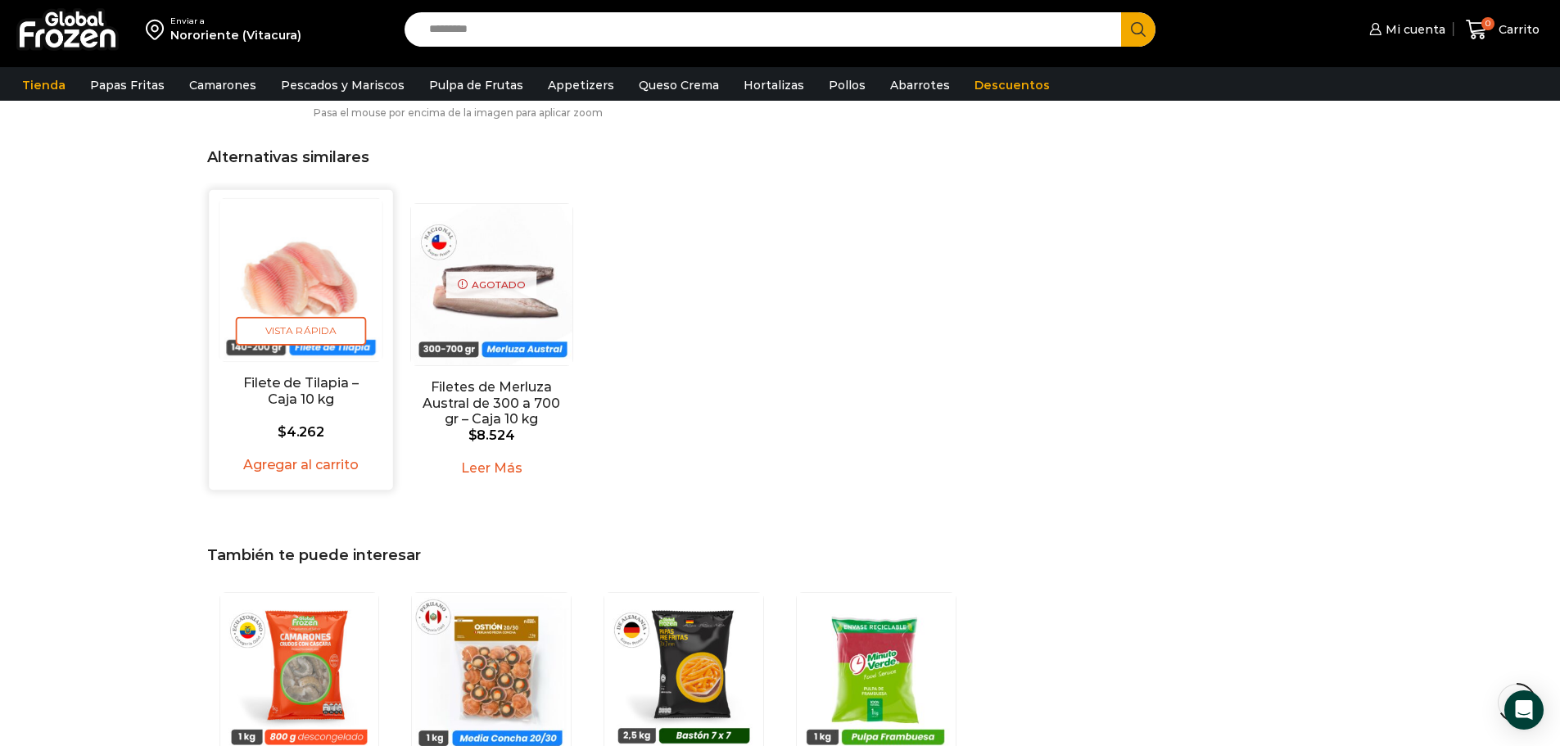
scroll to position [1146, 0]
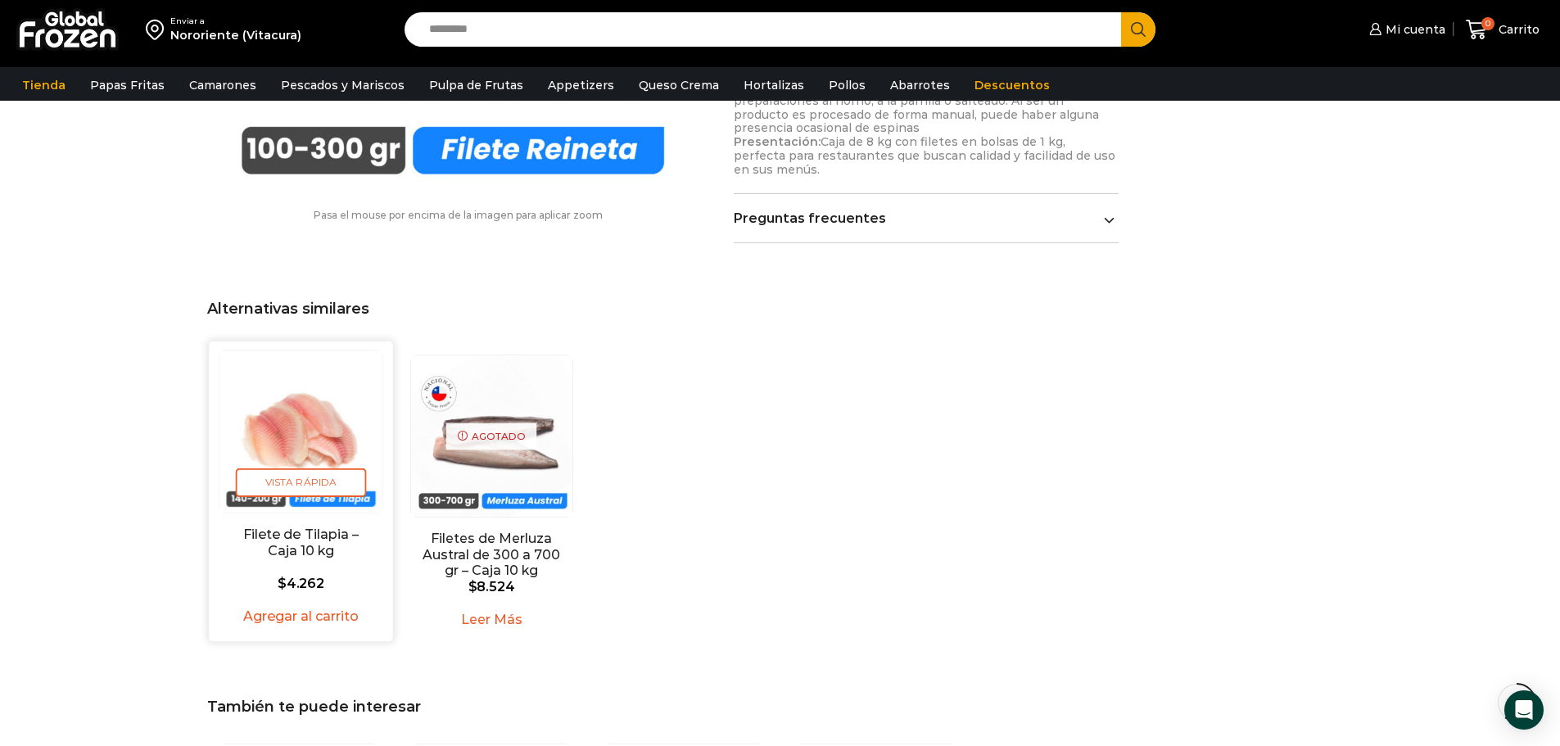
click at [292, 433] on img "1 / 2" at bounding box center [300, 431] width 162 height 162
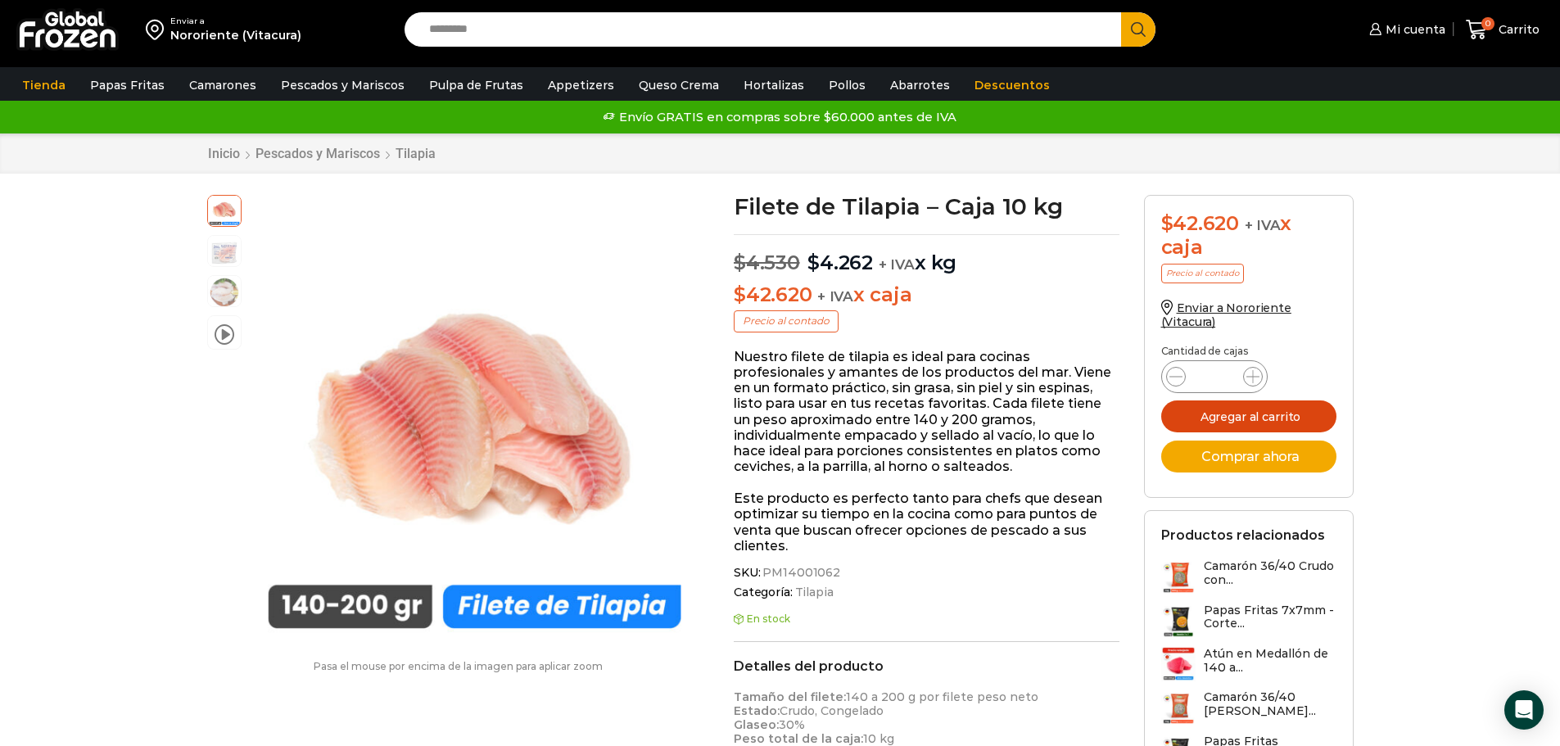
click at [1249, 419] on button "Agregar al carrito" at bounding box center [1248, 416] width 175 height 32
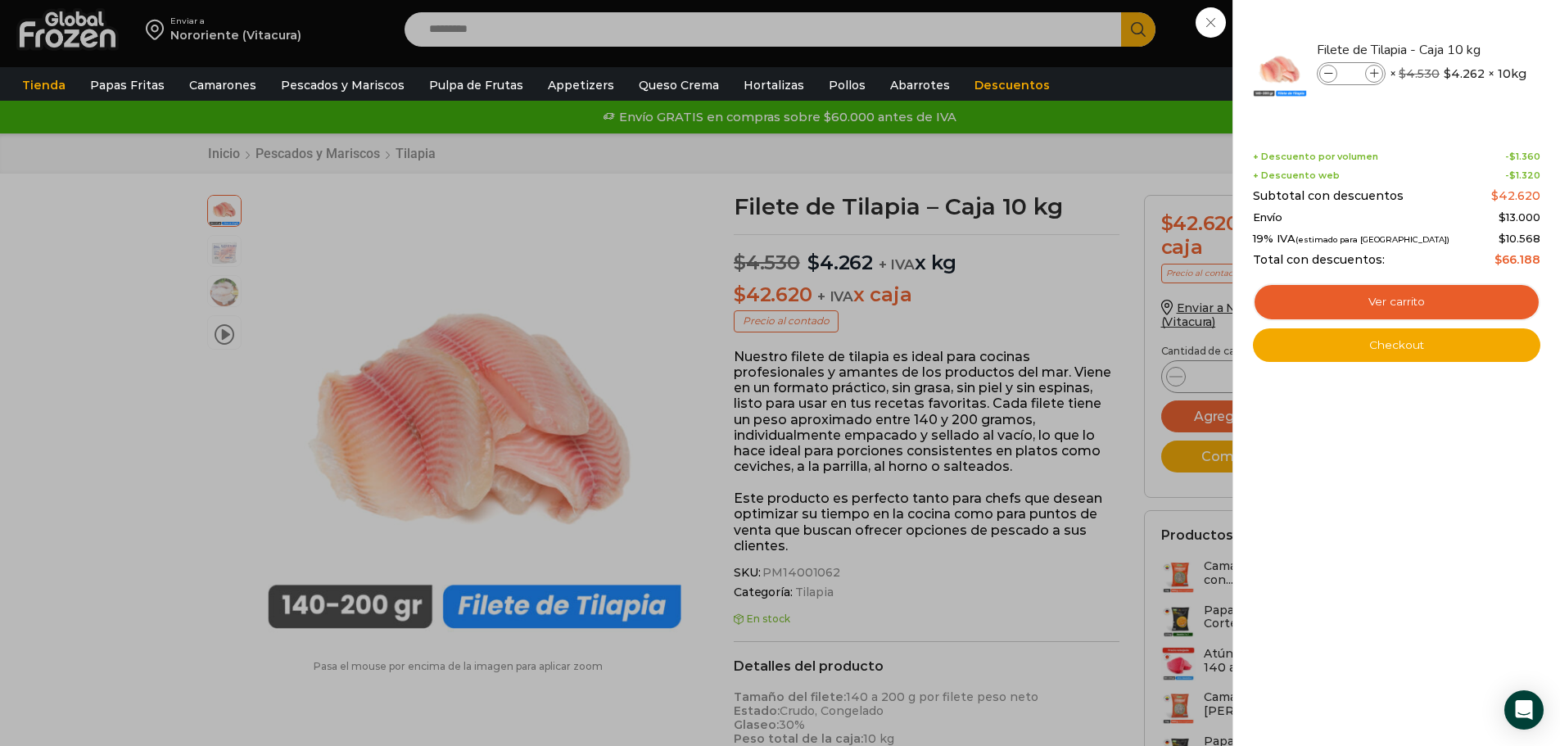
click at [1461, 28] on div "1 Carrito 1 1 Shopping Cart *" at bounding box center [1502, 30] width 82 height 38
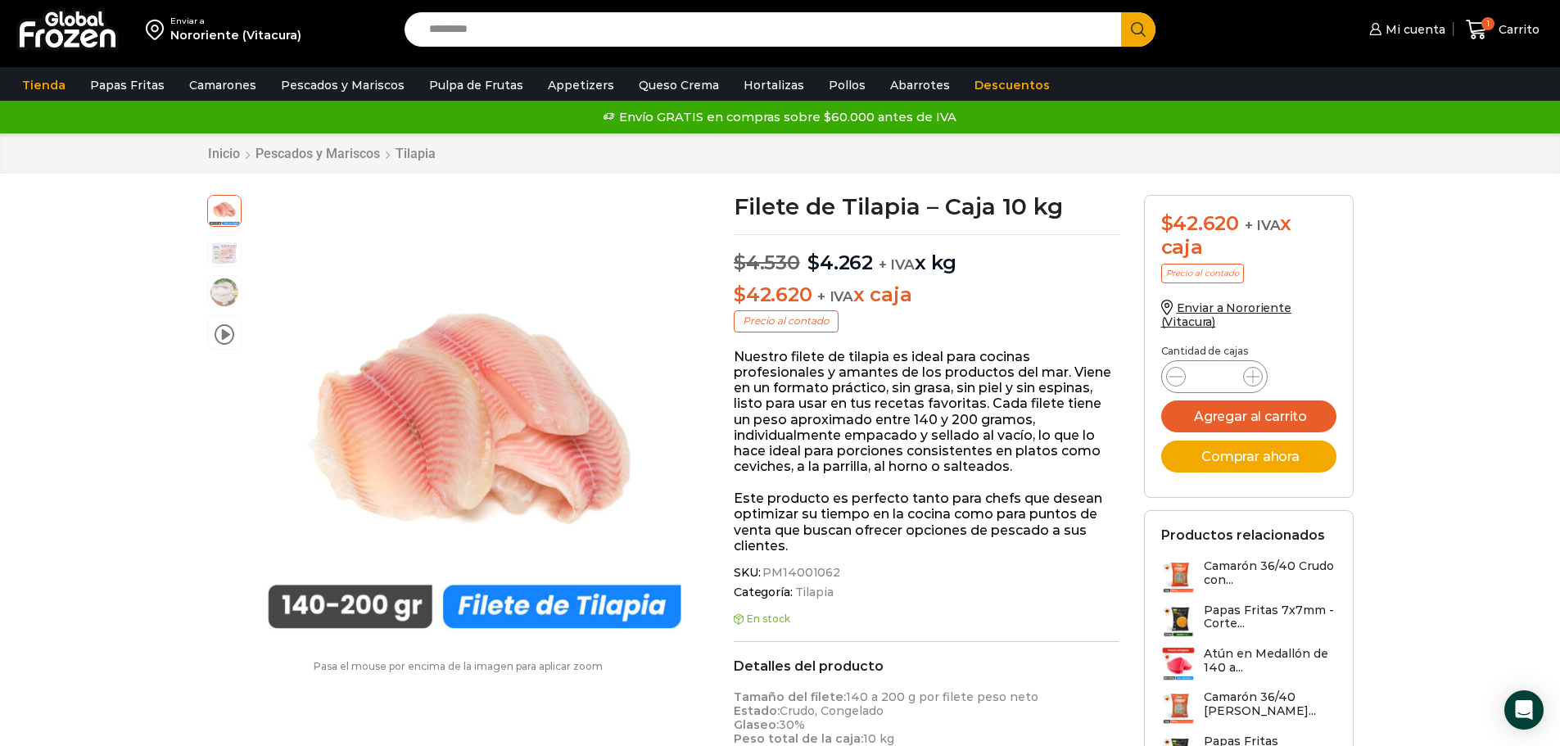
click at [486, 32] on input "Search input" at bounding box center [767, 29] width 693 height 34
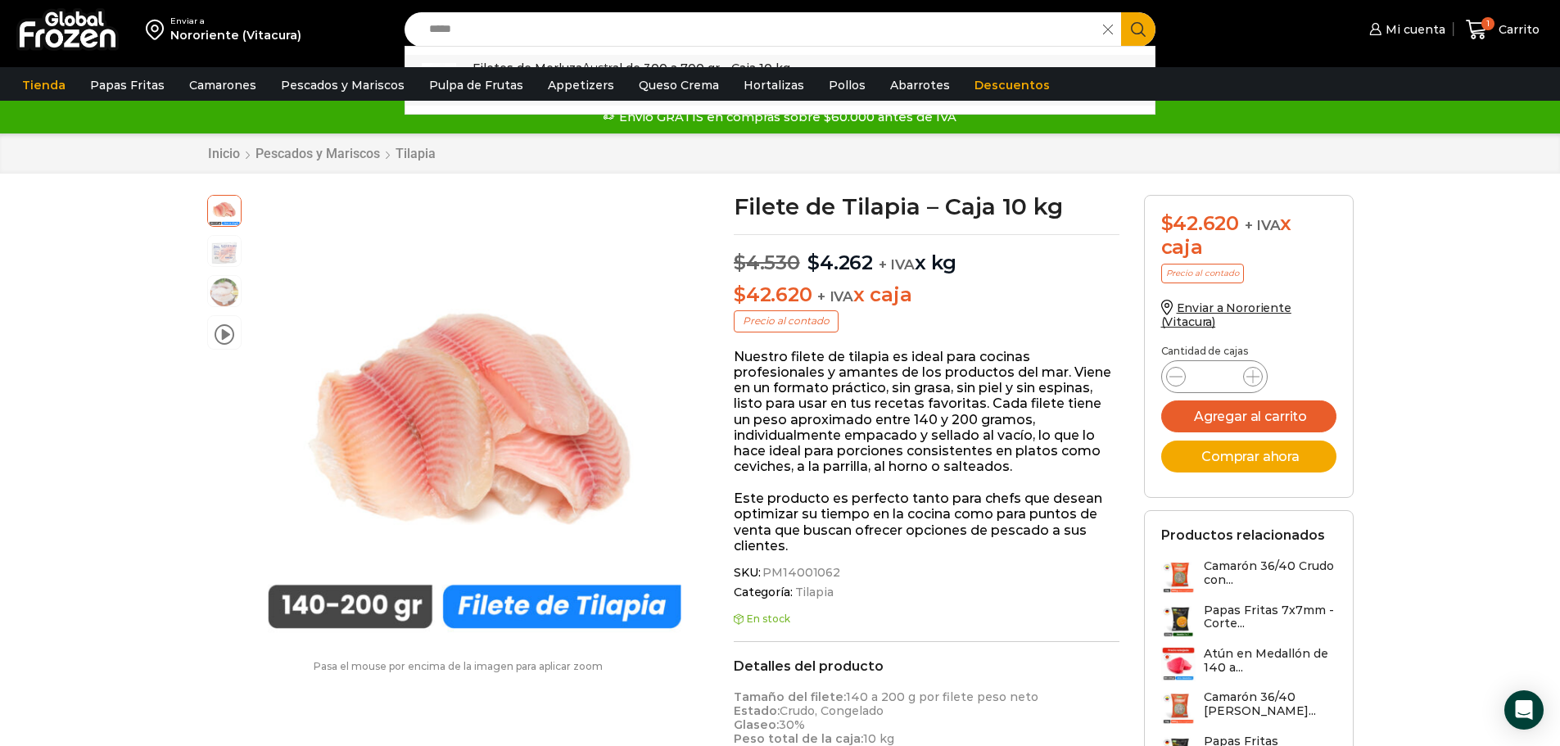
click at [522, 62] on p "Filetes de Merluza Austr al de 300 a 700 gr - Caja 10 kg" at bounding box center [631, 68] width 318 height 18
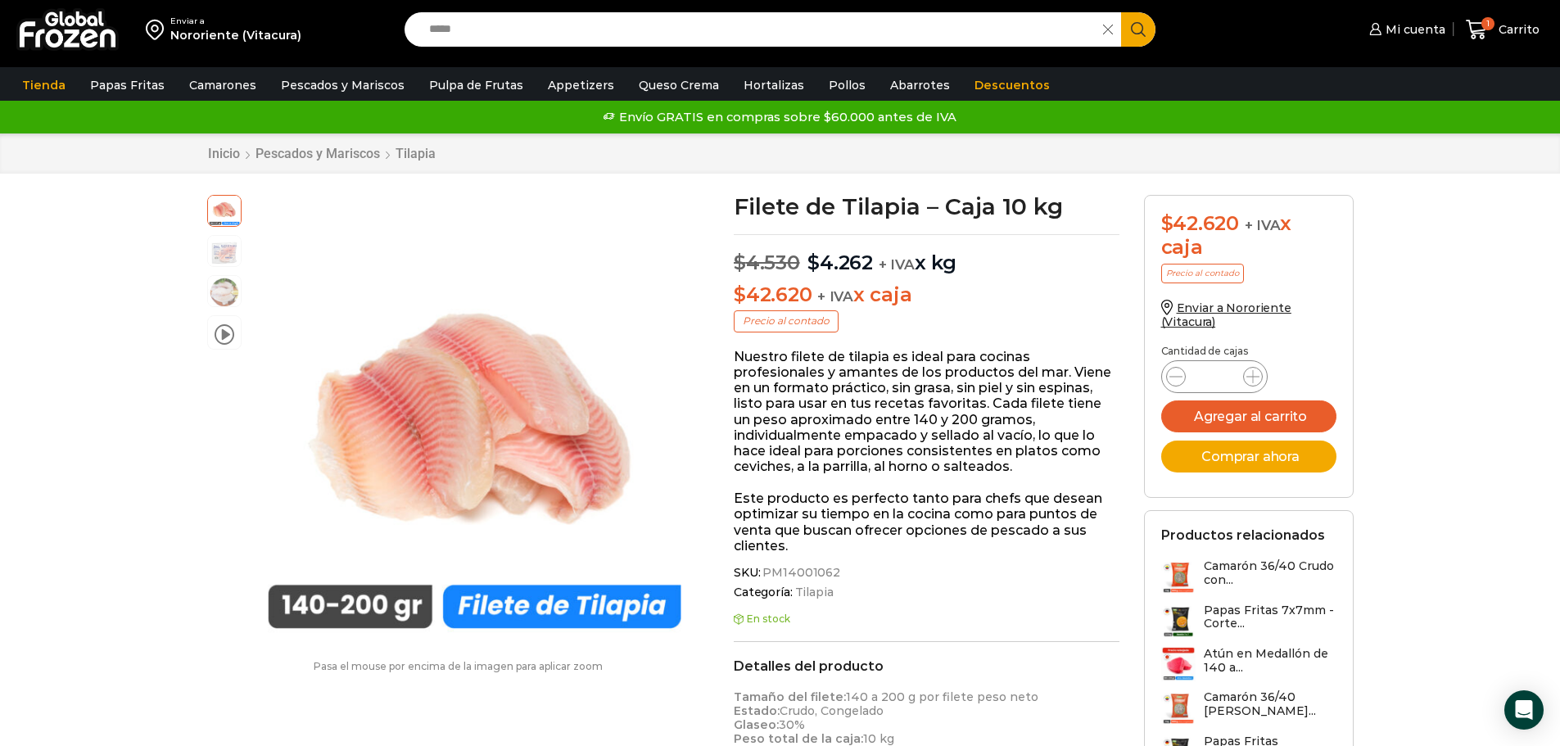
type input "**********"
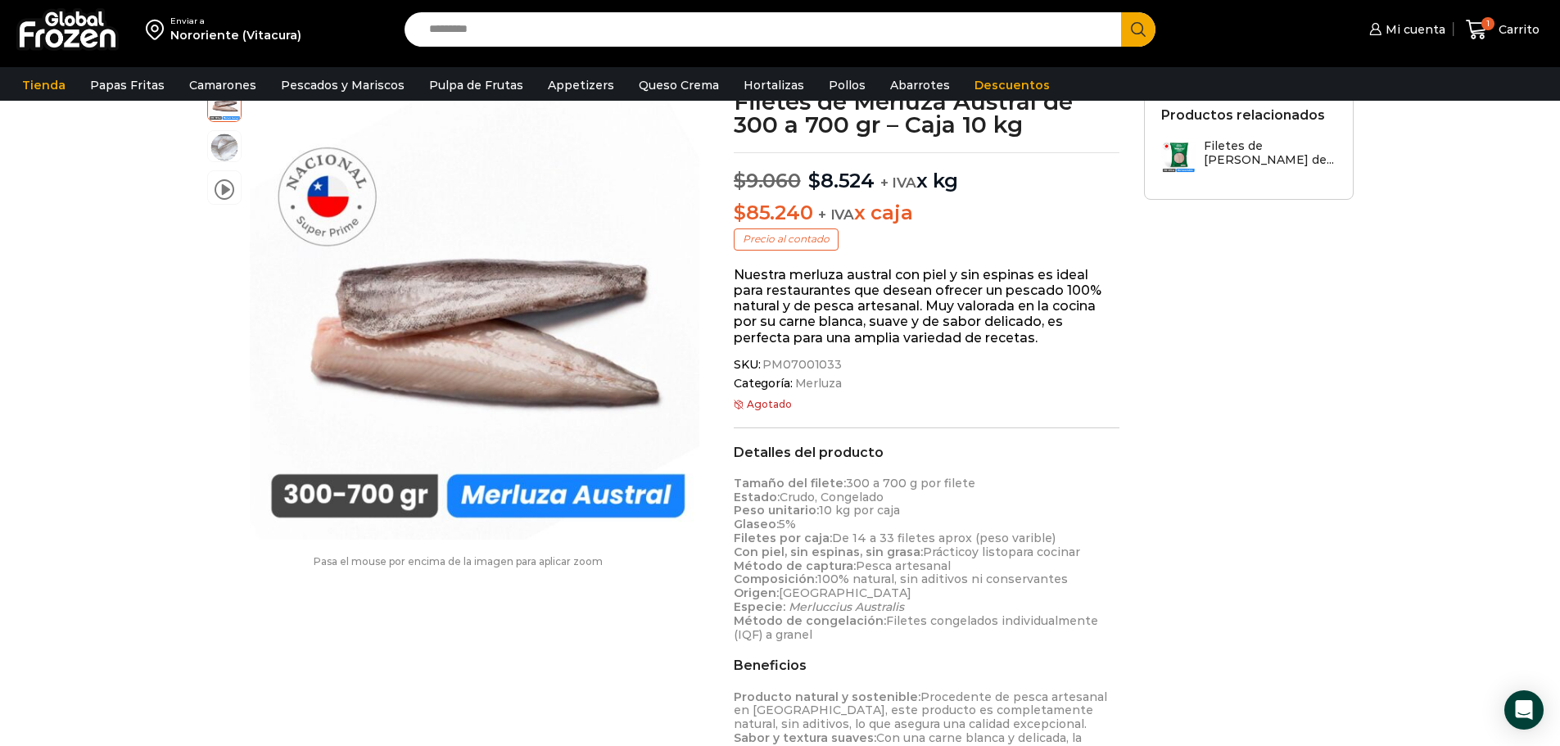
scroll to position [1, 0]
